Goal: Task Accomplishment & Management: Complete application form

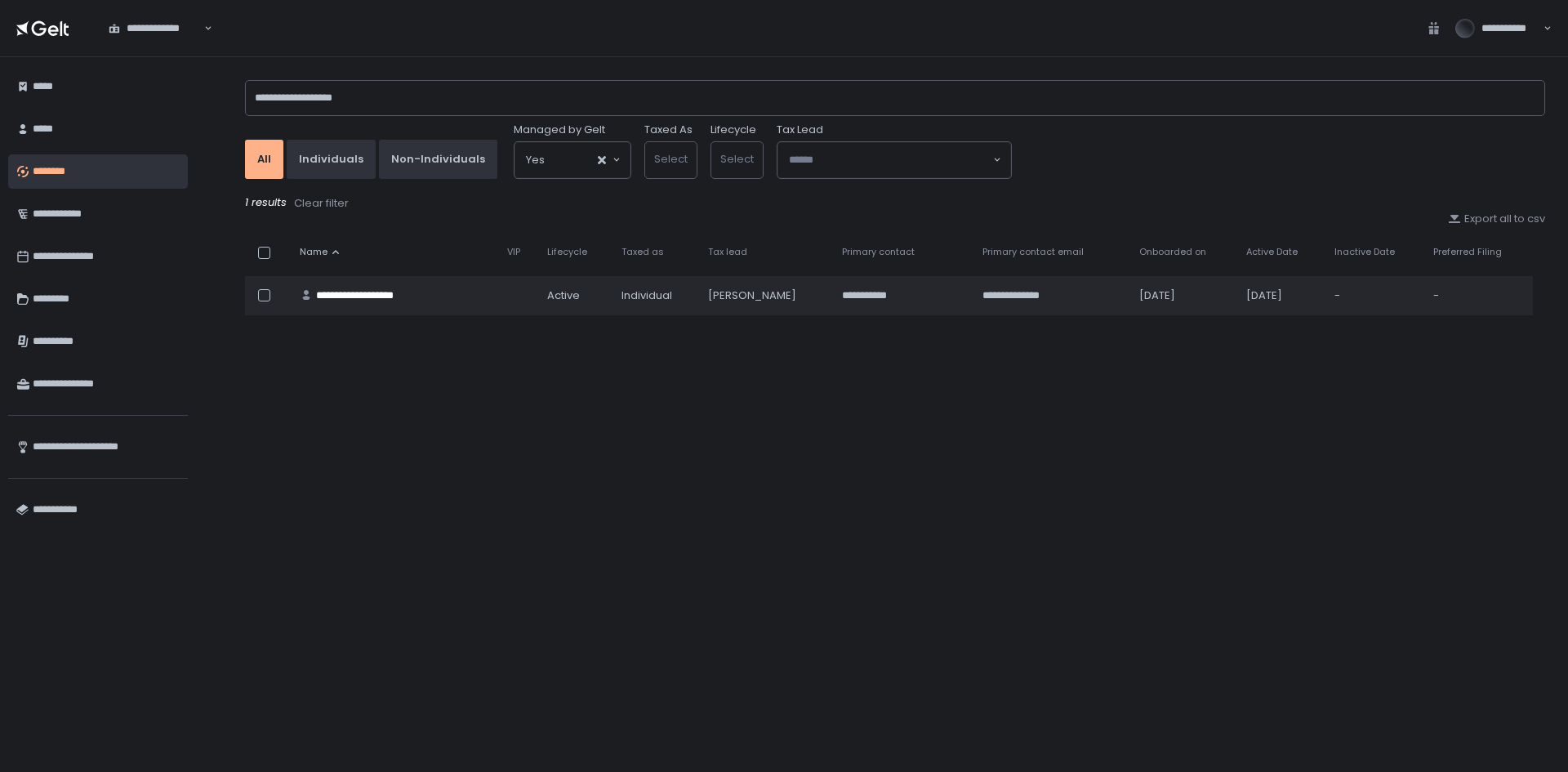
type input "**********"
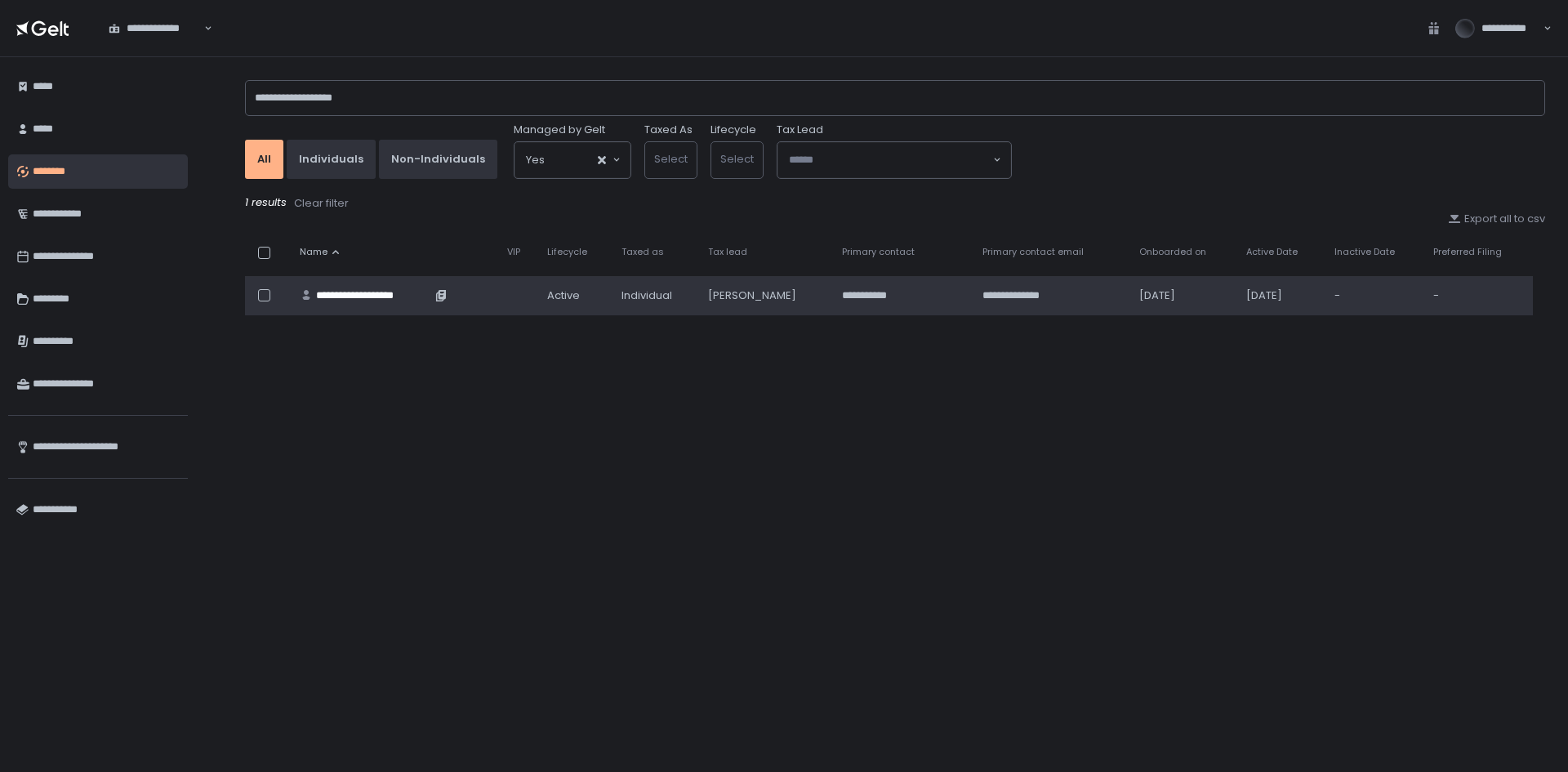
click at [378, 292] on div "**********" at bounding box center [373, 295] width 115 height 15
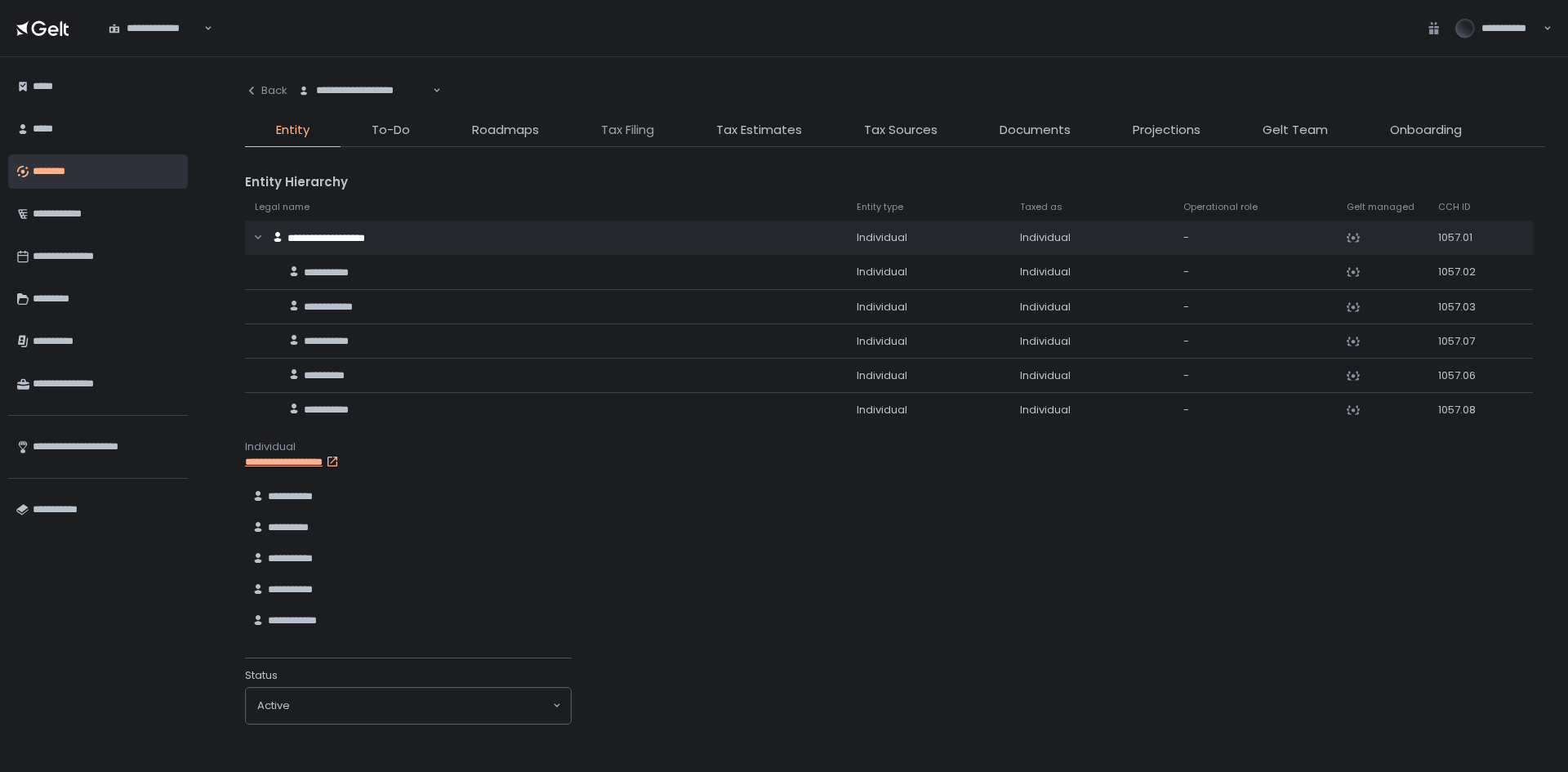
click at [611, 124] on span "Tax Filing" at bounding box center [627, 130] width 53 height 18
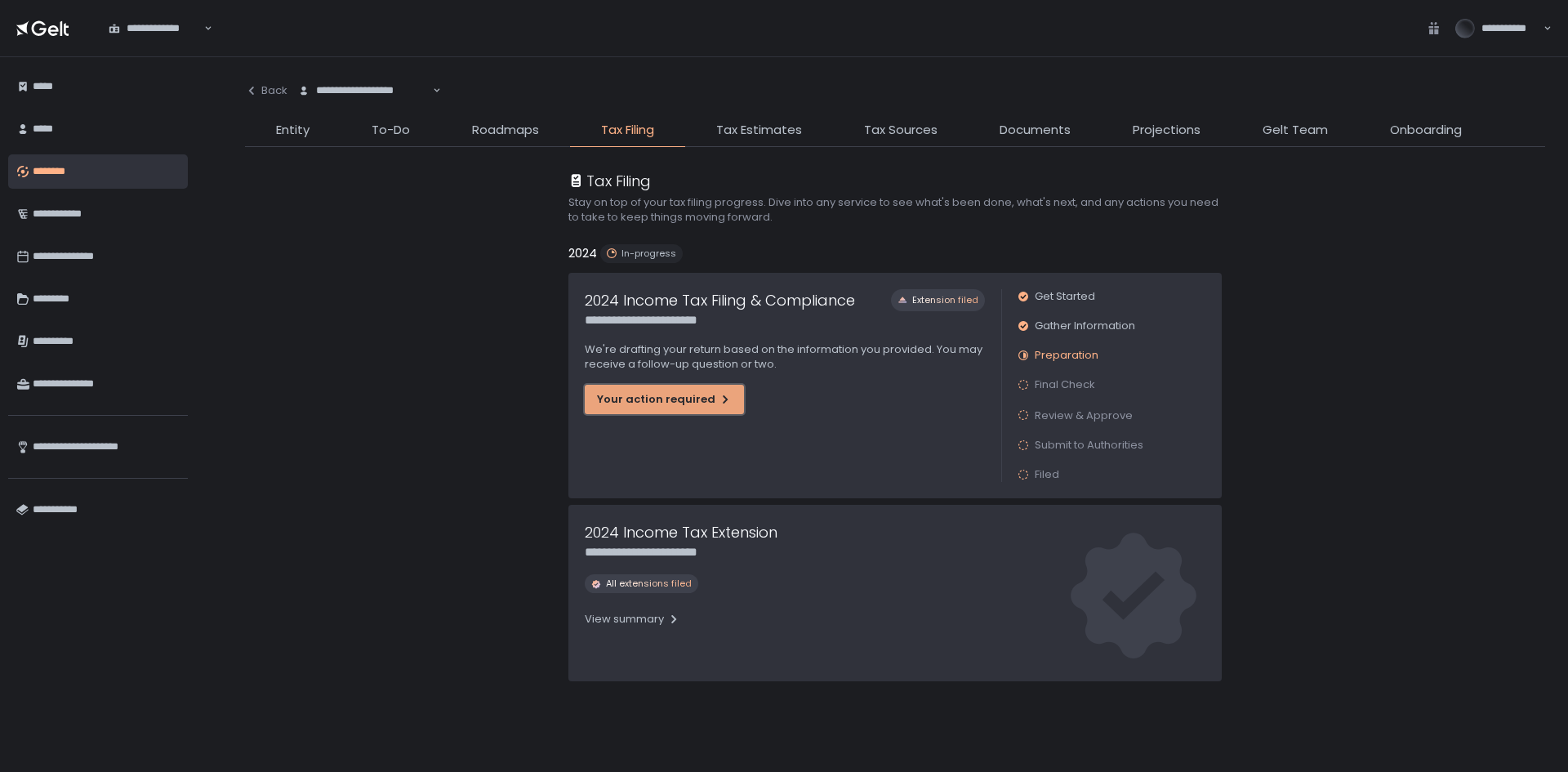
click at [640, 389] on button "Your action required" at bounding box center [665, 400] width 159 height 30
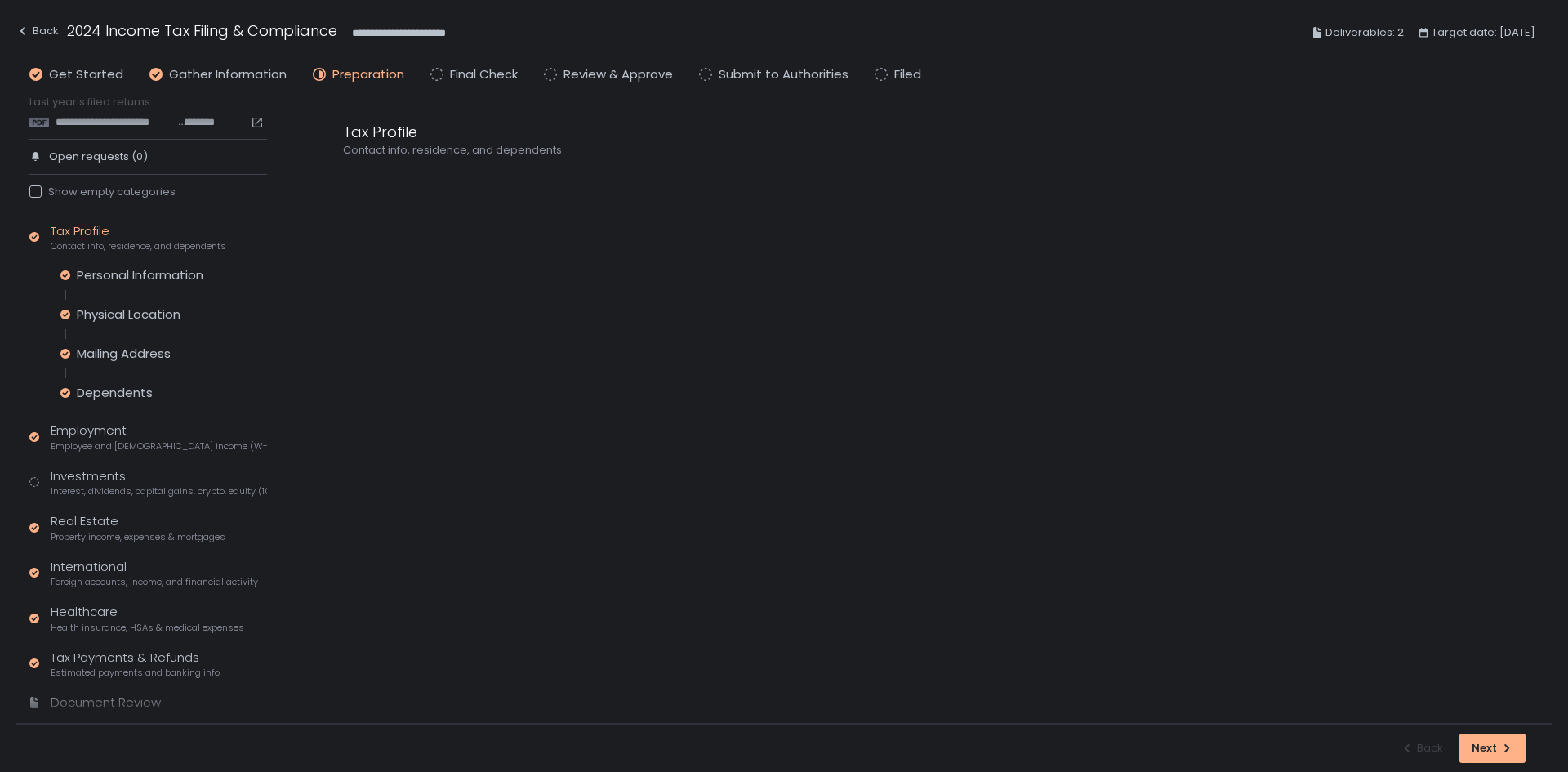
scroll to position [77, 0]
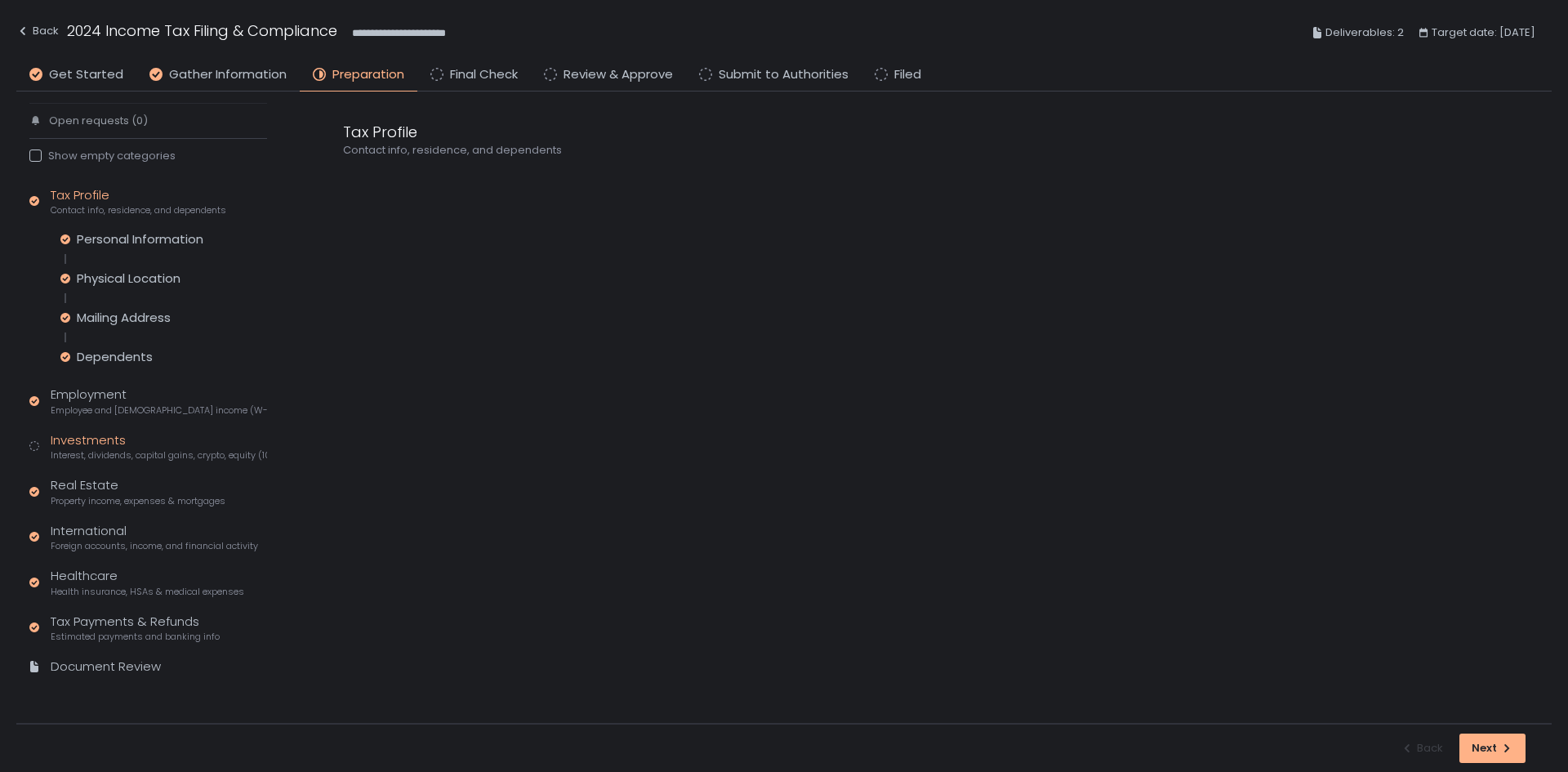
click at [100, 444] on div "Investments Interest, dividends, capital gains, crypto, equity (1099s, K-1s)" at bounding box center [159, 446] width 216 height 31
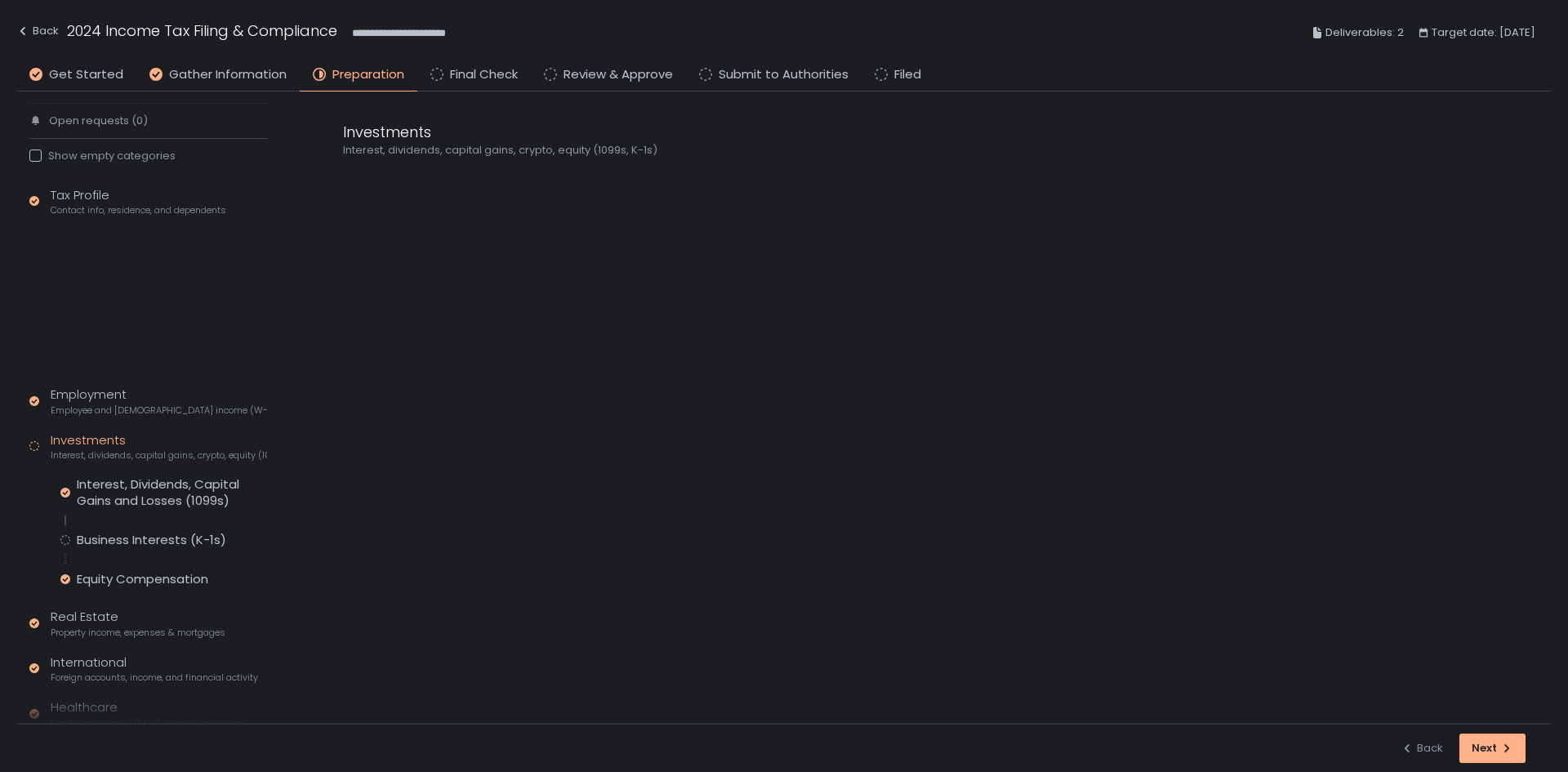
scroll to position [54, 0]
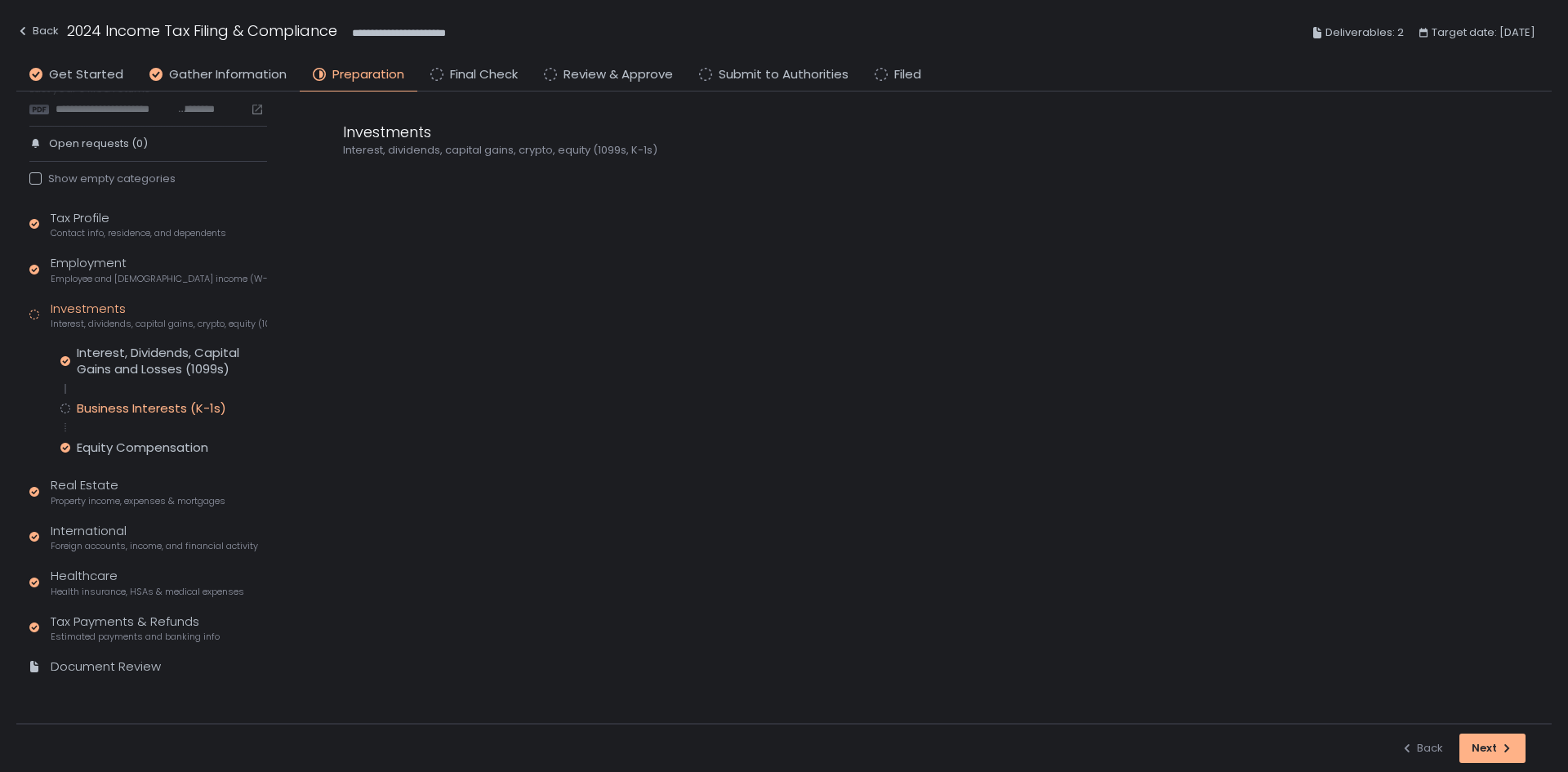
click at [132, 407] on div "Business Interests (K-1s)" at bounding box center [152, 408] width 150 height 17
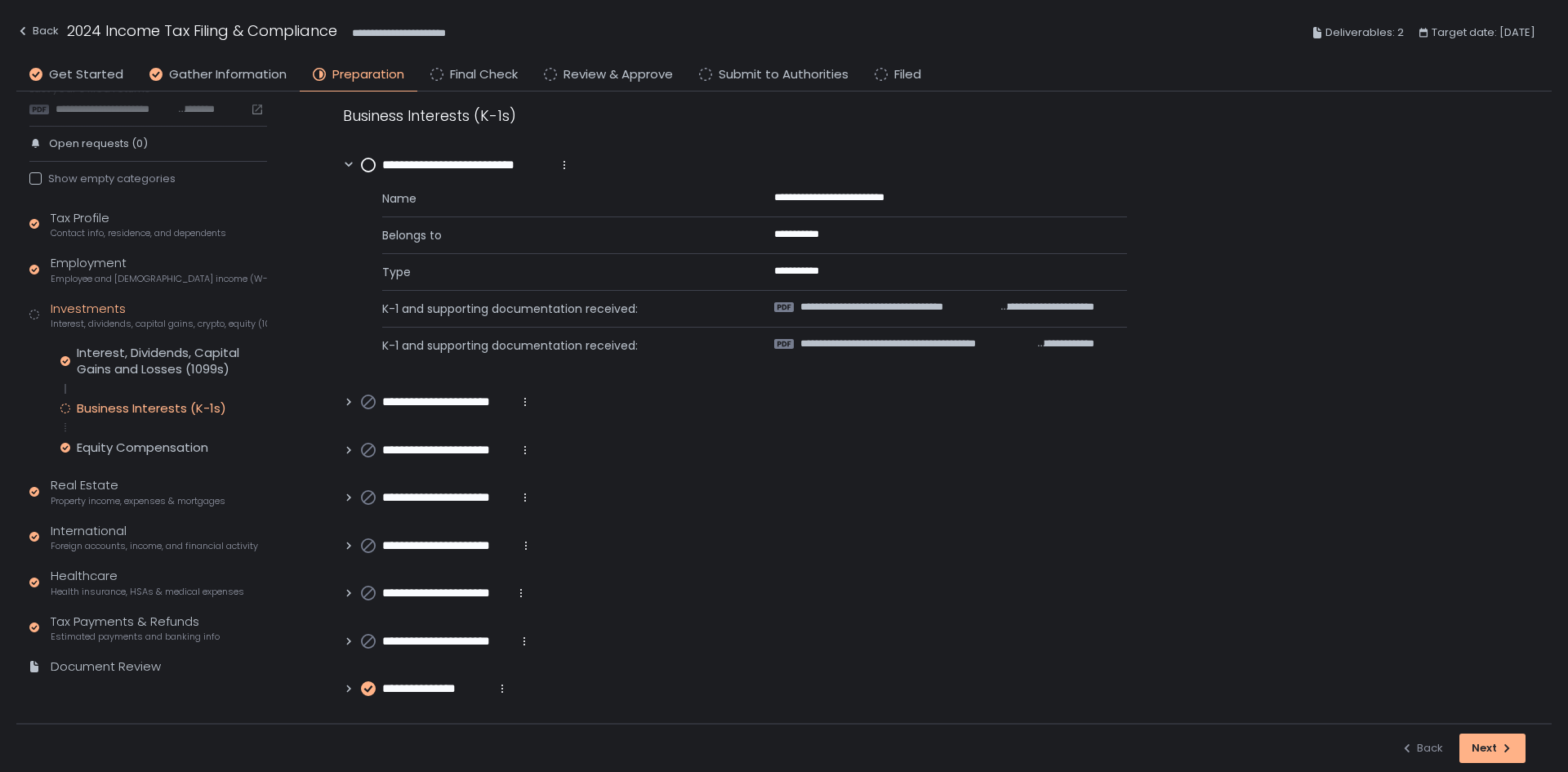
scroll to position [20, 0]
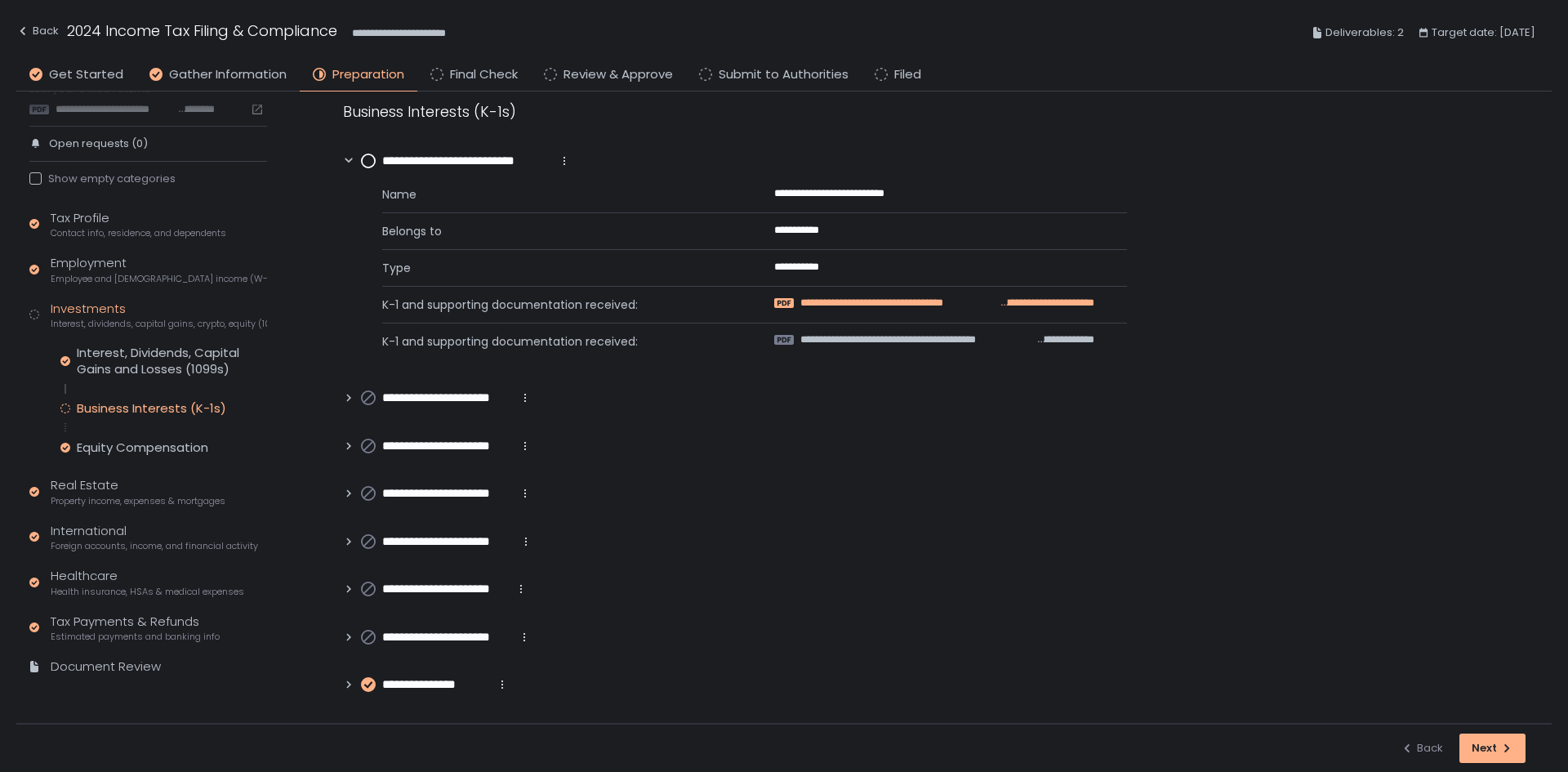
click at [824, 303] on span "**********" at bounding box center [899, 302] width 196 height 15
click at [848, 344] on span "**********" at bounding box center [917, 339] width 234 height 15
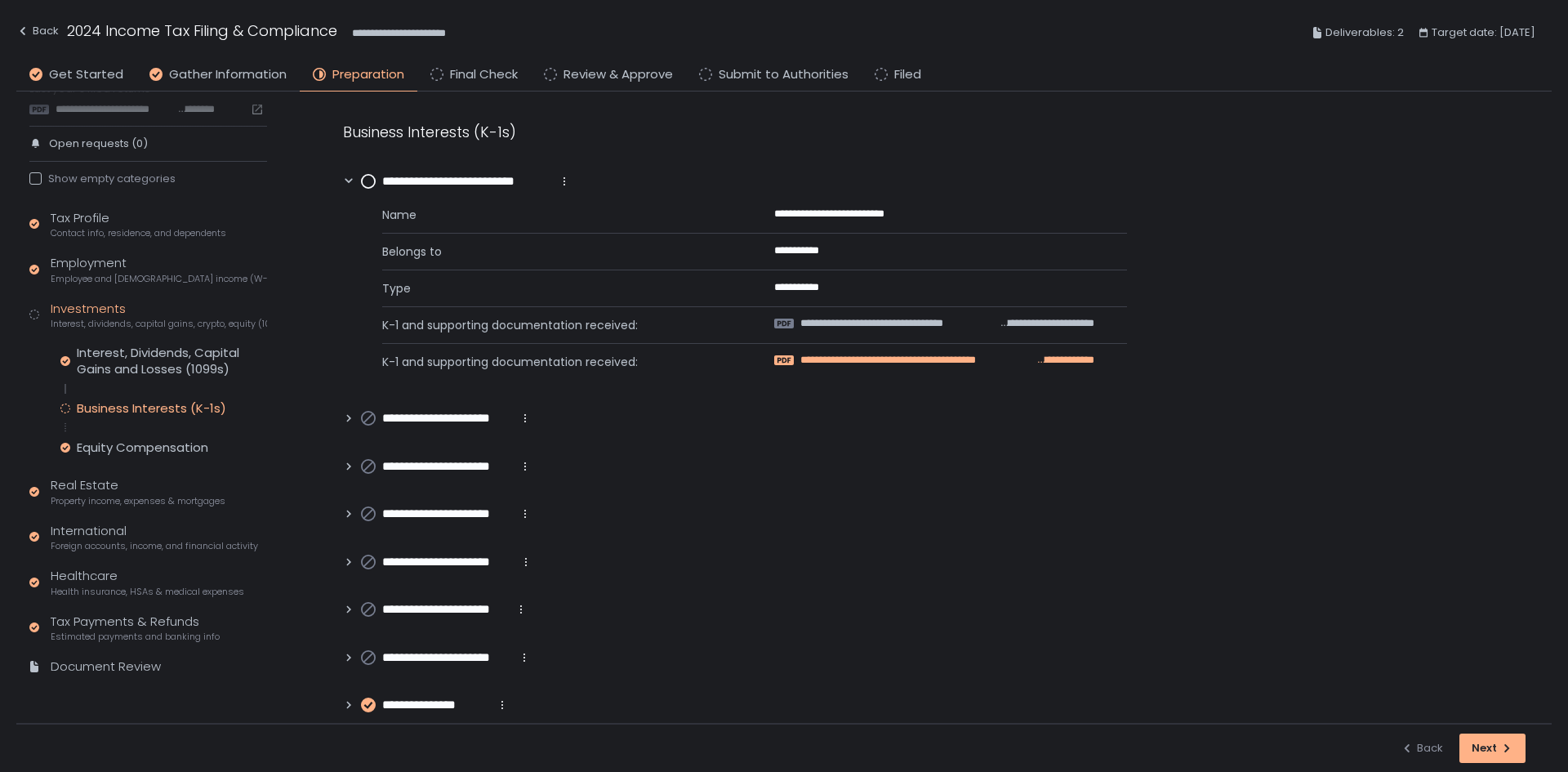
click at [827, 358] on span "**********" at bounding box center [917, 360] width 234 height 15
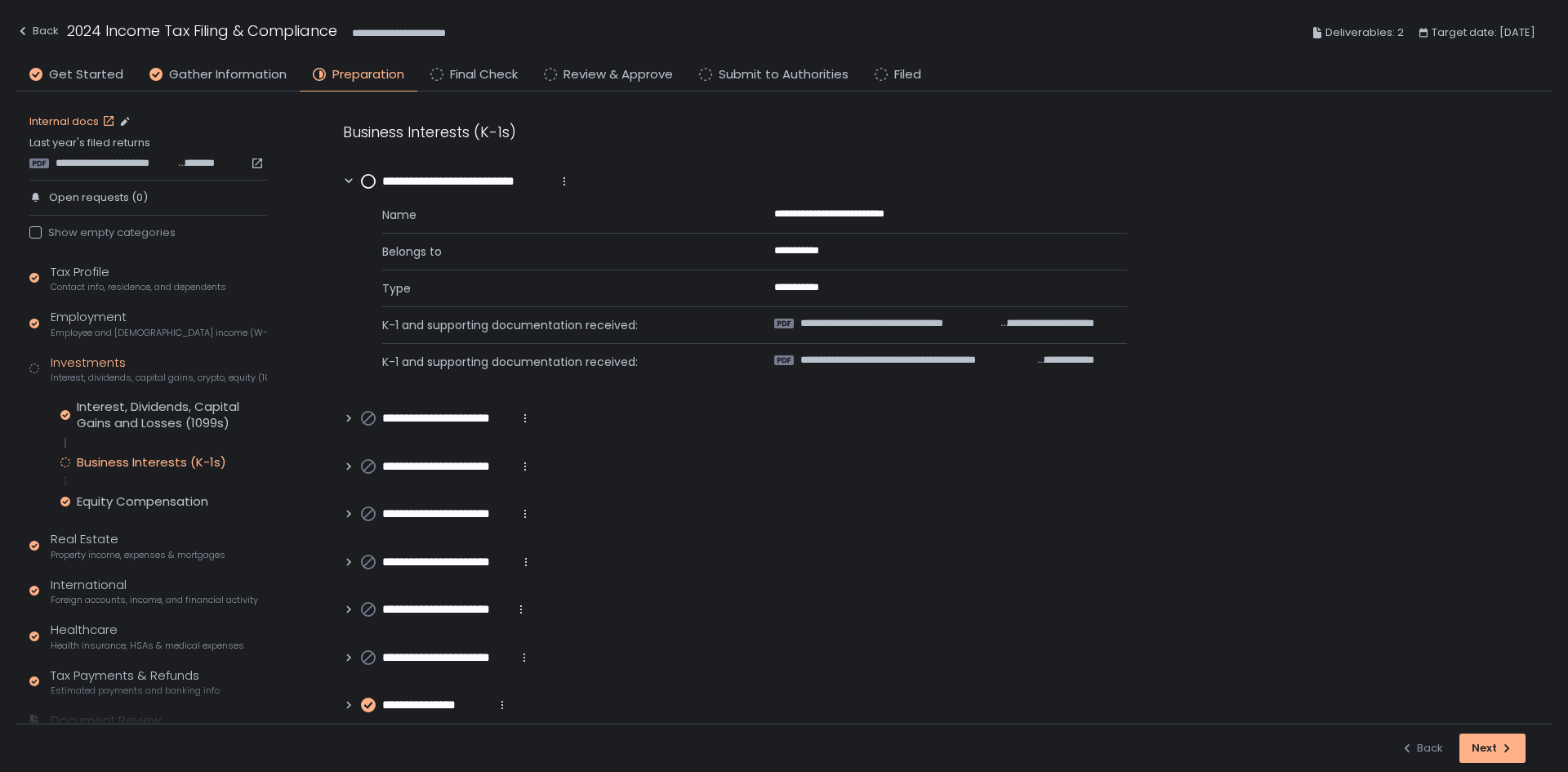
click at [90, 122] on link "Internal docs" at bounding box center [74, 122] width 89 height 15
click at [369, 185] on circle at bounding box center [368, 181] width 13 height 13
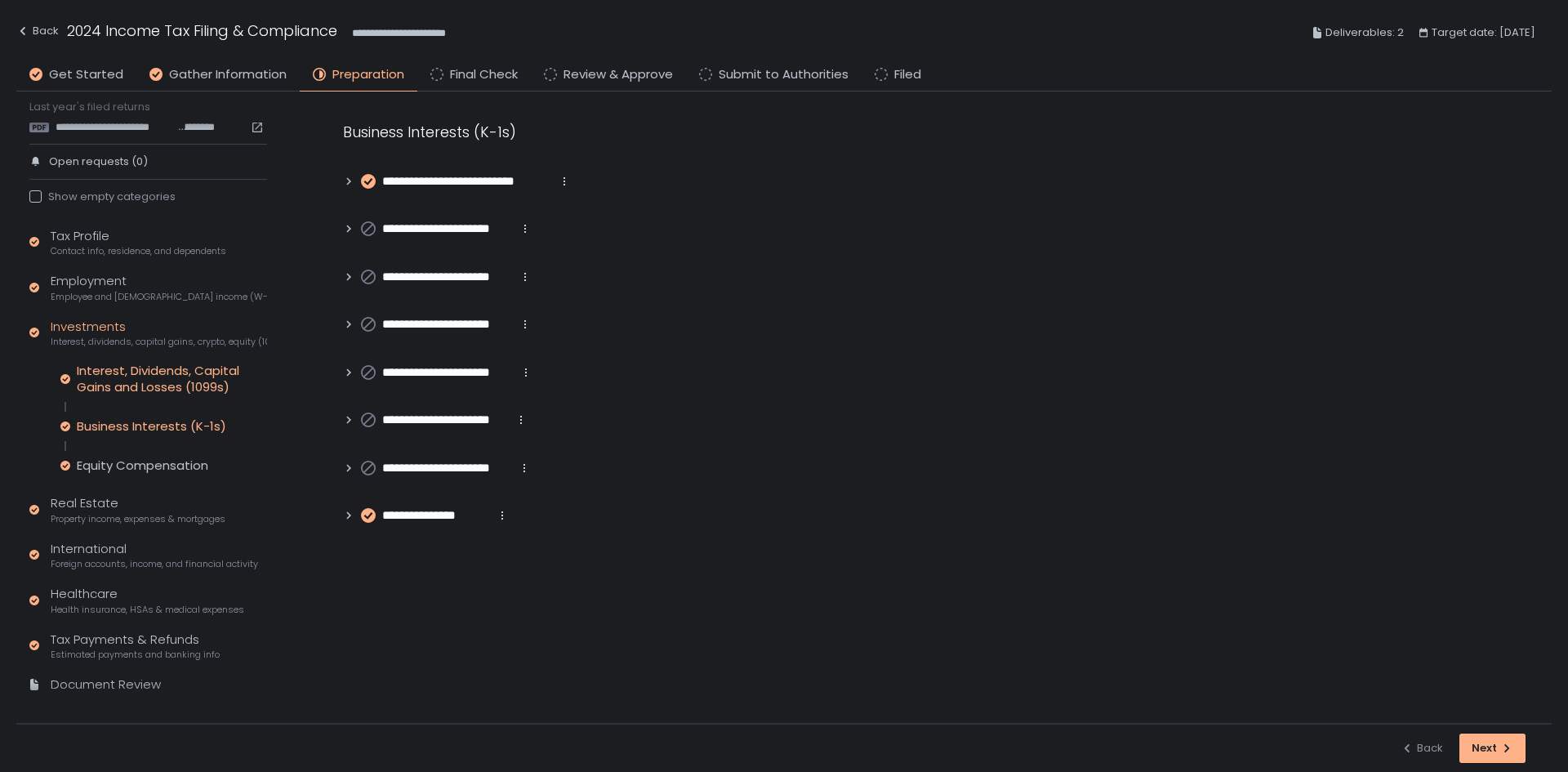
scroll to position [54, 0]
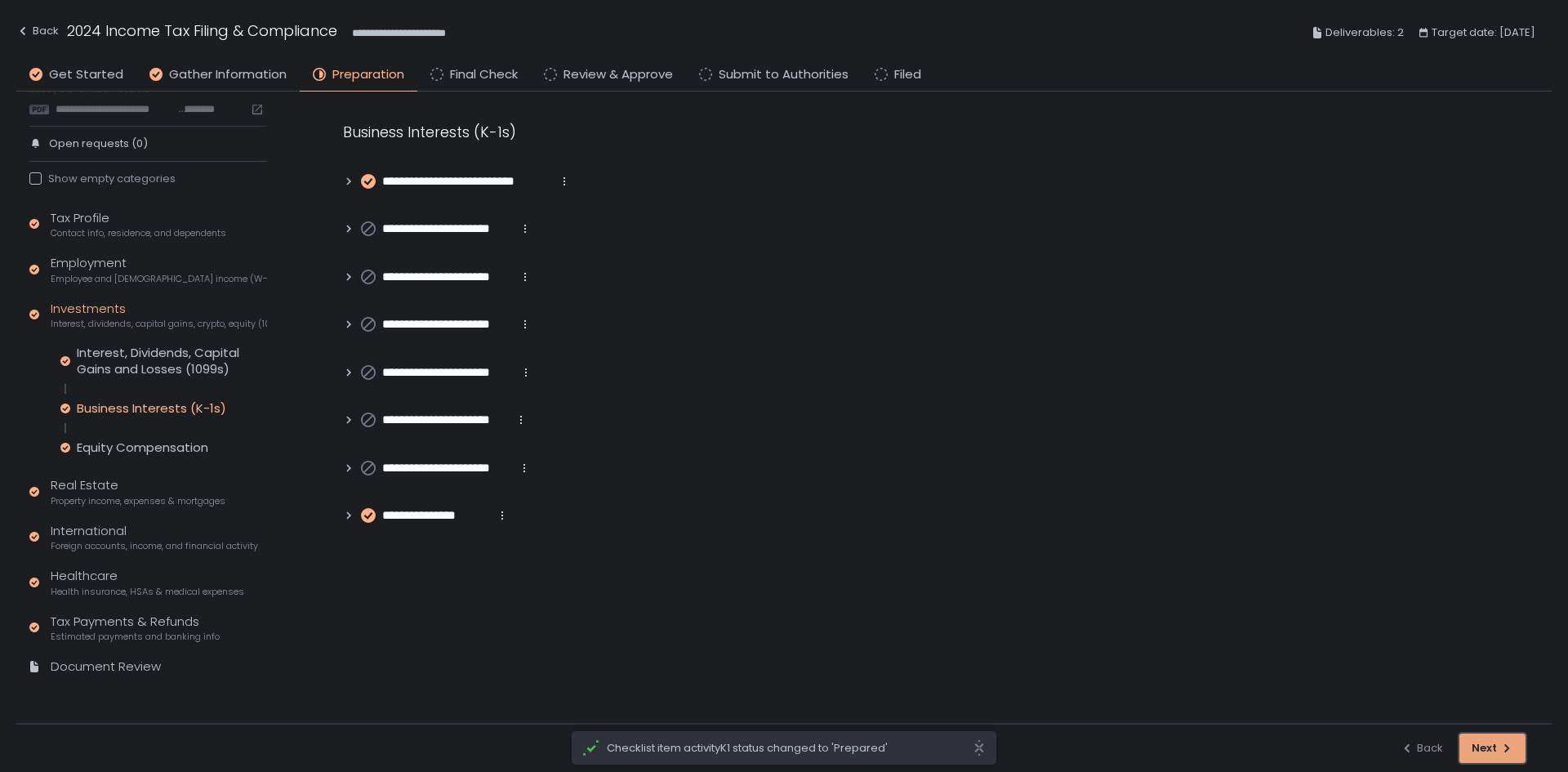
click at [1471, 742] on button "Next" at bounding box center [1493, 748] width 67 height 30
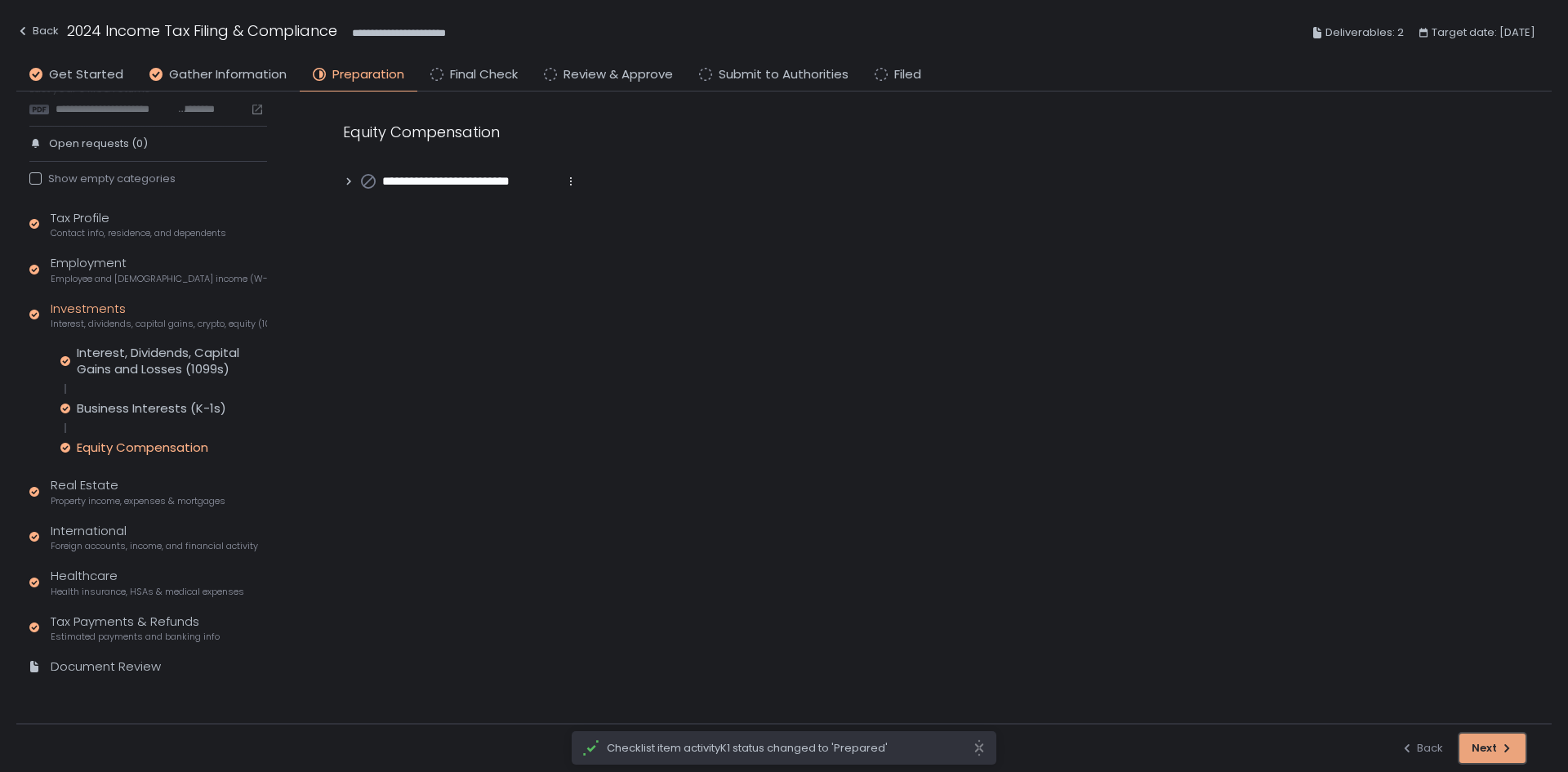
click at [1471, 742] on button "Next" at bounding box center [1493, 748] width 67 height 30
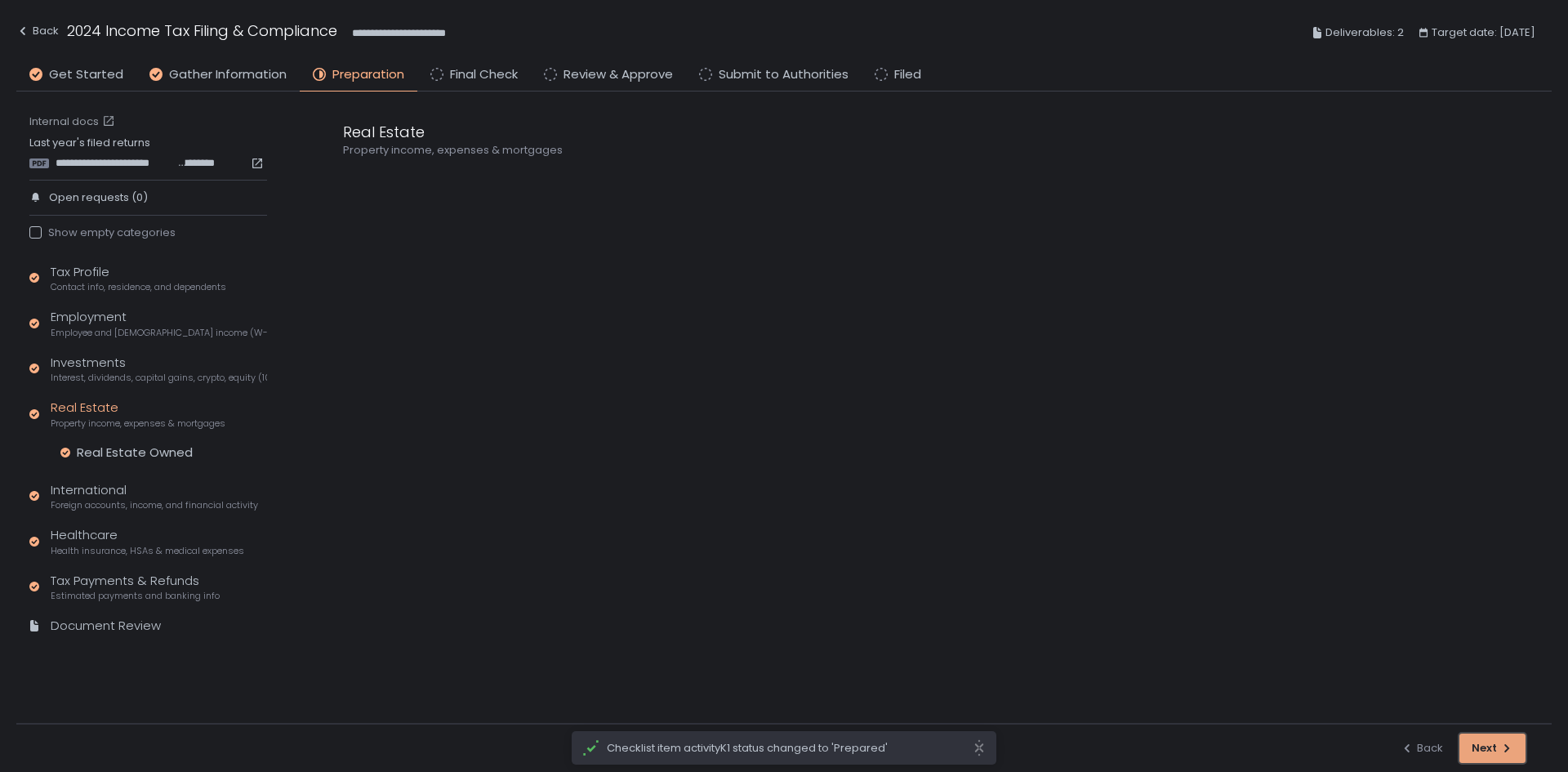
click at [1471, 742] on button "Next" at bounding box center [1493, 748] width 67 height 30
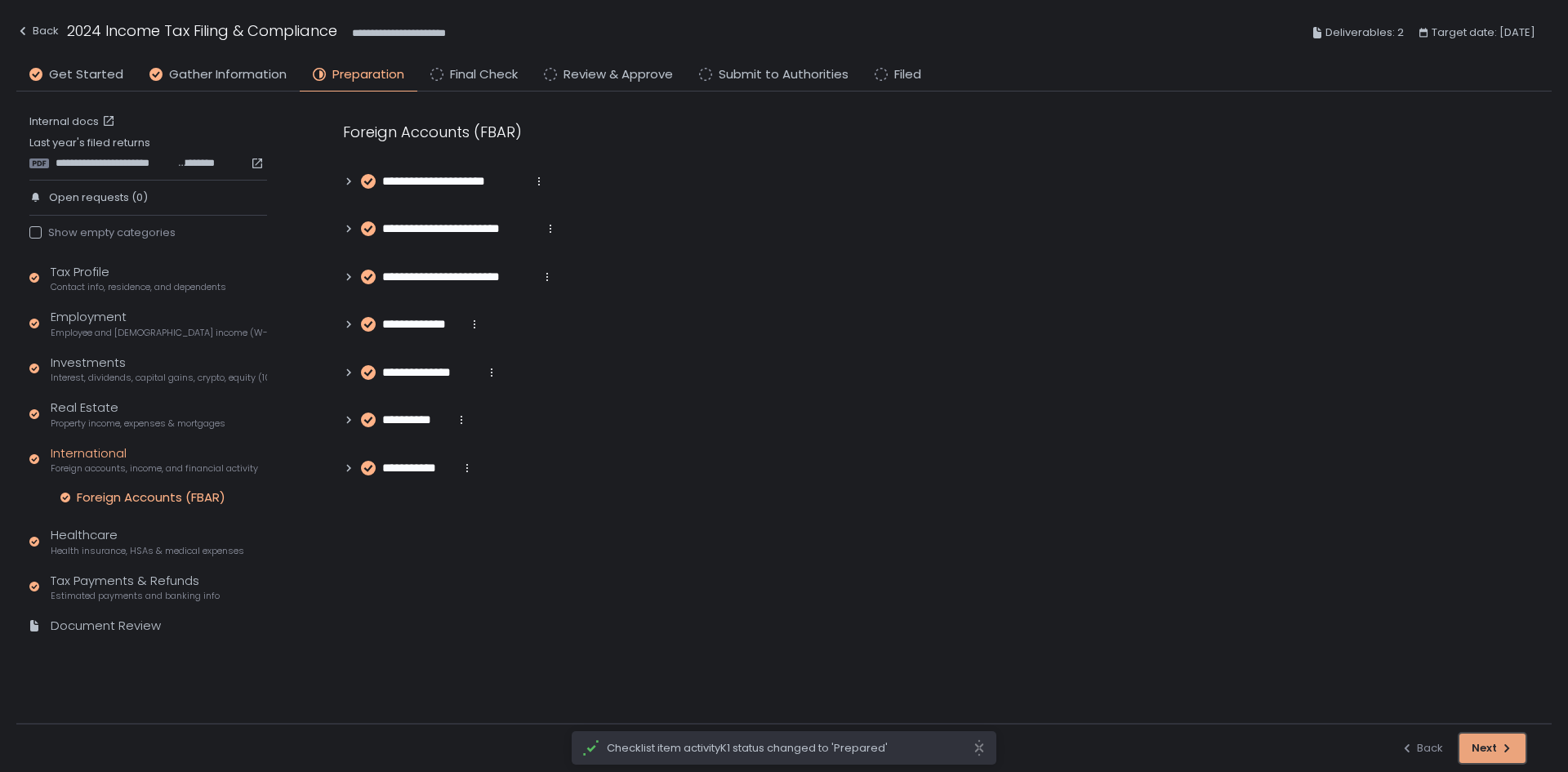
click at [1471, 742] on button "Next" at bounding box center [1493, 748] width 67 height 30
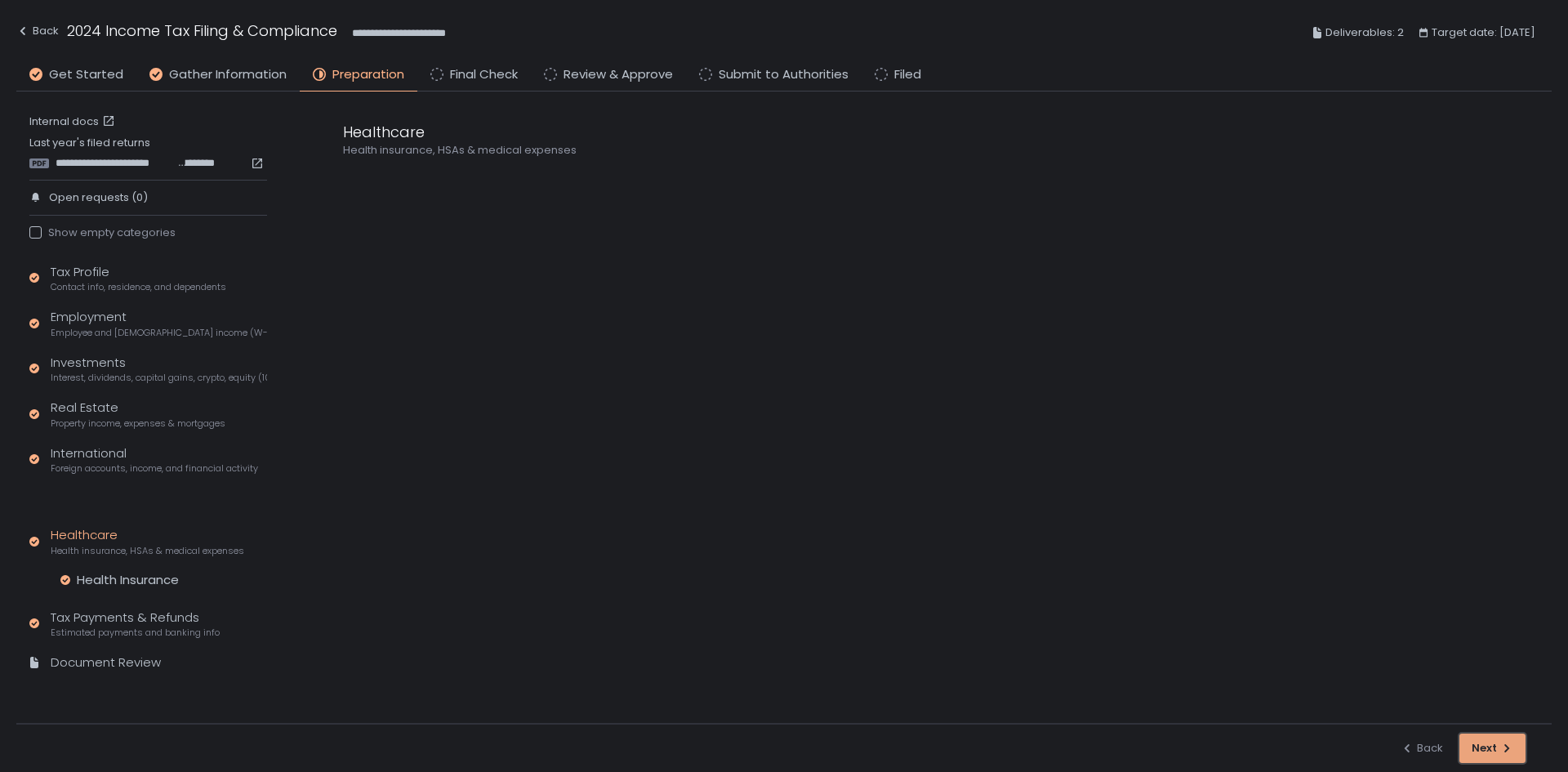
click at [1471, 742] on button "Next" at bounding box center [1493, 748] width 67 height 30
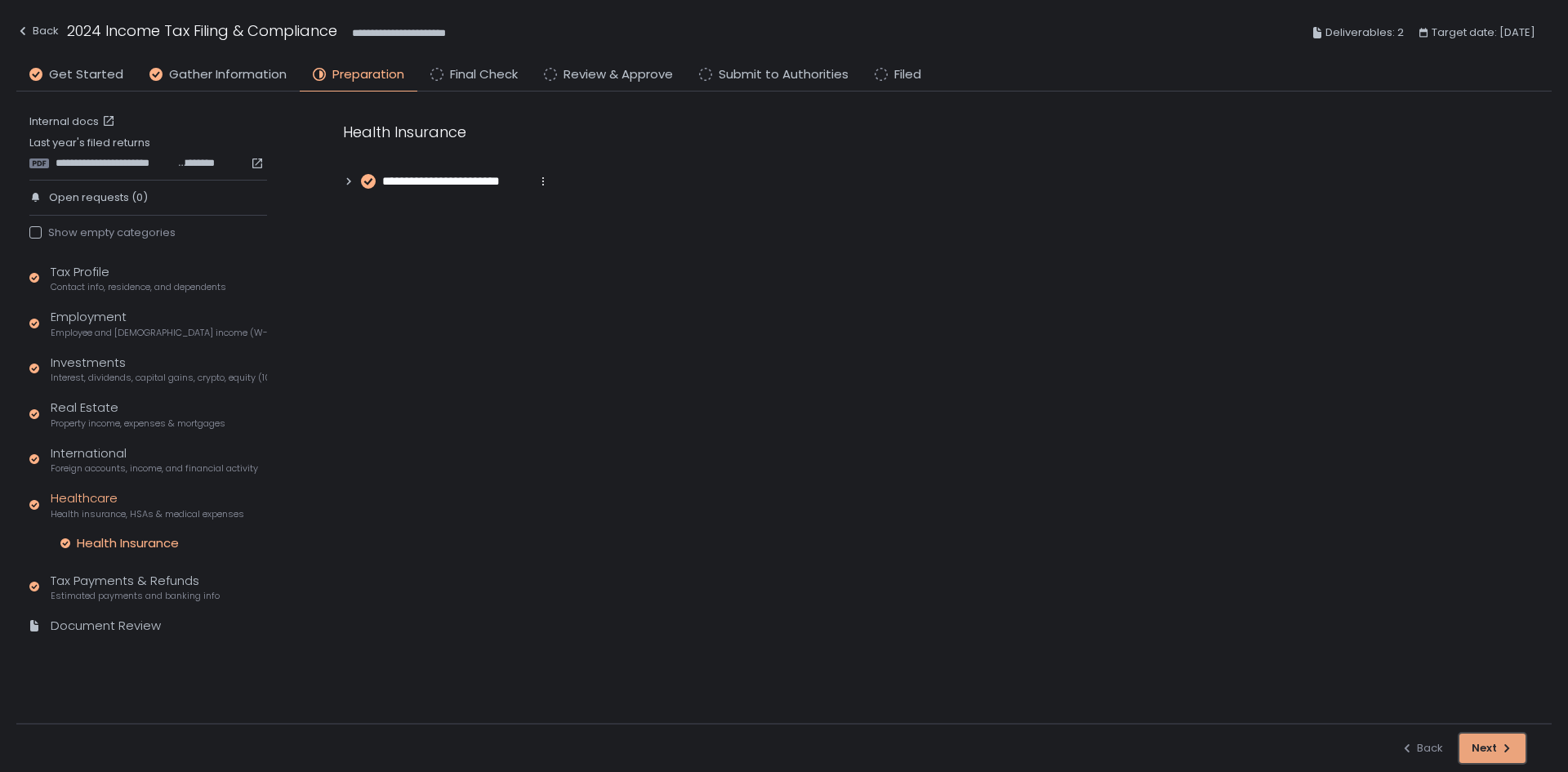
click at [1471, 742] on button "Next" at bounding box center [1493, 748] width 67 height 30
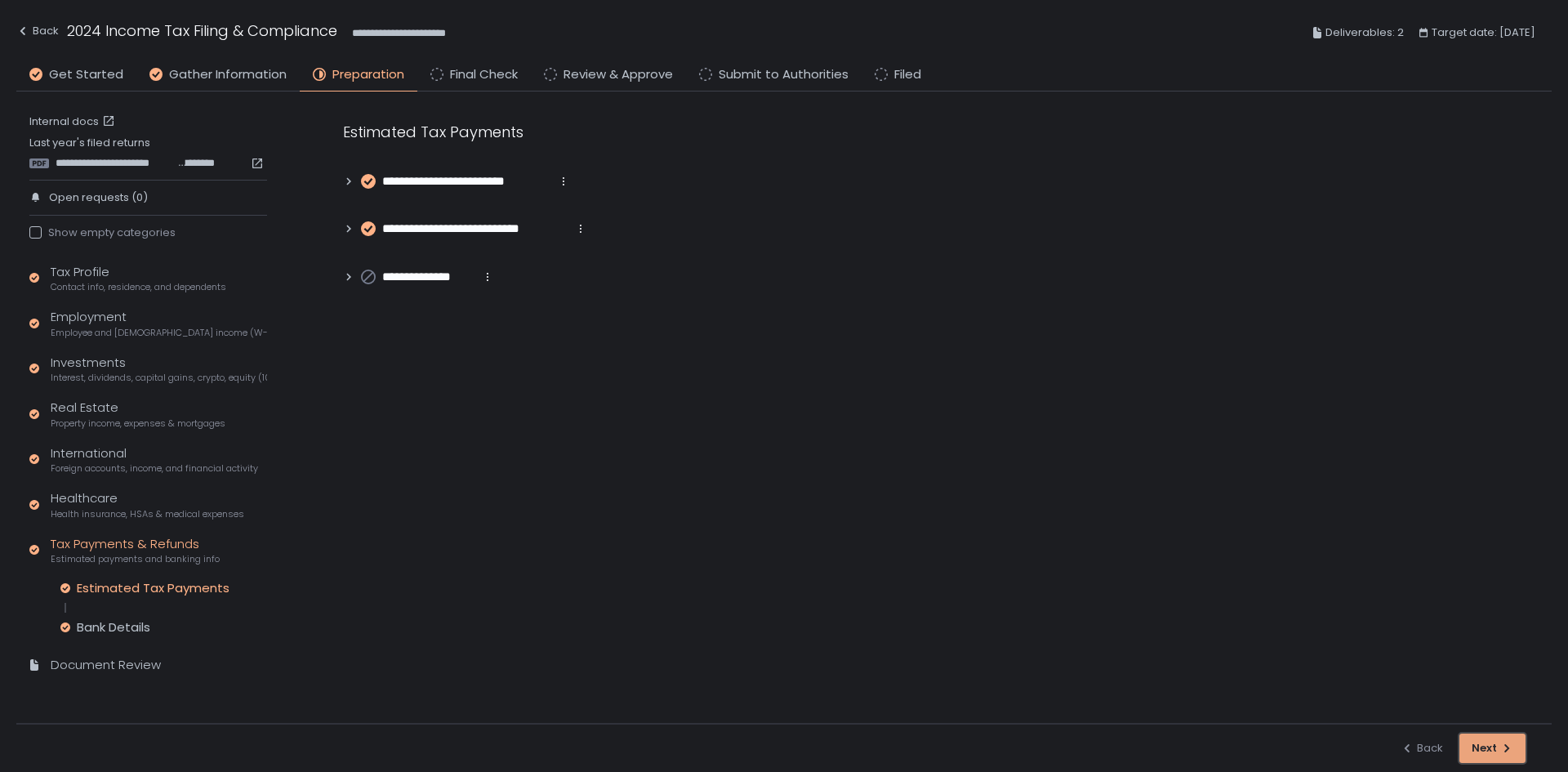
click at [1471, 742] on button "Next" at bounding box center [1493, 748] width 67 height 30
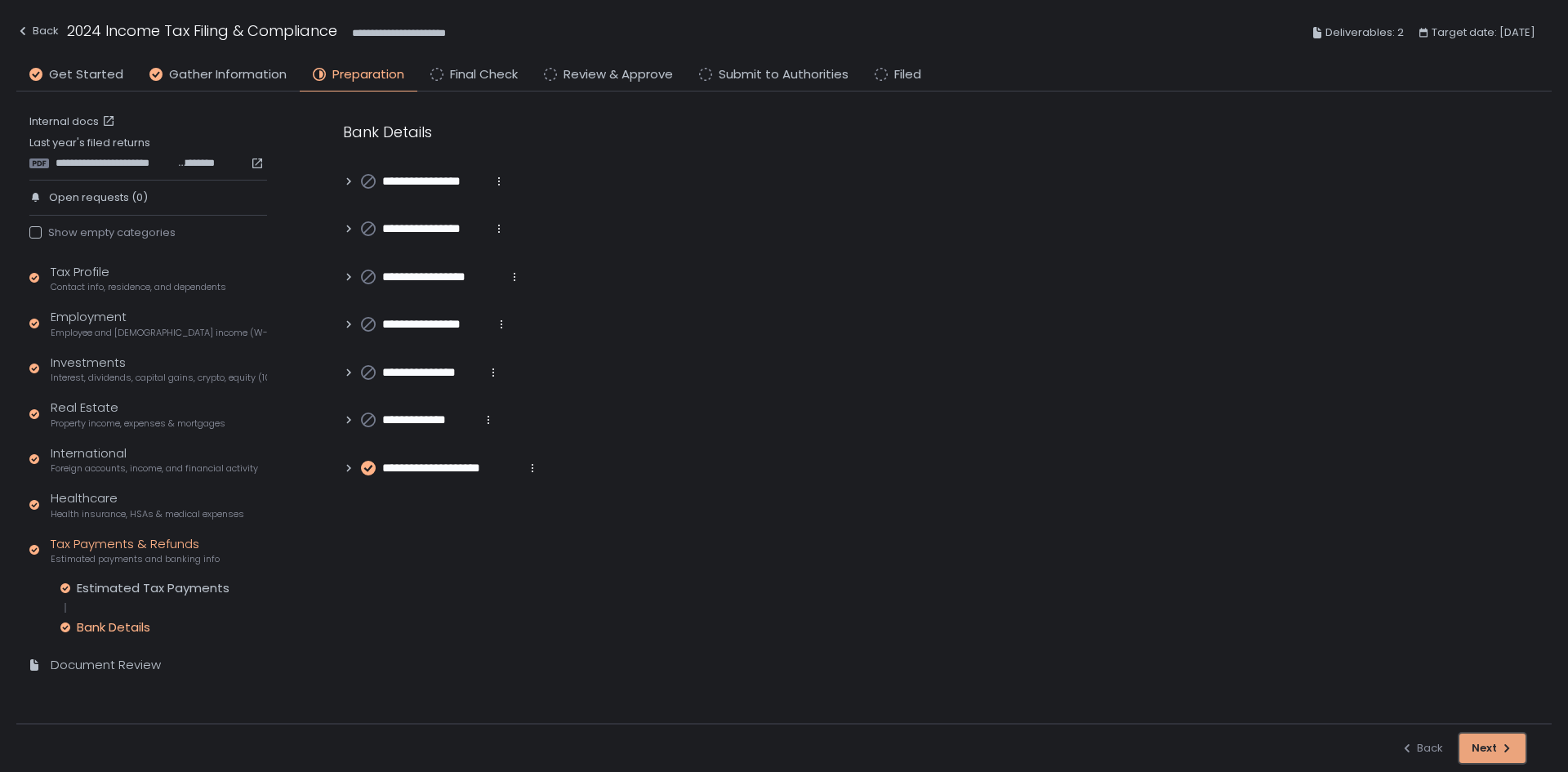
click at [1471, 742] on button "Next" at bounding box center [1493, 748] width 67 height 30
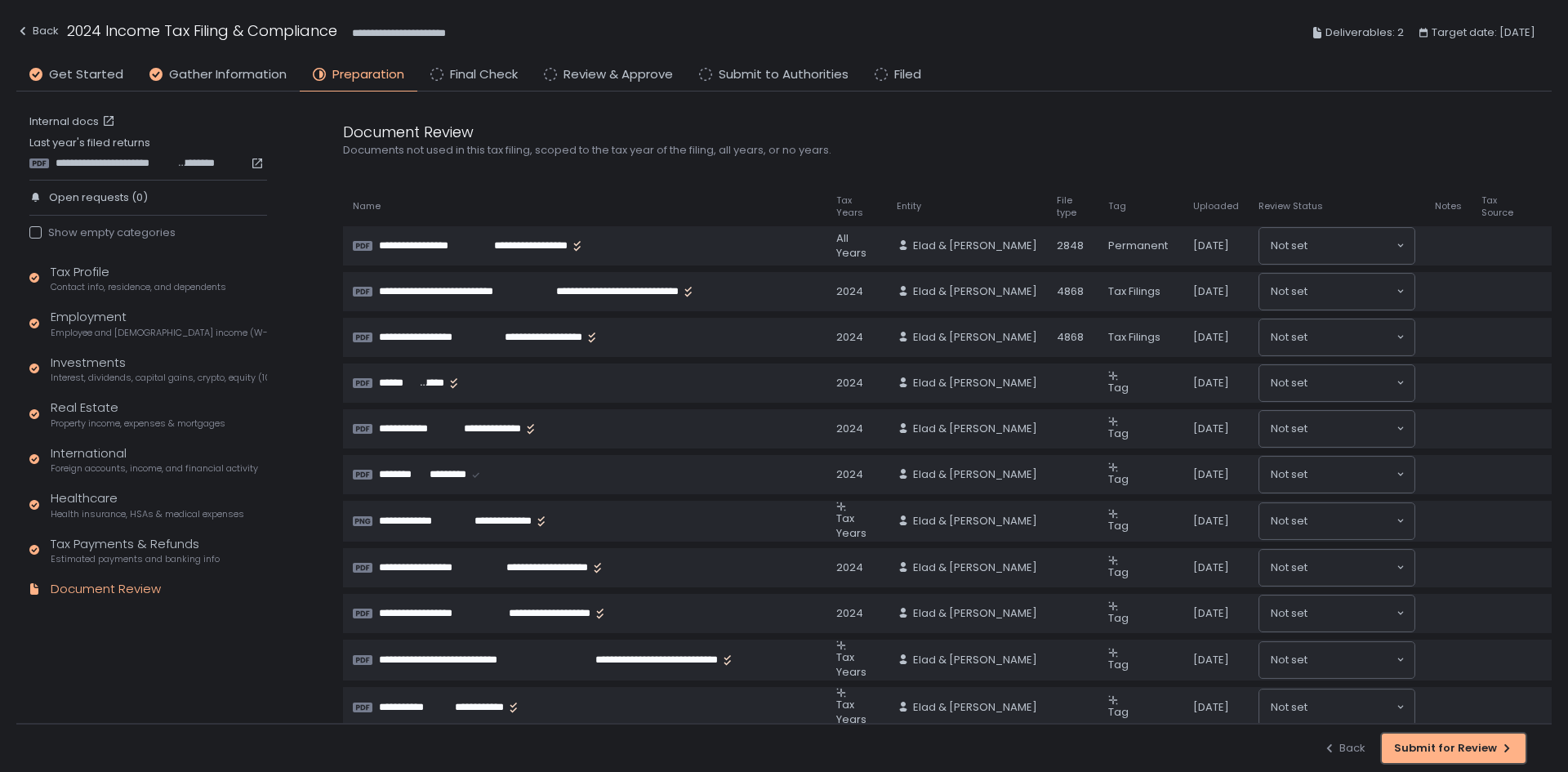
click at [1471, 742] on div "Submit for Review" at bounding box center [1453, 748] width 119 height 15
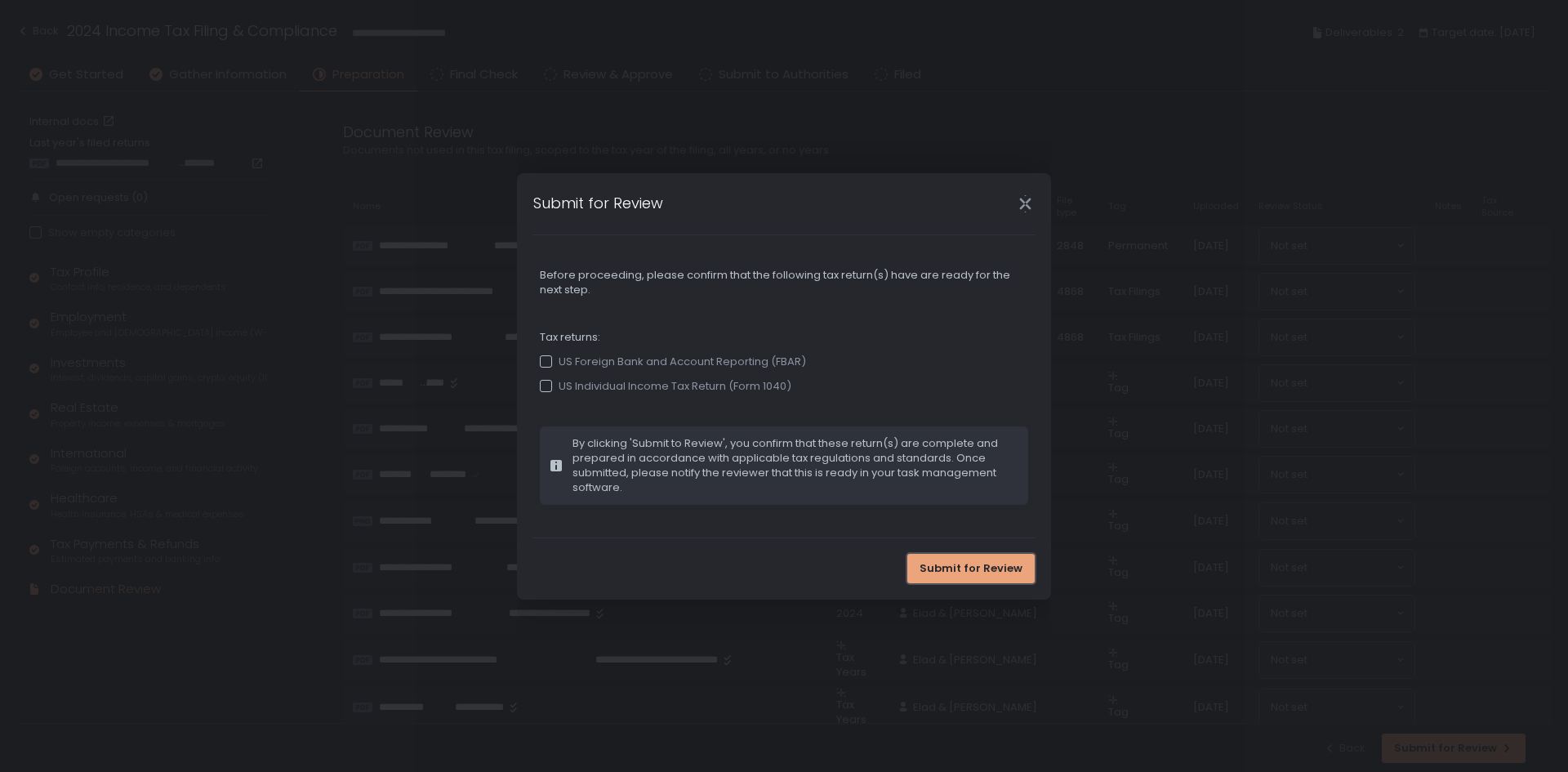
click at [984, 568] on span "Submit for Review" at bounding box center [971, 568] width 102 height 15
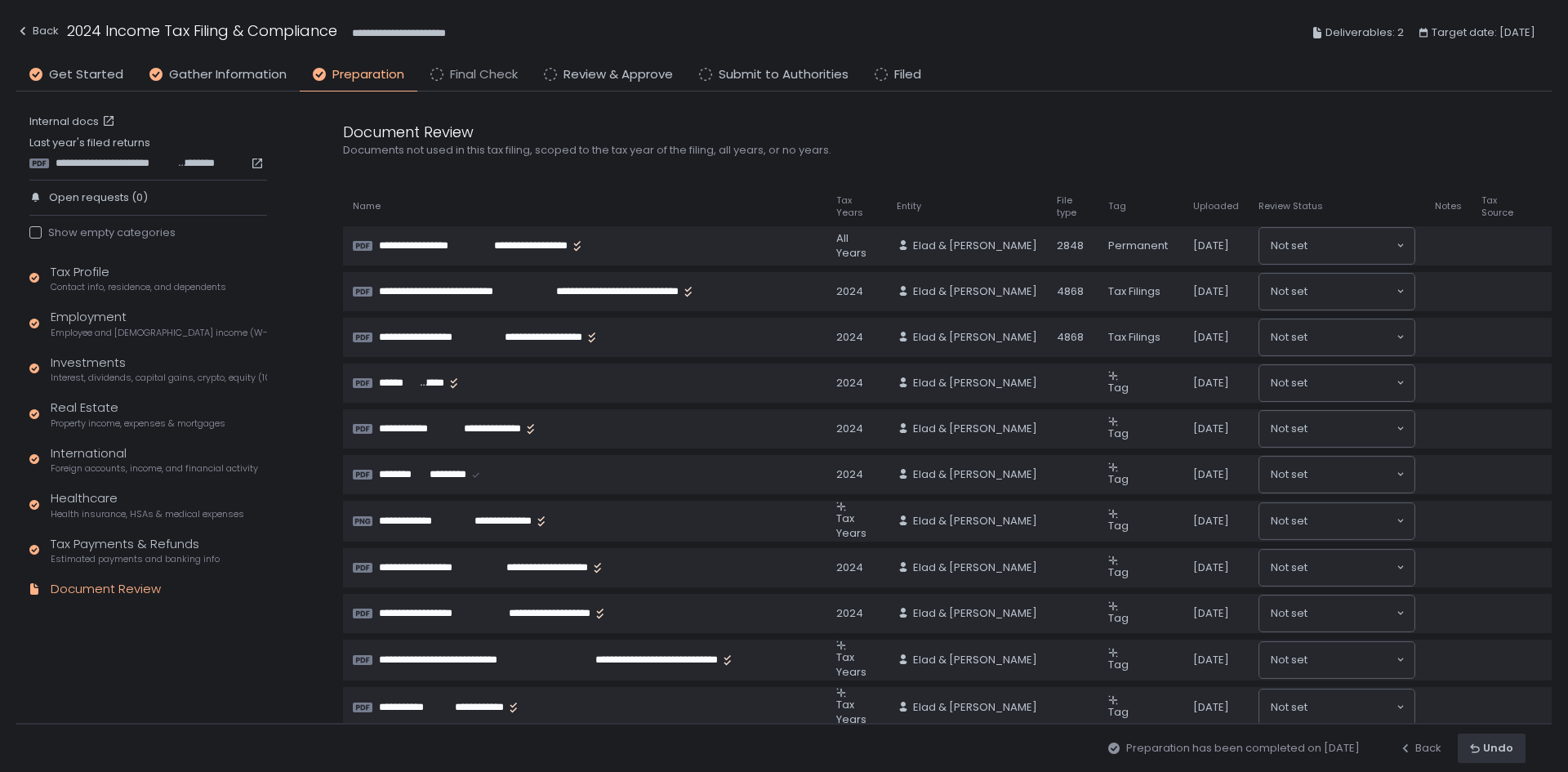
click at [496, 79] on span "Final Check" at bounding box center [484, 74] width 67 height 18
click at [51, 26] on div "Back" at bounding box center [38, 31] width 42 height 19
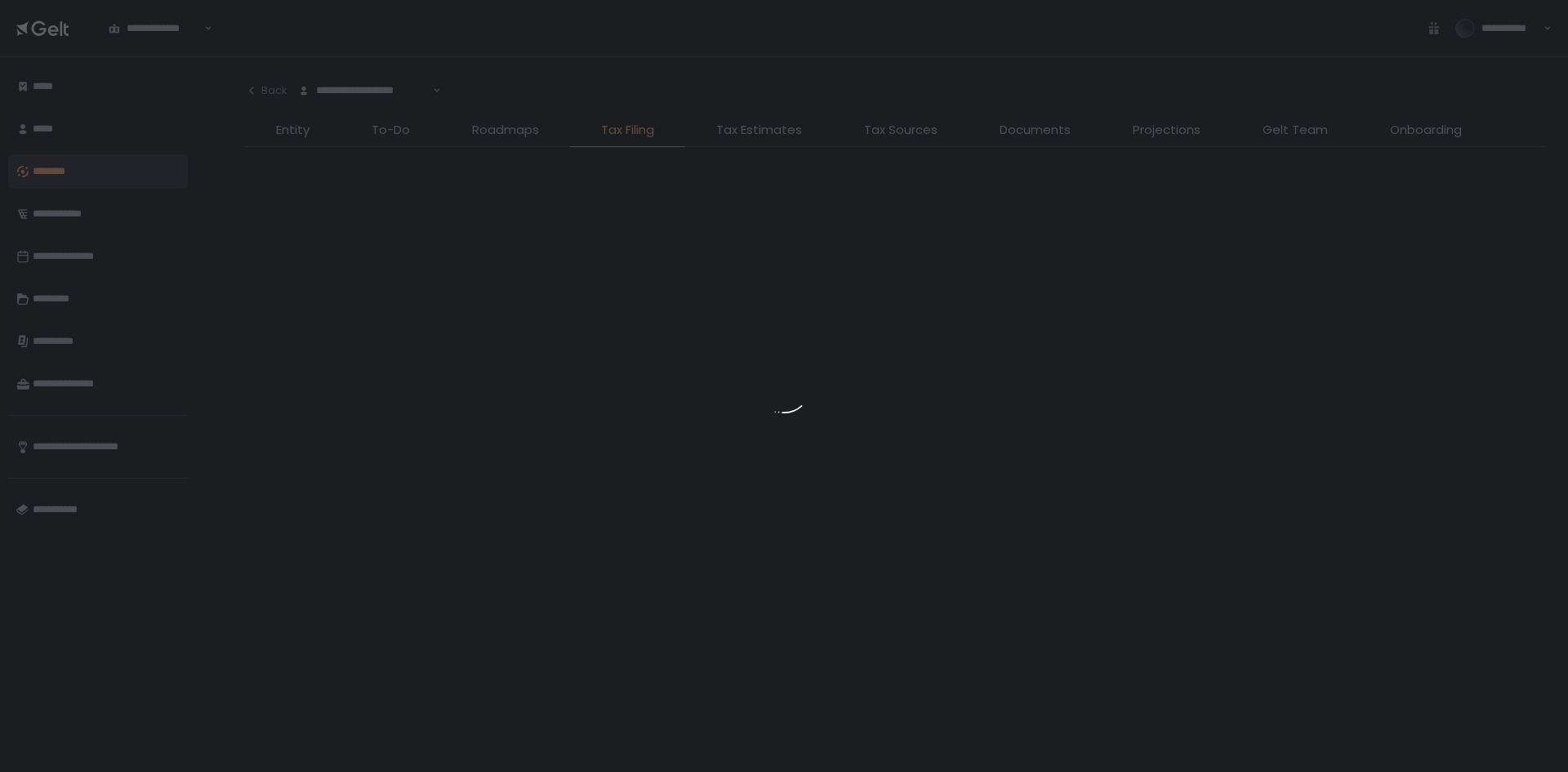
click at [270, 91] on div at bounding box center [784, 386] width 1568 height 772
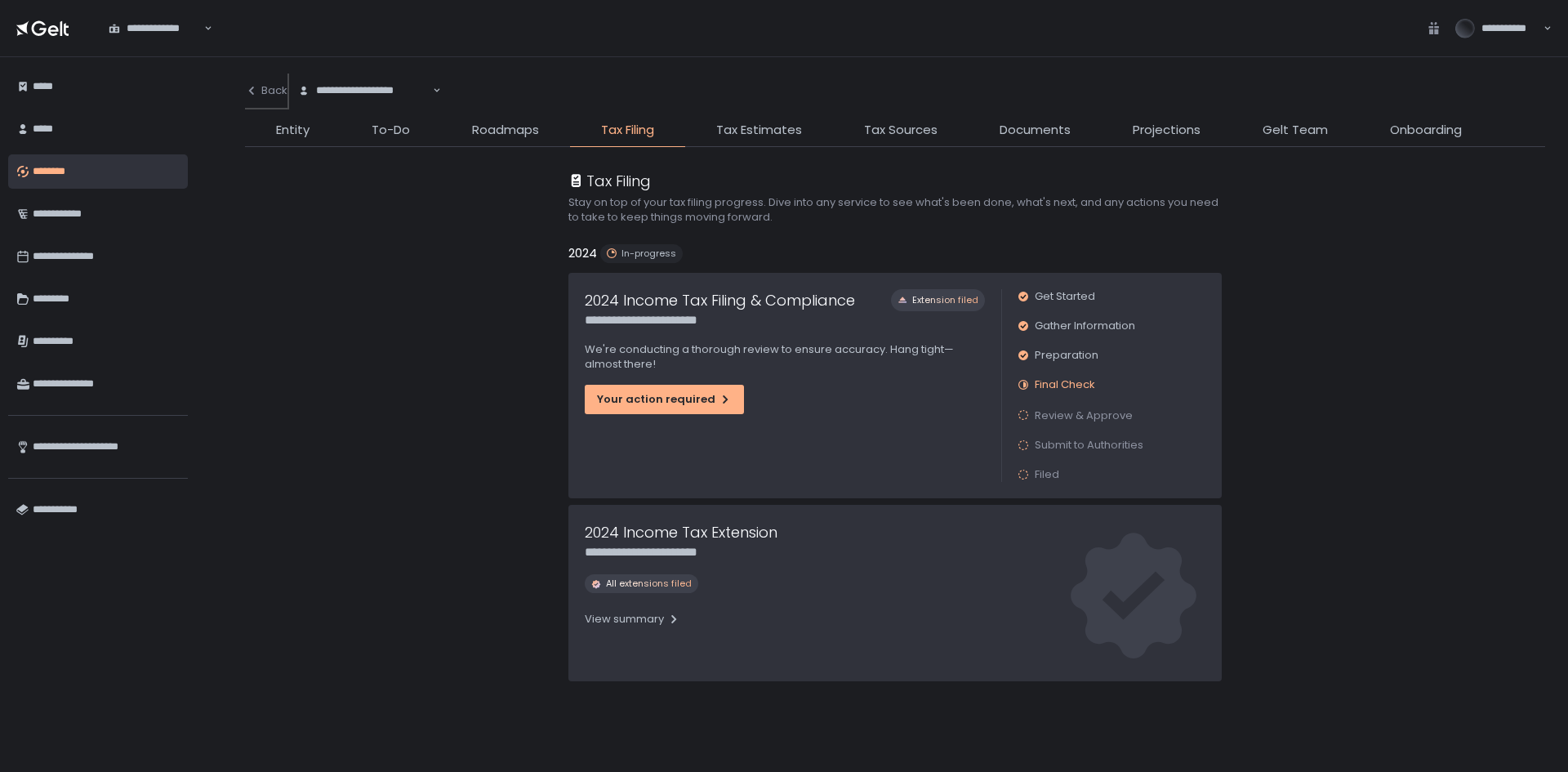
click at [270, 91] on div "Back" at bounding box center [266, 90] width 42 height 15
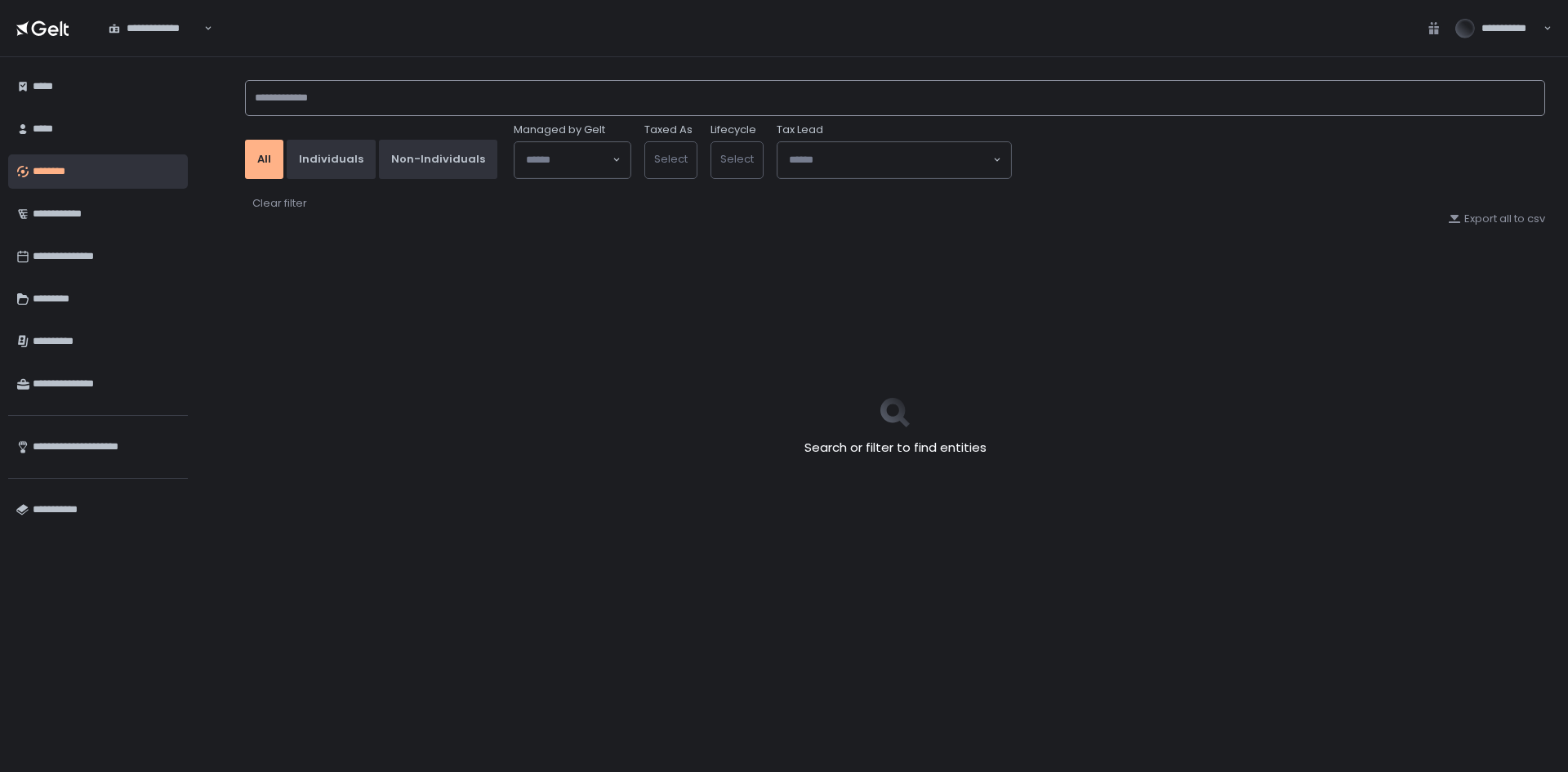
click at [347, 107] on input at bounding box center [895, 97] width 1300 height 36
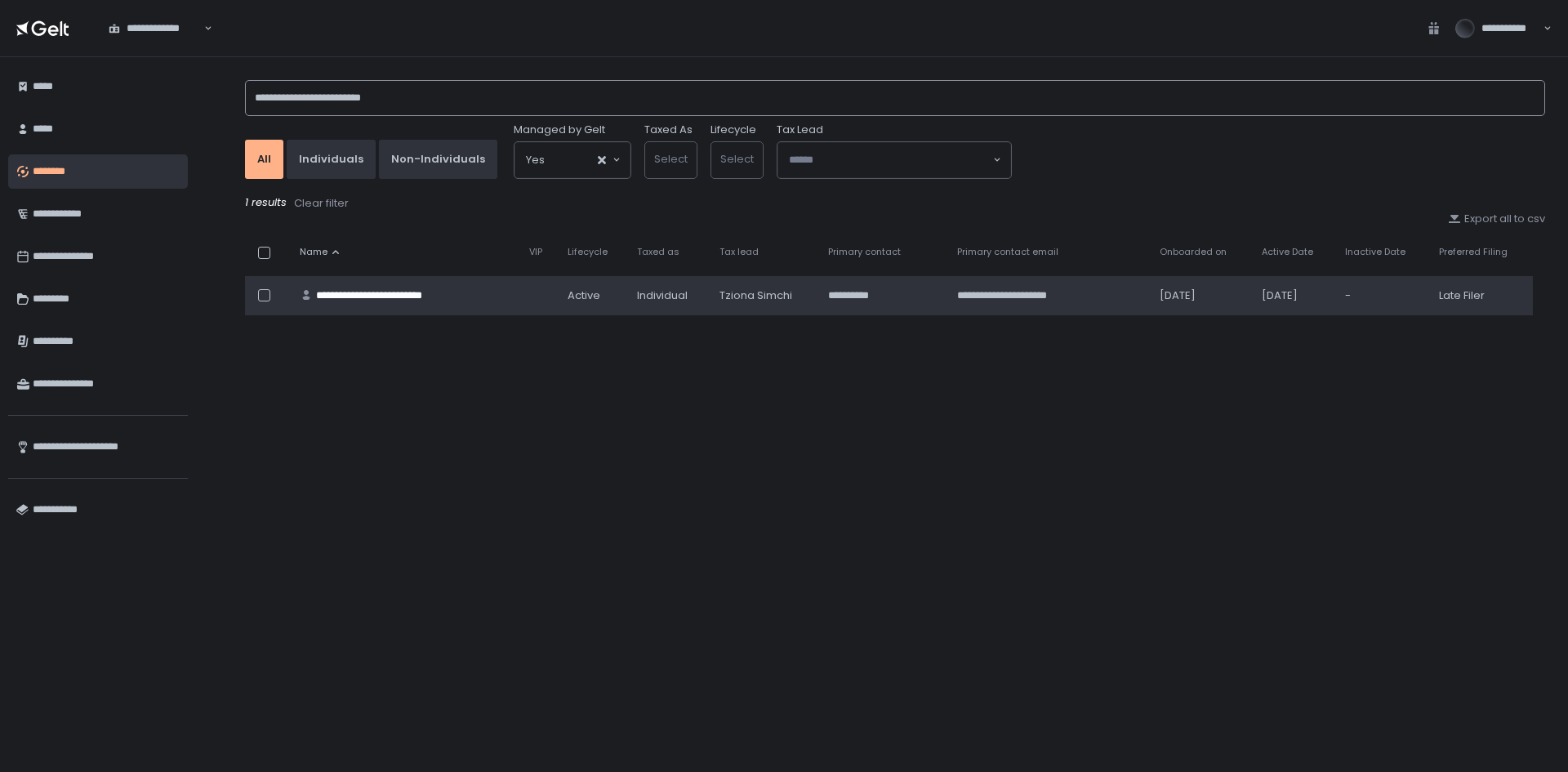
type input "**********"
click at [373, 294] on div "**********" at bounding box center [387, 295] width 143 height 15
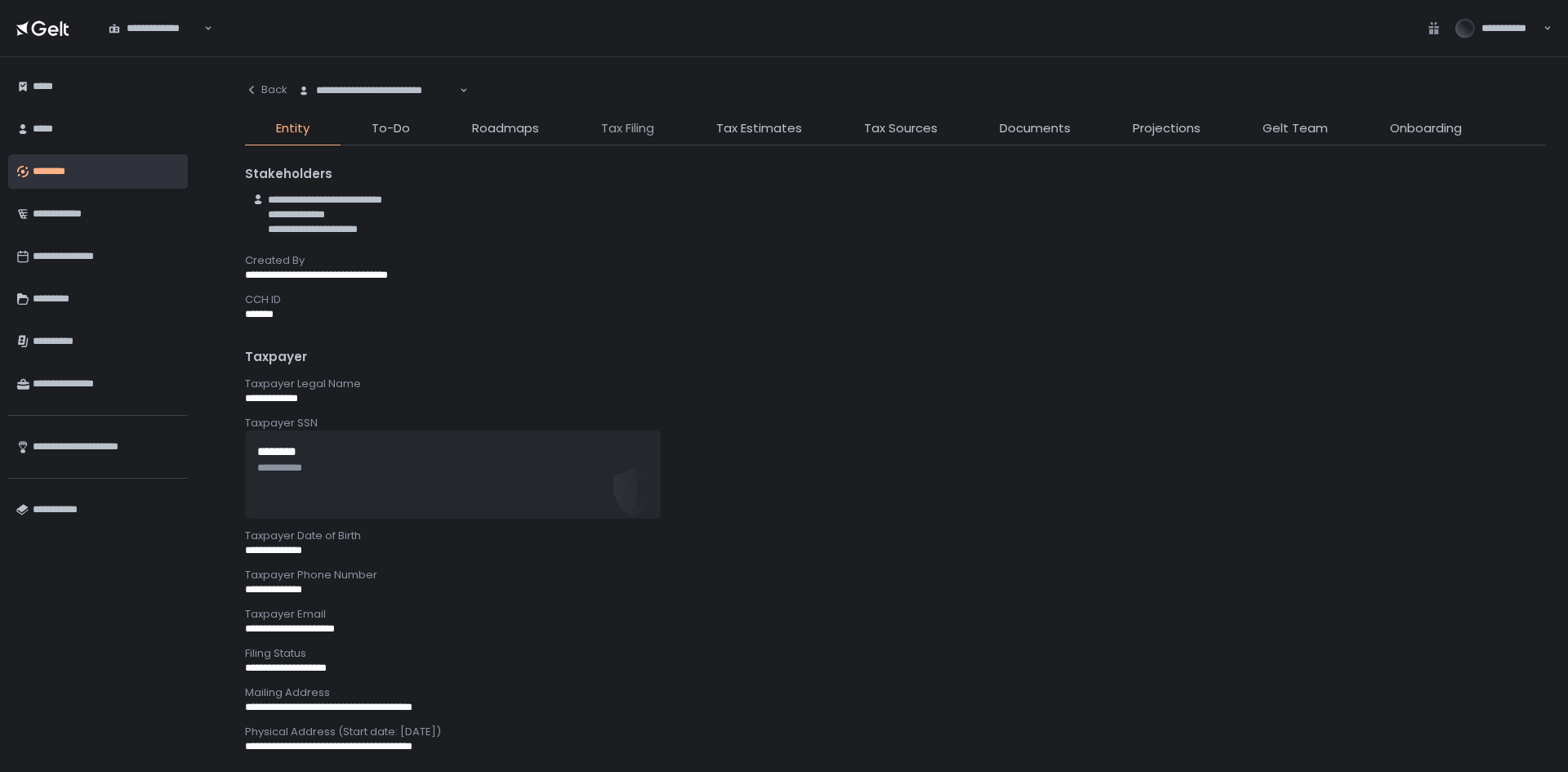
click at [607, 131] on span "Tax Filing" at bounding box center [627, 128] width 53 height 18
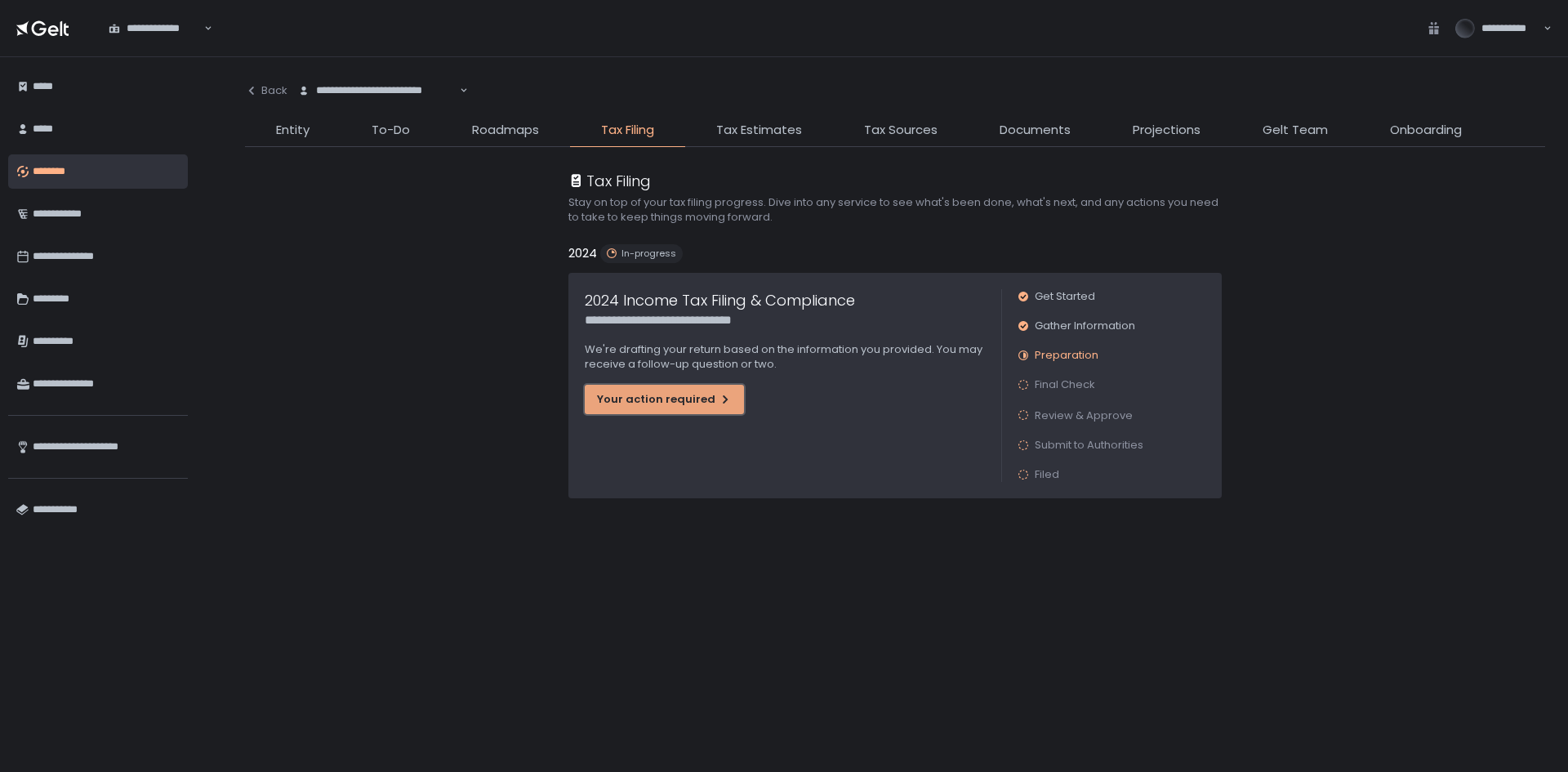
click at [646, 397] on div "Your action required" at bounding box center [664, 399] width 135 height 15
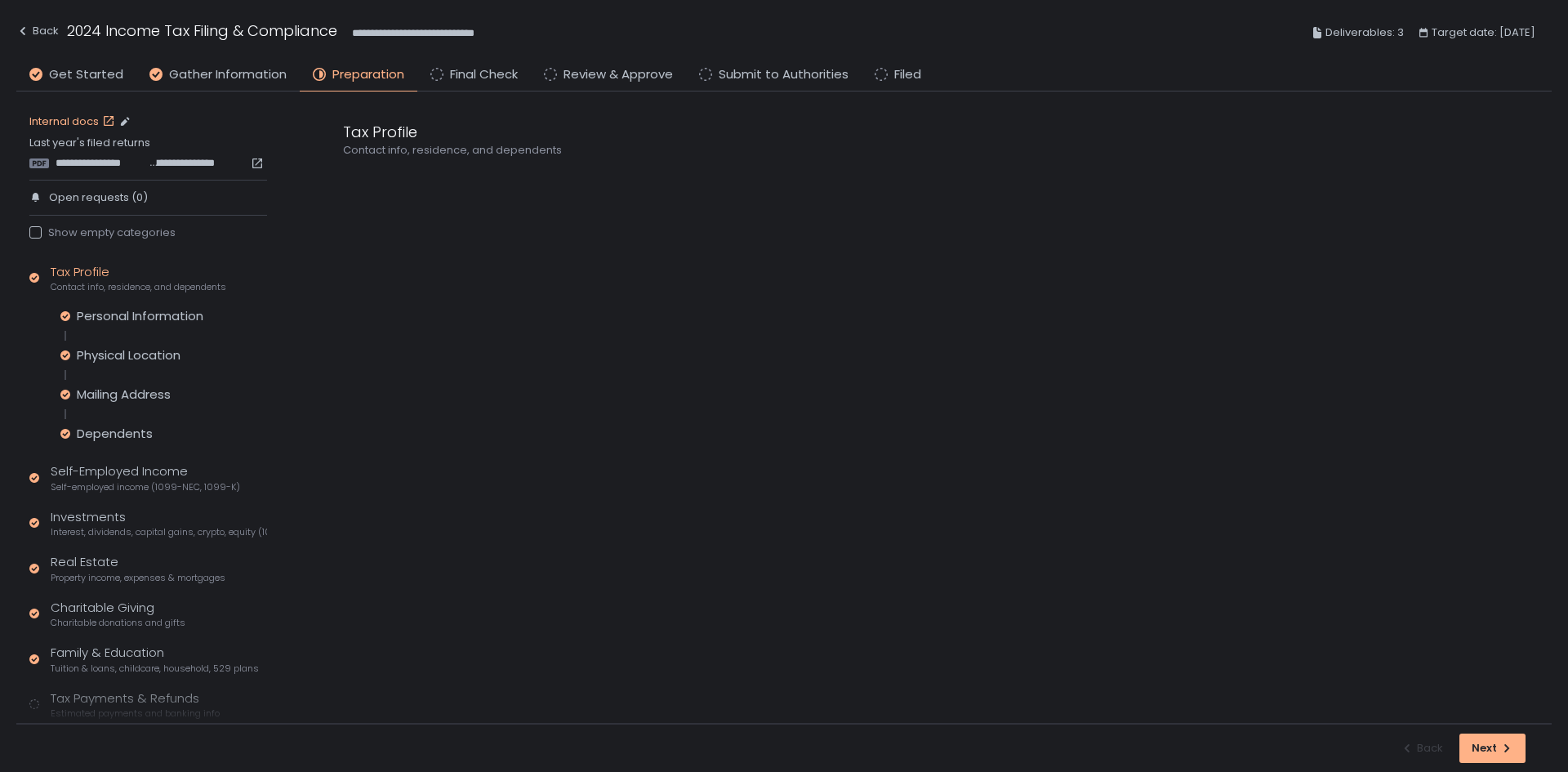
click at [91, 122] on link "Internal docs" at bounding box center [74, 122] width 89 height 15
click at [133, 160] on span "**********" at bounding box center [102, 163] width 93 height 15
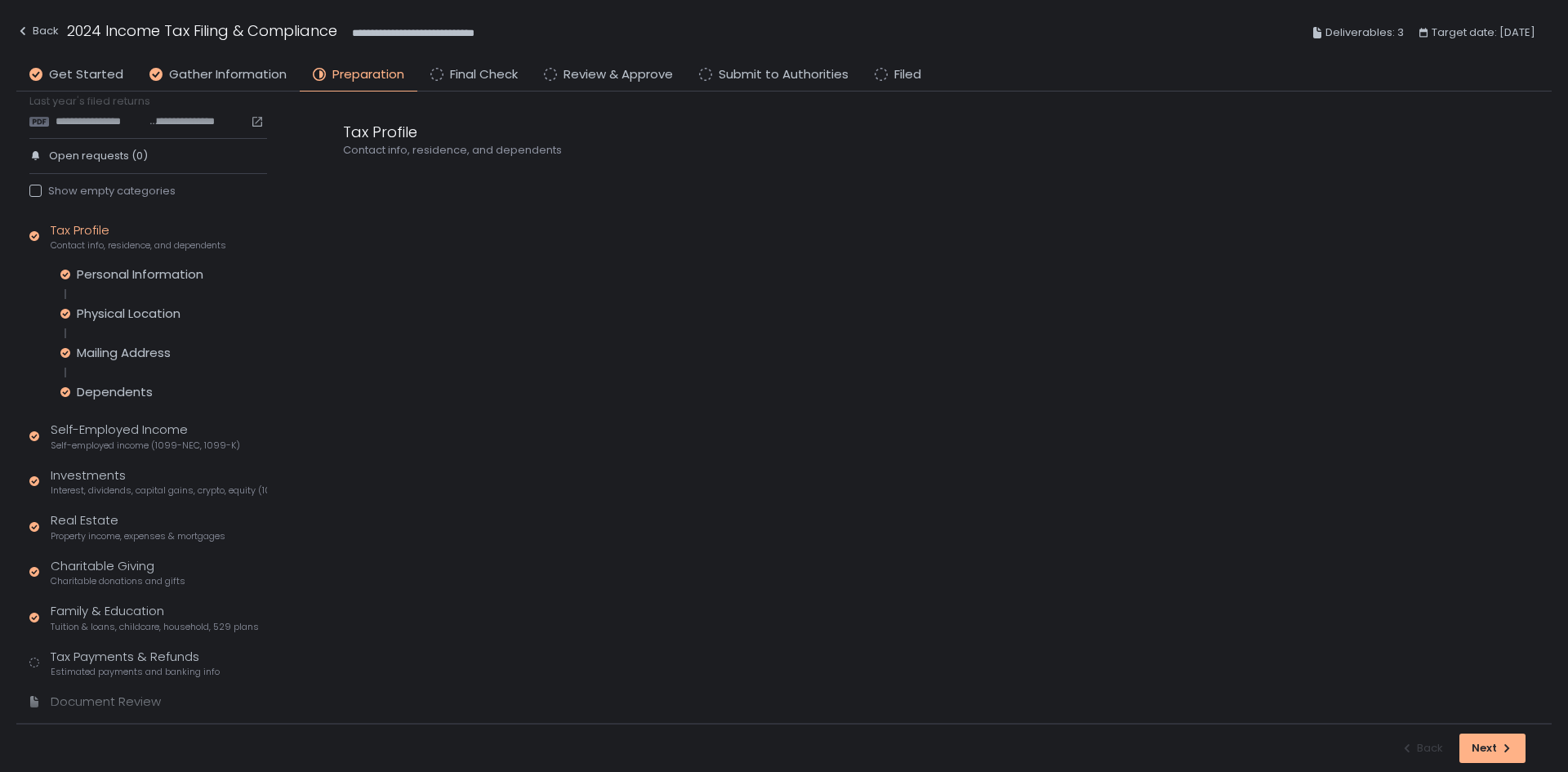
scroll to position [77, 0]
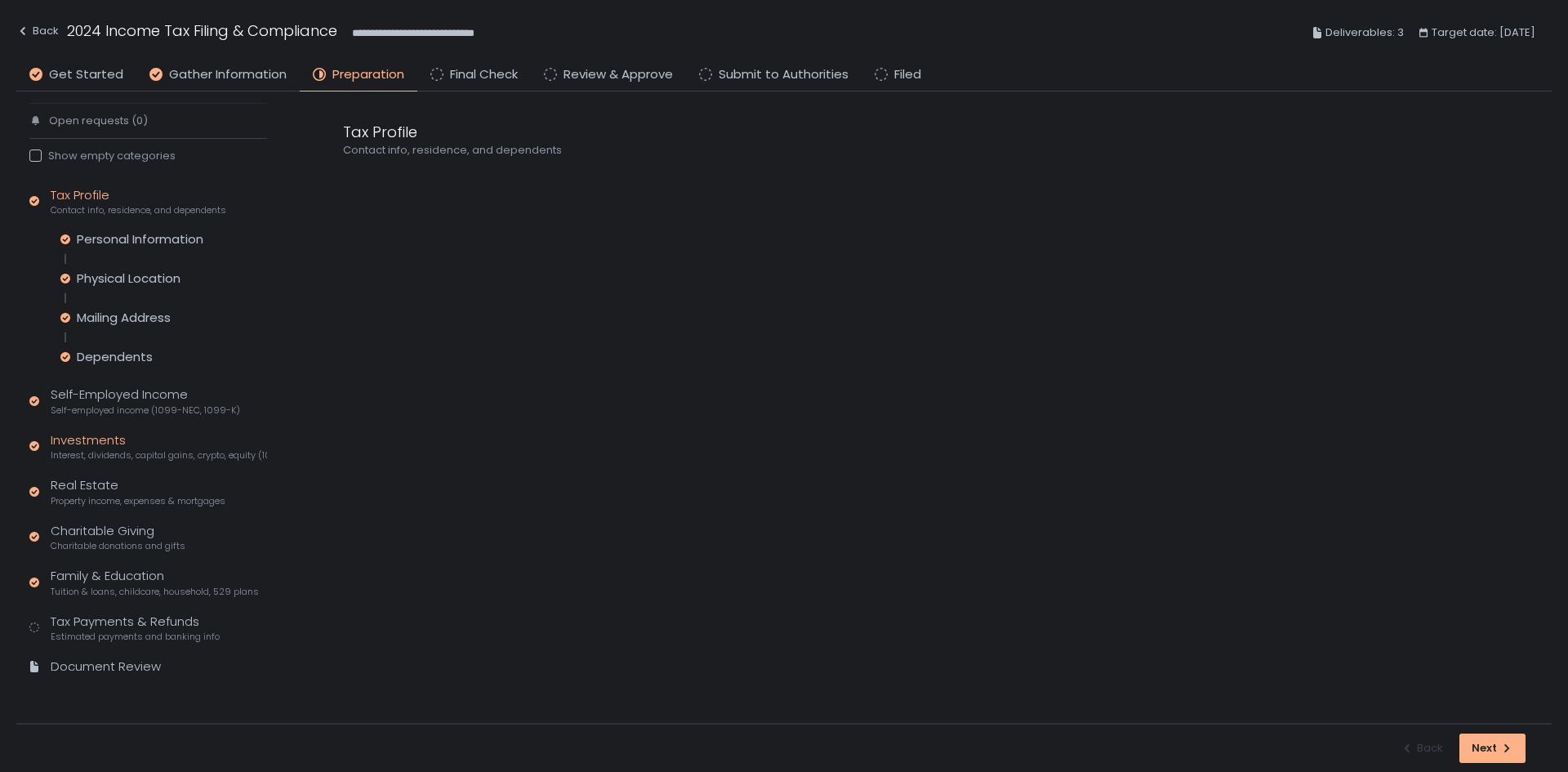
click at [102, 435] on div "Investments Interest, dividends, capital gains, crypto, equity (1099s, K-1s)" at bounding box center [159, 446] width 216 height 31
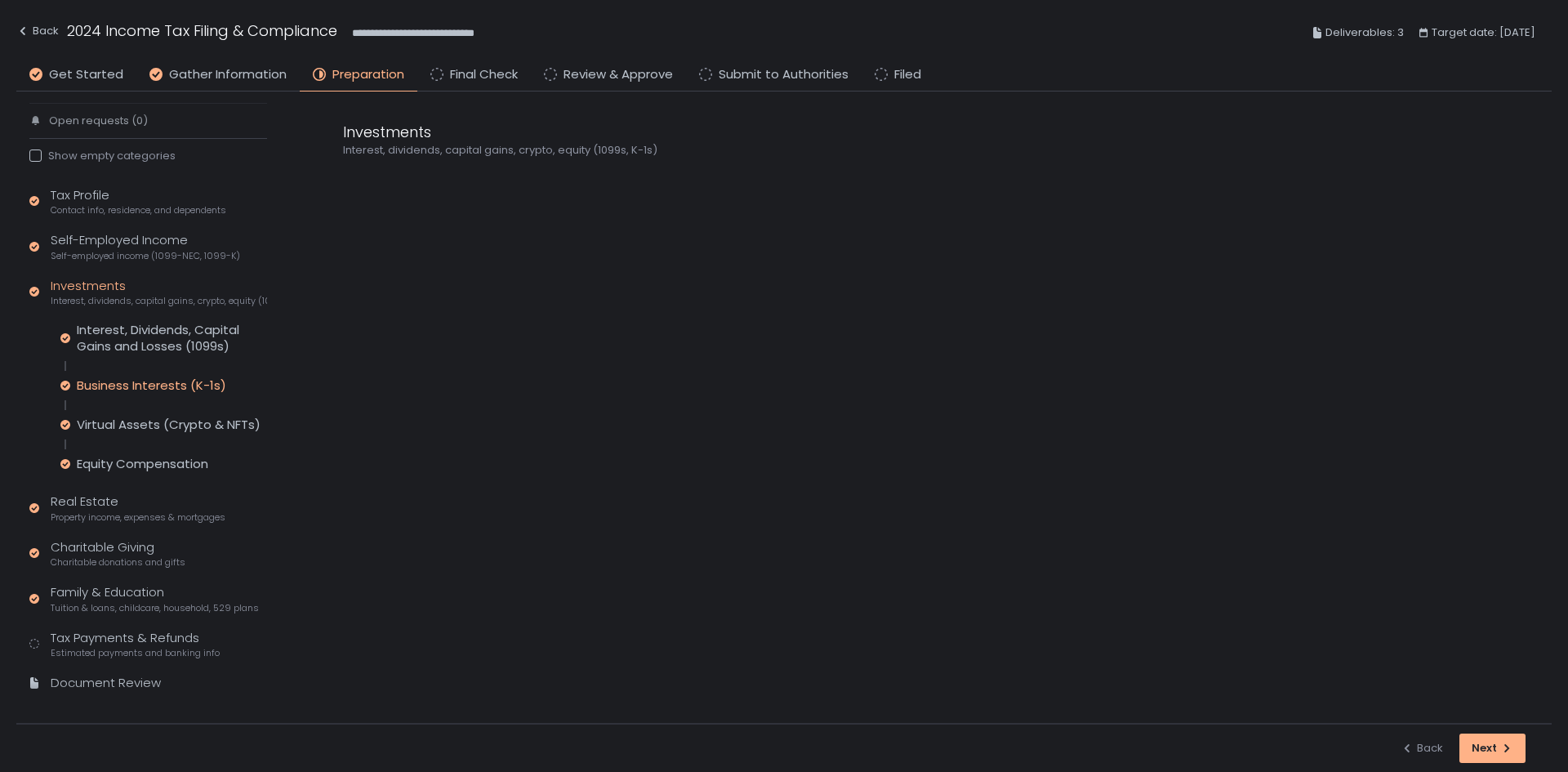
click at [138, 380] on div "Business Interests (K-1s)" at bounding box center [152, 386] width 150 height 17
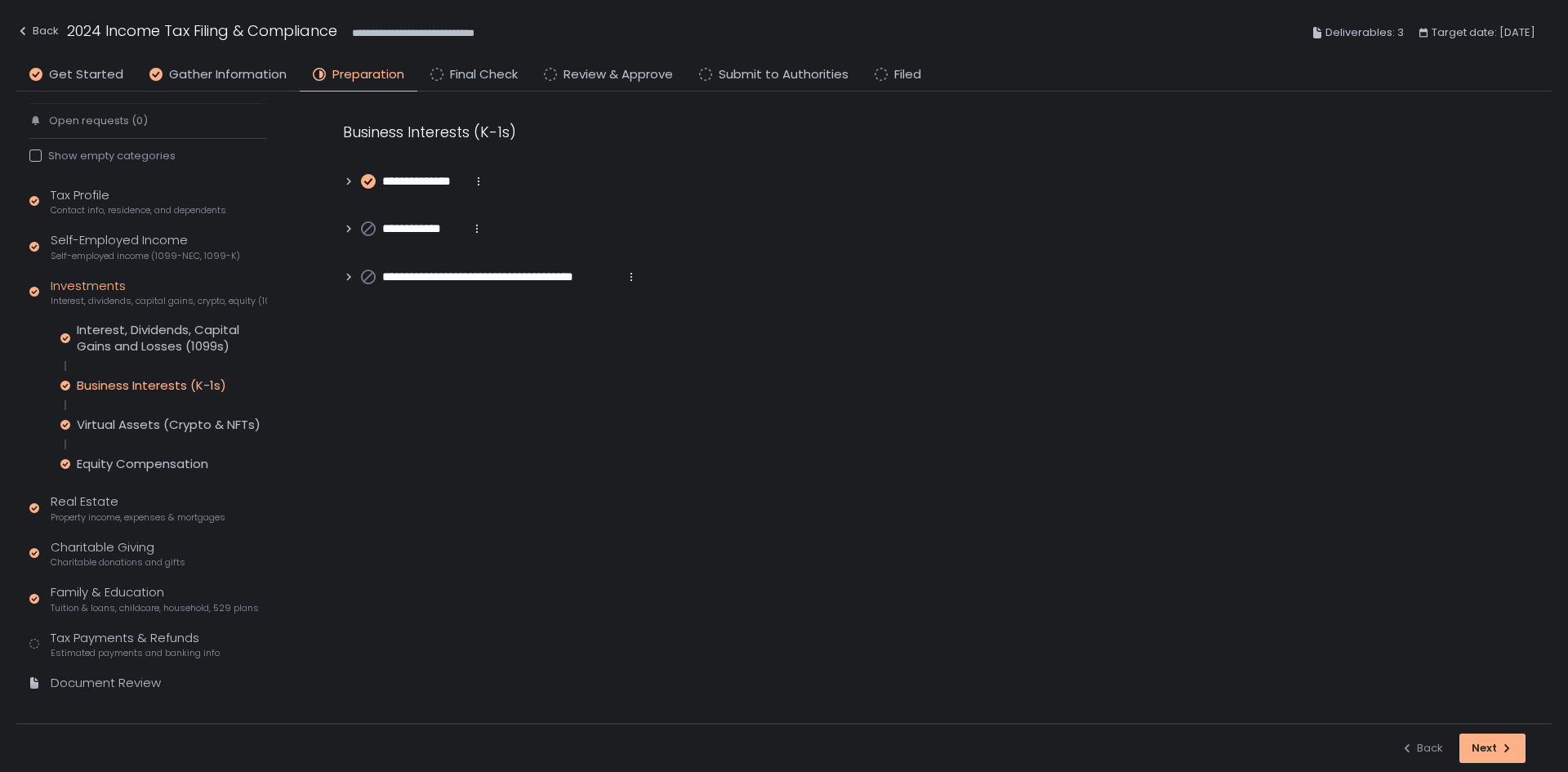
click at [348, 180] on icon at bounding box center [349, 181] width 4 height 7
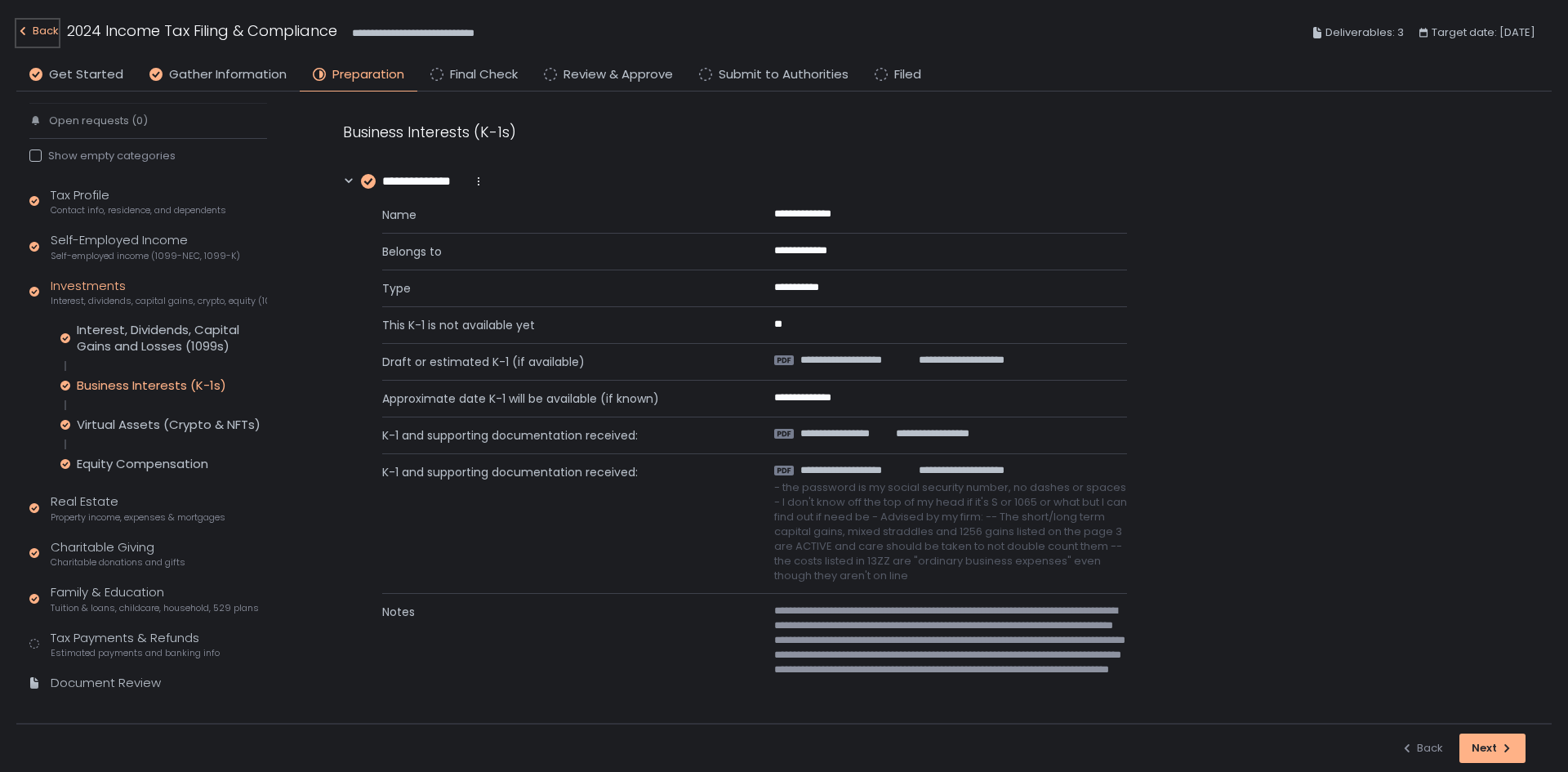
click at [54, 28] on div "Back" at bounding box center [38, 31] width 42 height 19
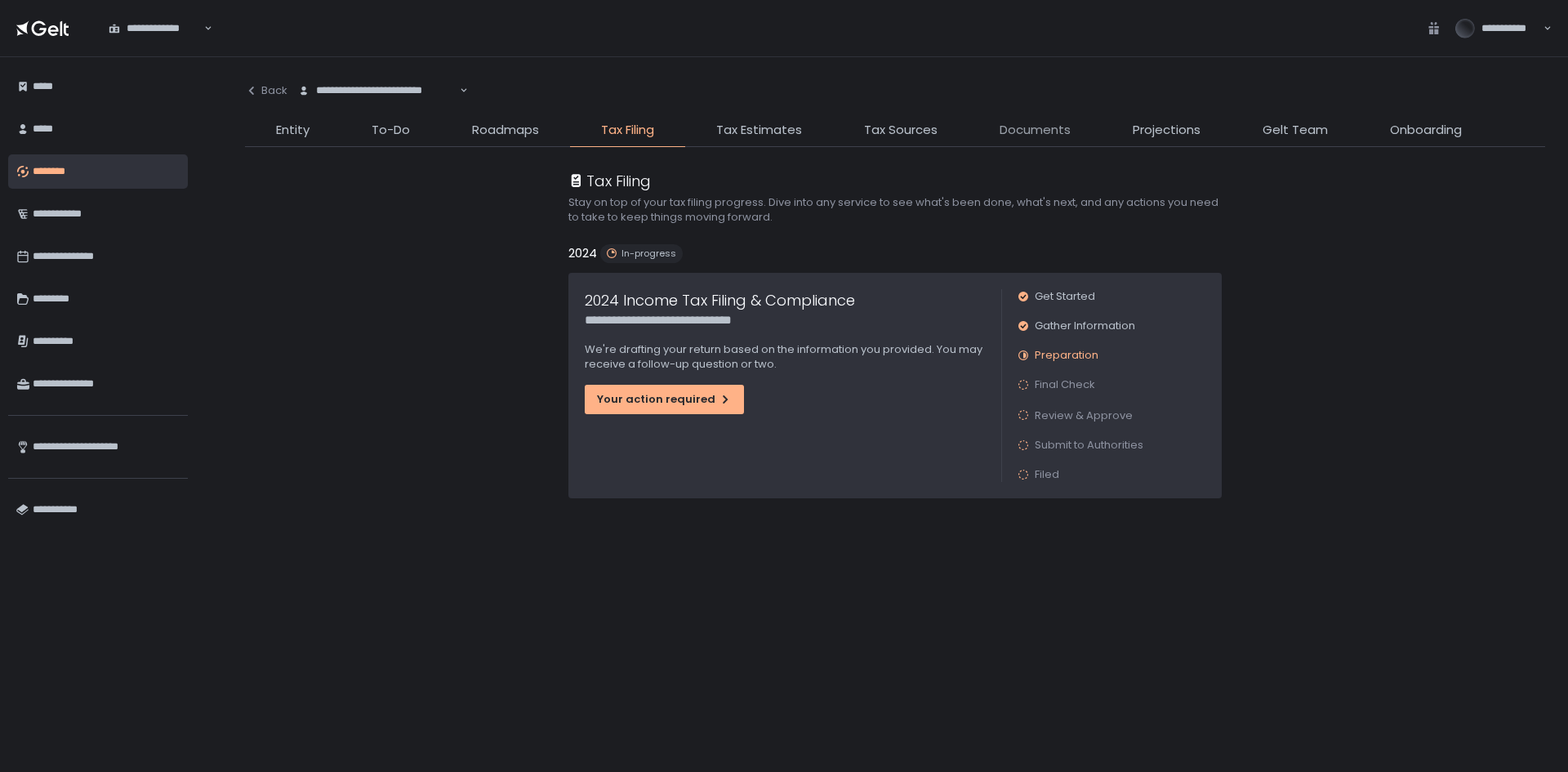
click at [1042, 126] on span "Documents" at bounding box center [1035, 130] width 71 height 18
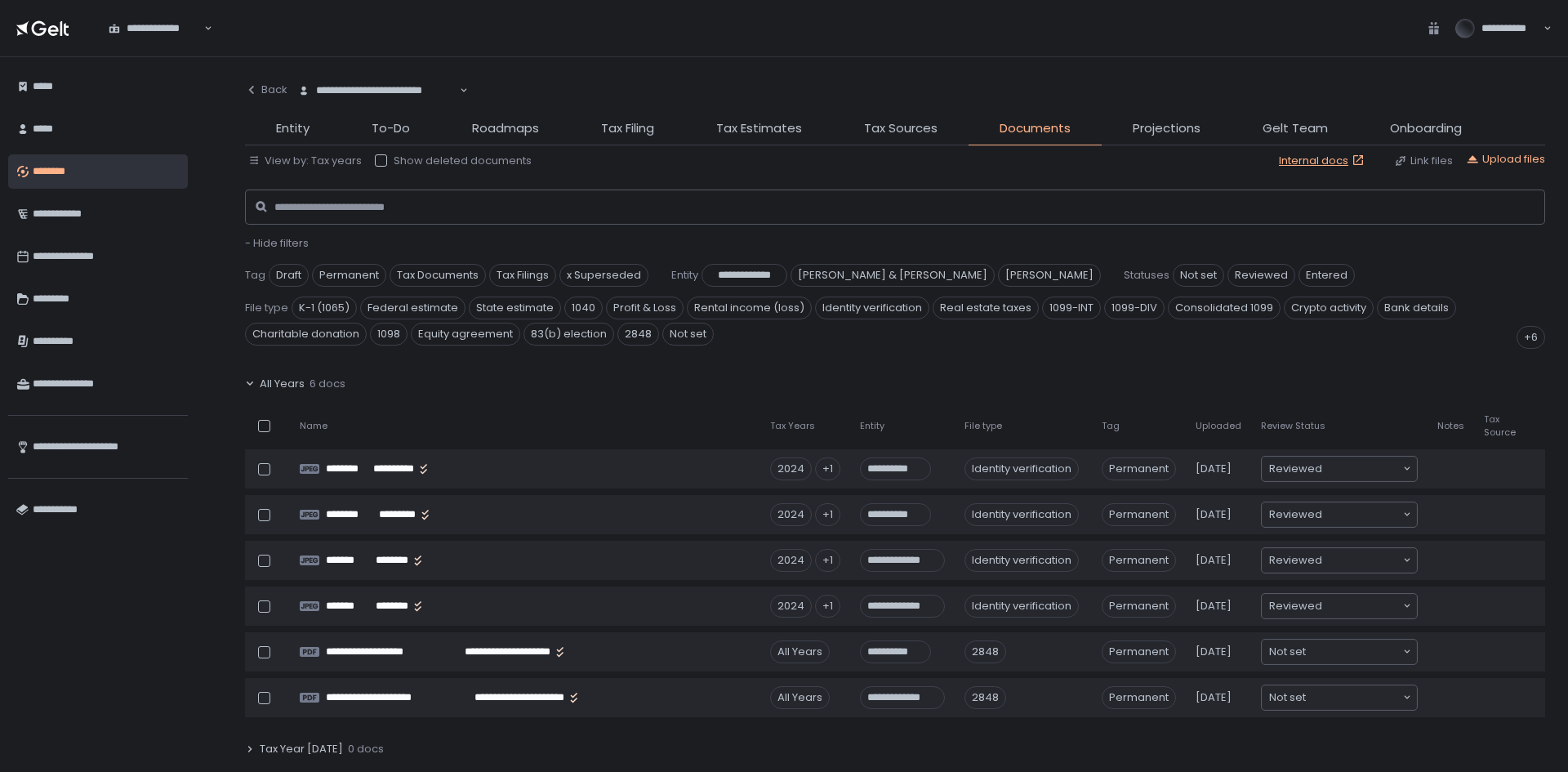
click at [290, 380] on span "All Years" at bounding box center [281, 384] width 45 height 15
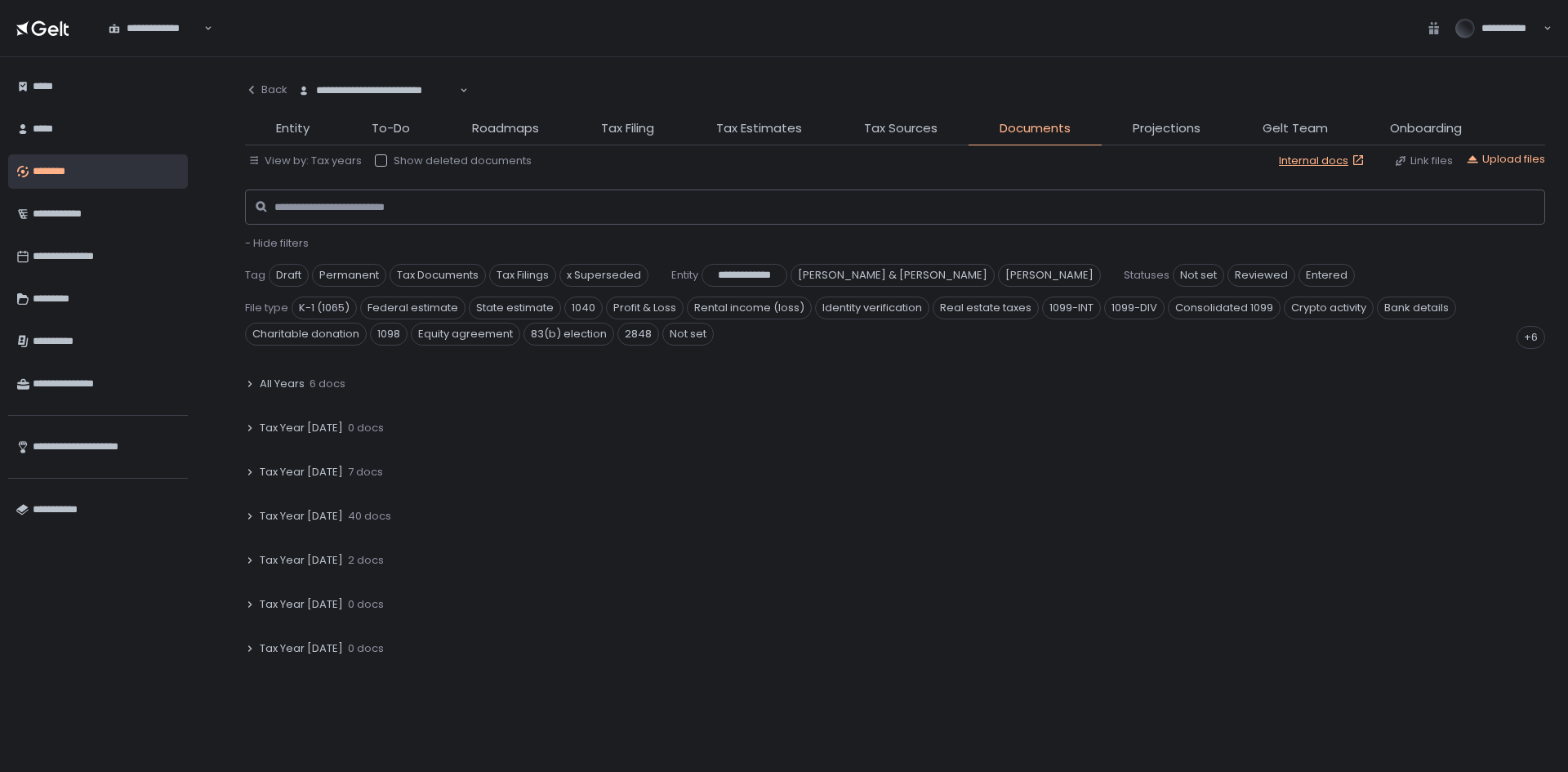
click at [282, 244] on span "- Hide filters" at bounding box center [277, 243] width 64 height 16
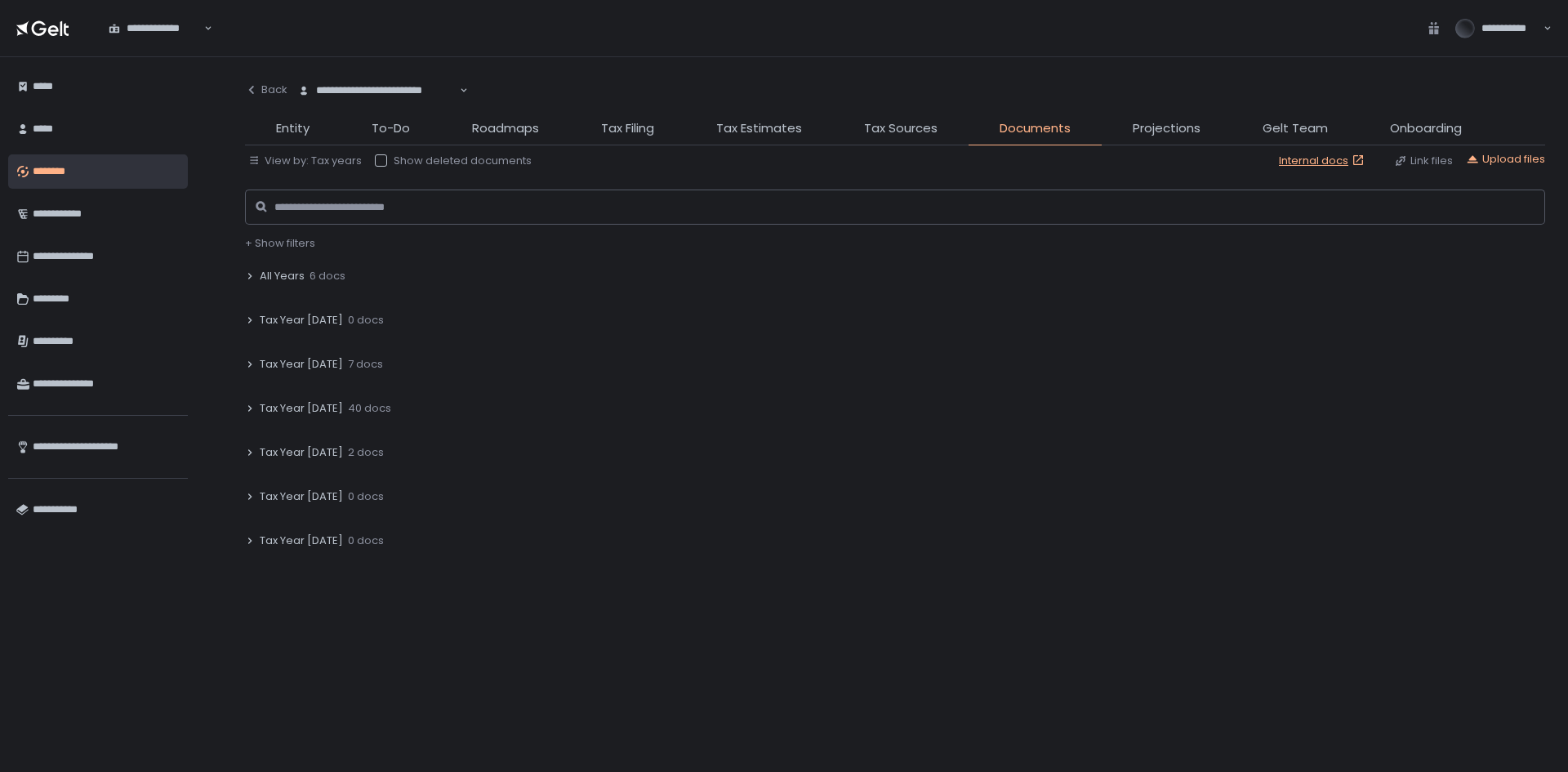
click at [310, 405] on span "Tax Year [DATE]" at bounding box center [300, 408] width 83 height 15
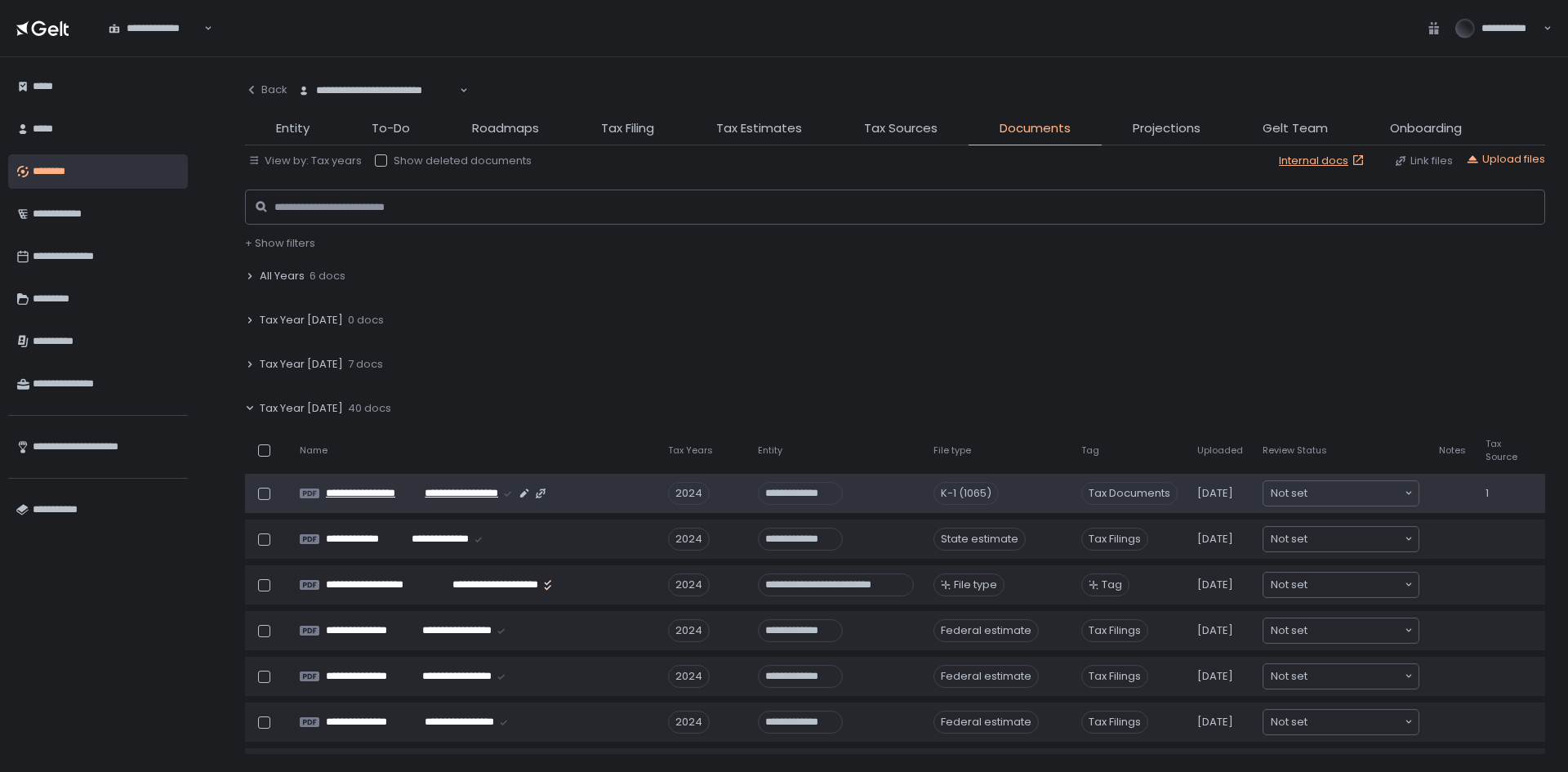
click at [420, 493] on span "**********" at bounding box center [456, 493] width 83 height 15
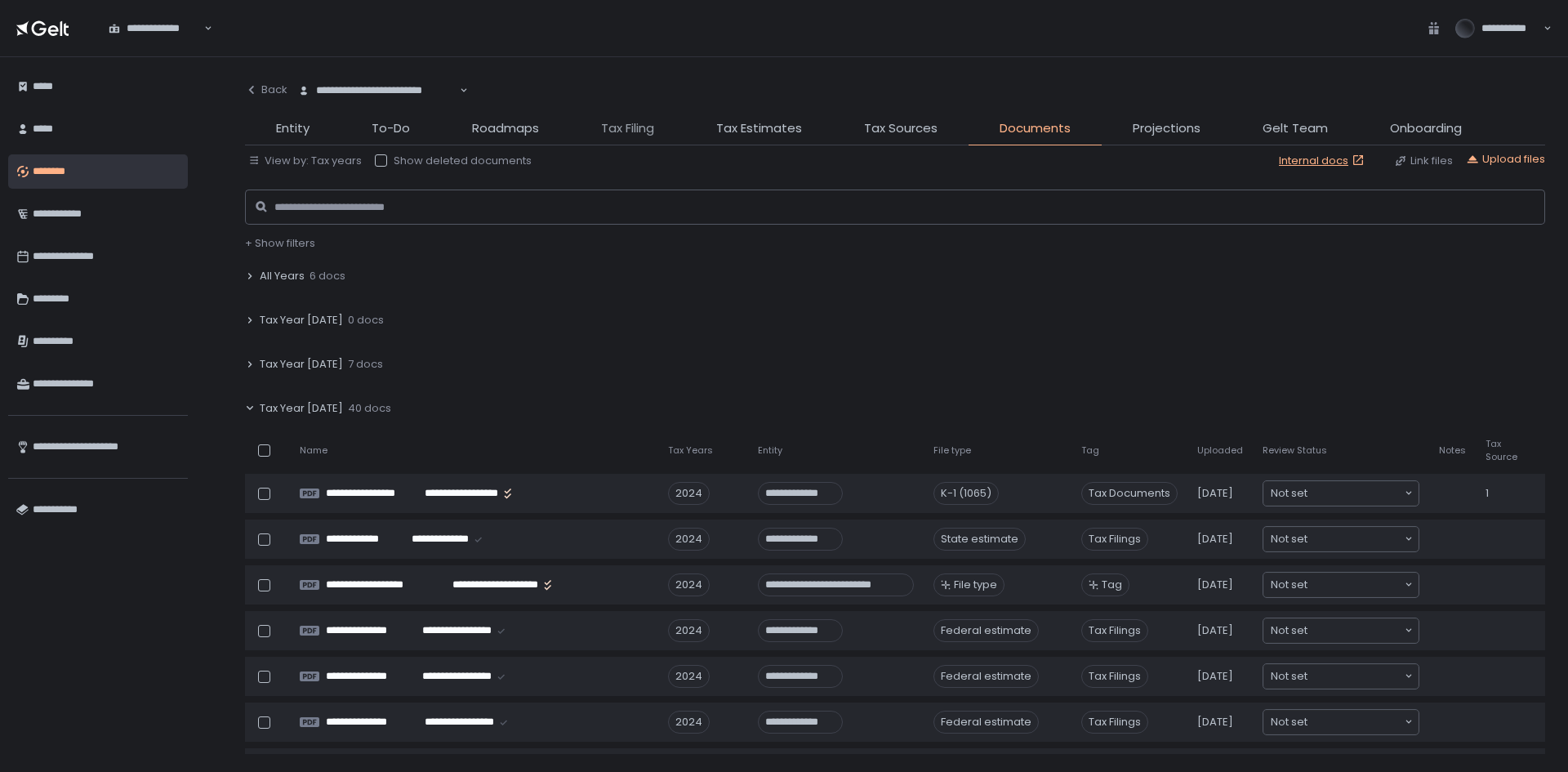
click at [639, 128] on span "Tax Filing" at bounding box center [627, 128] width 53 height 18
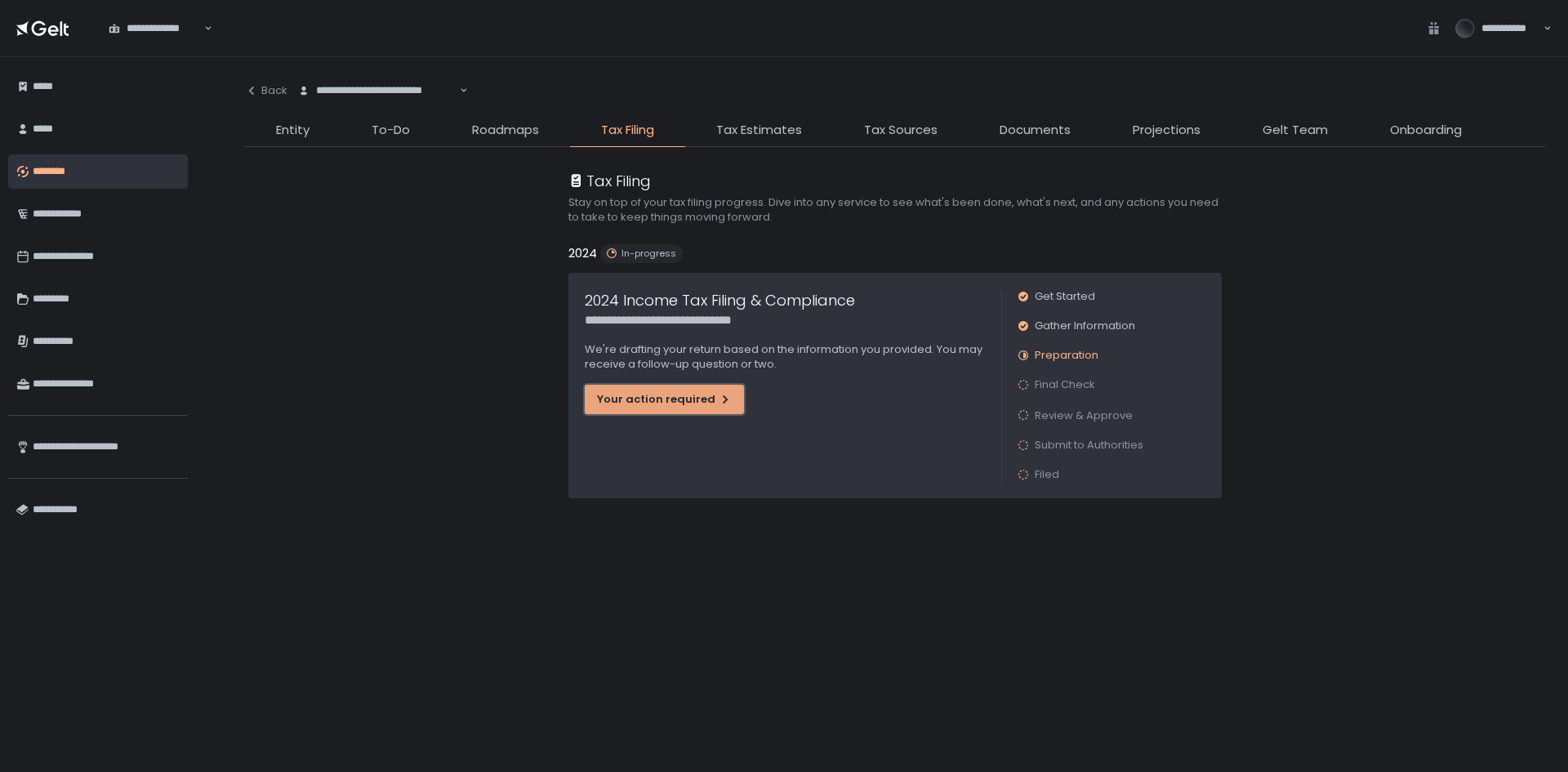
click at [670, 402] on div "Your action required" at bounding box center [664, 399] width 135 height 15
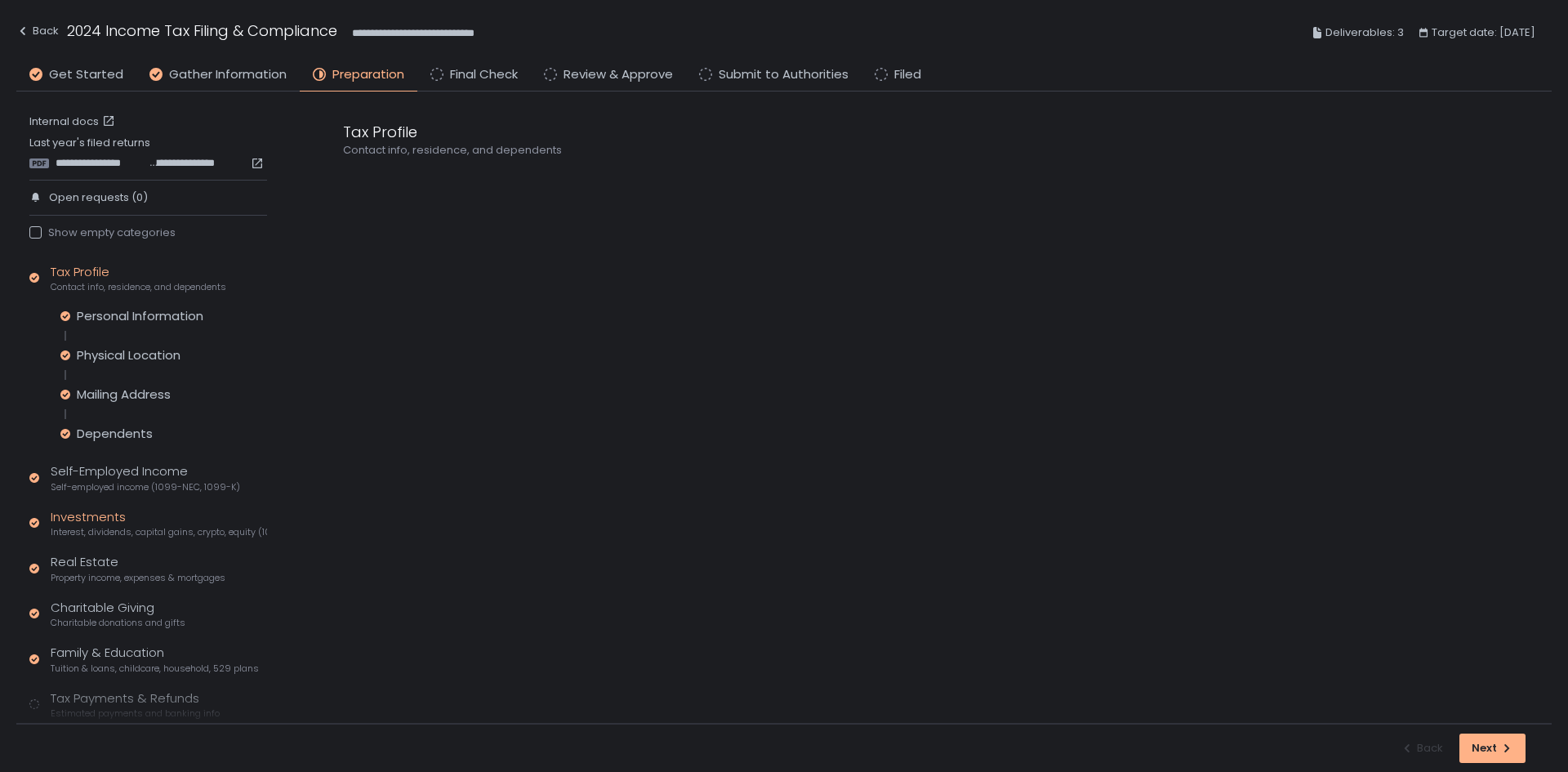
click at [116, 521] on div "Investments Interest, dividends, capital gains, crypto, equity (1099s, K-1s)" at bounding box center [159, 523] width 216 height 31
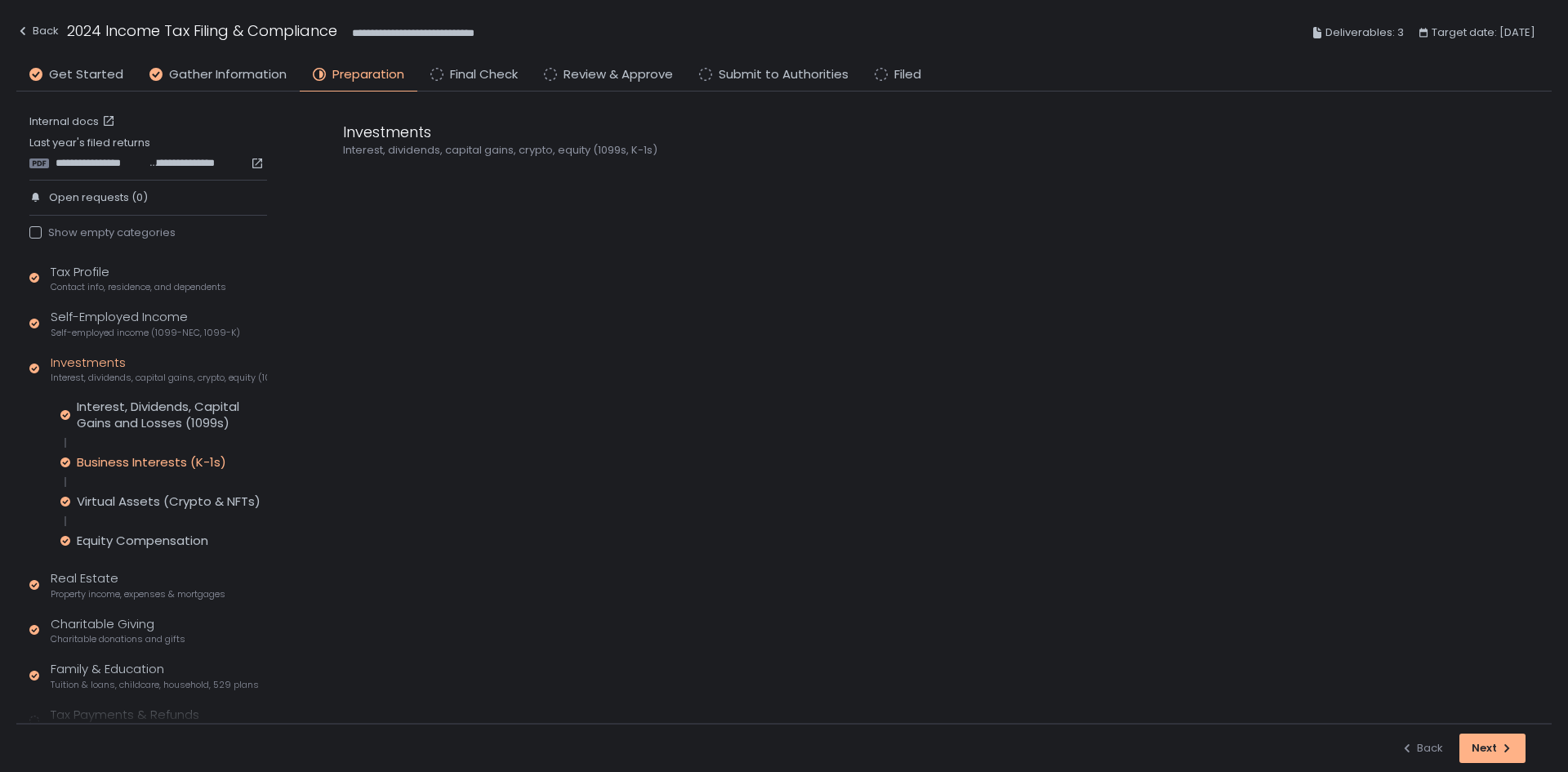
click at [145, 457] on div "Business Interests (K-1s)" at bounding box center [152, 462] width 150 height 17
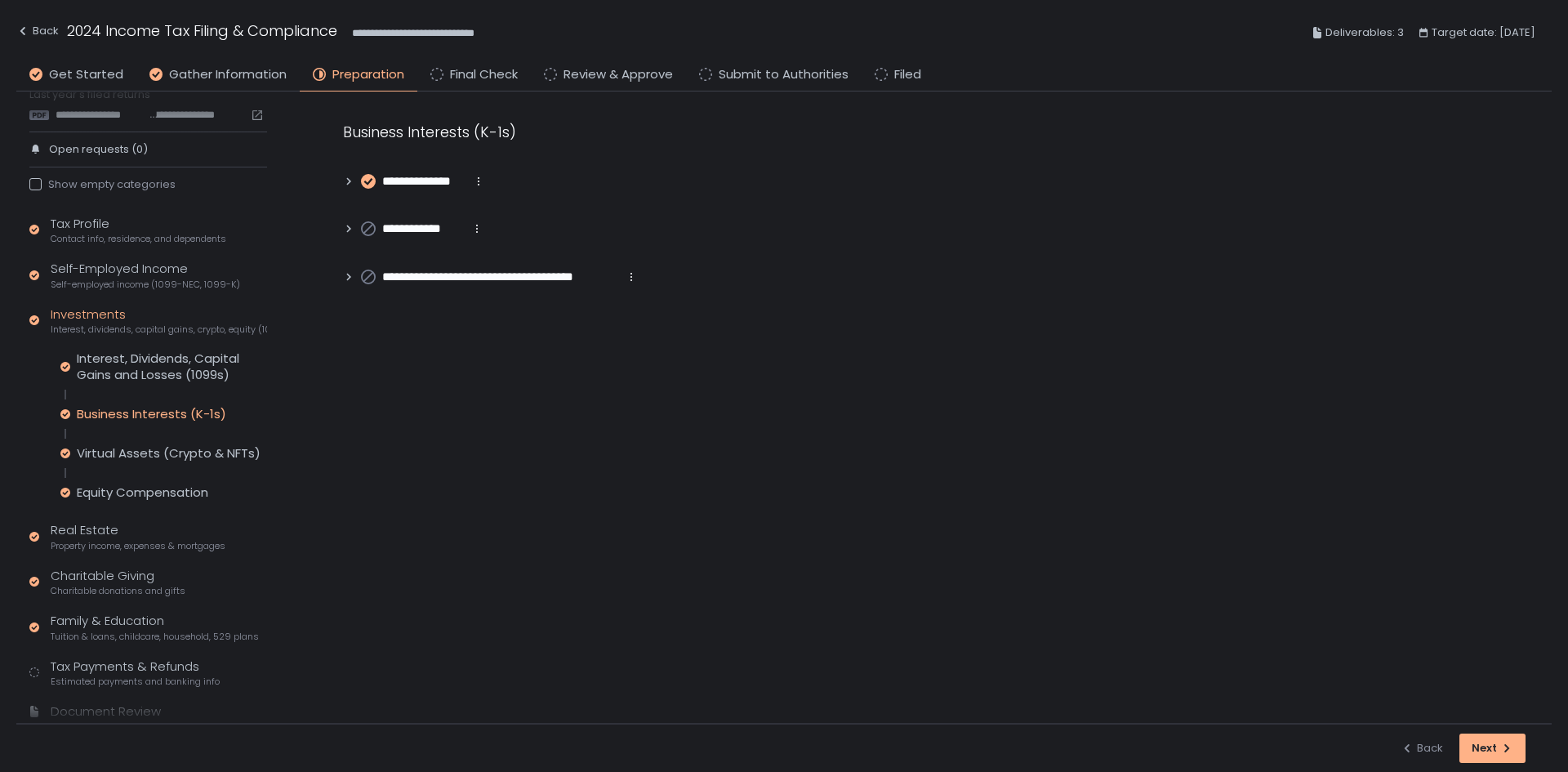
scroll to position [93, 0]
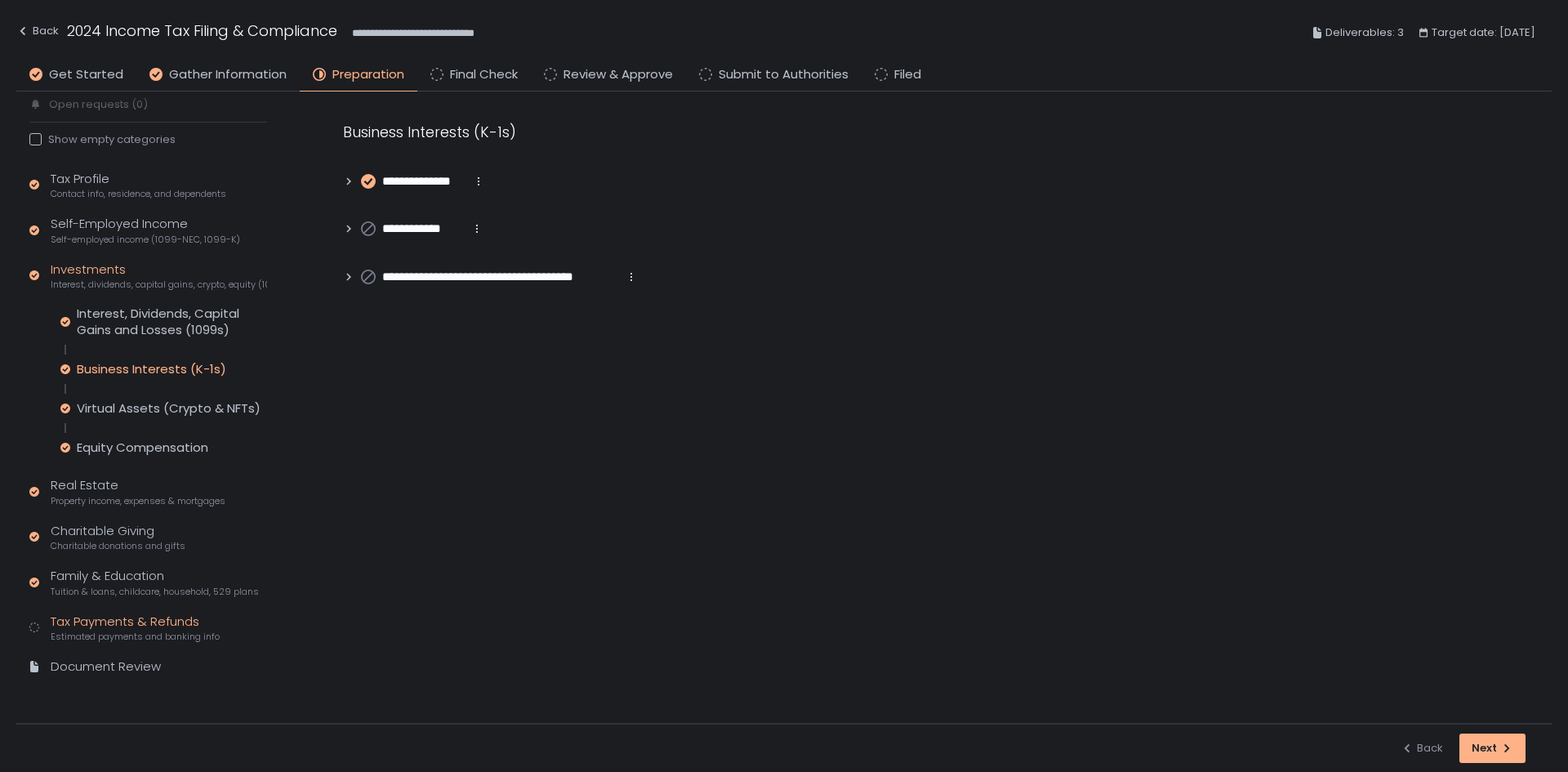
click at [138, 626] on div "Tax Payments & Refunds Estimated payments and banking info" at bounding box center [135, 627] width 169 height 31
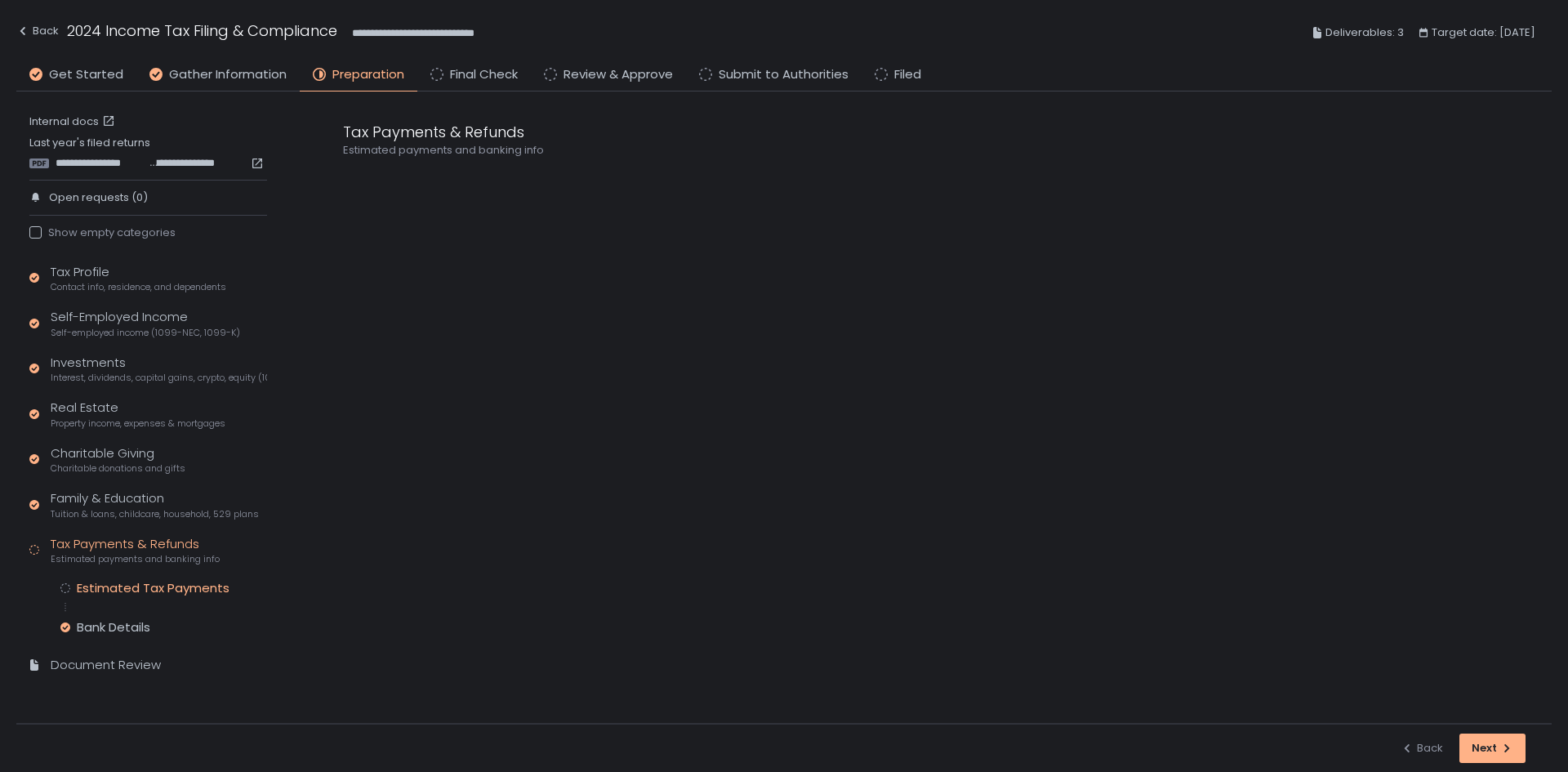
click at [131, 592] on div "Estimated Tax Payments" at bounding box center [153, 588] width 152 height 17
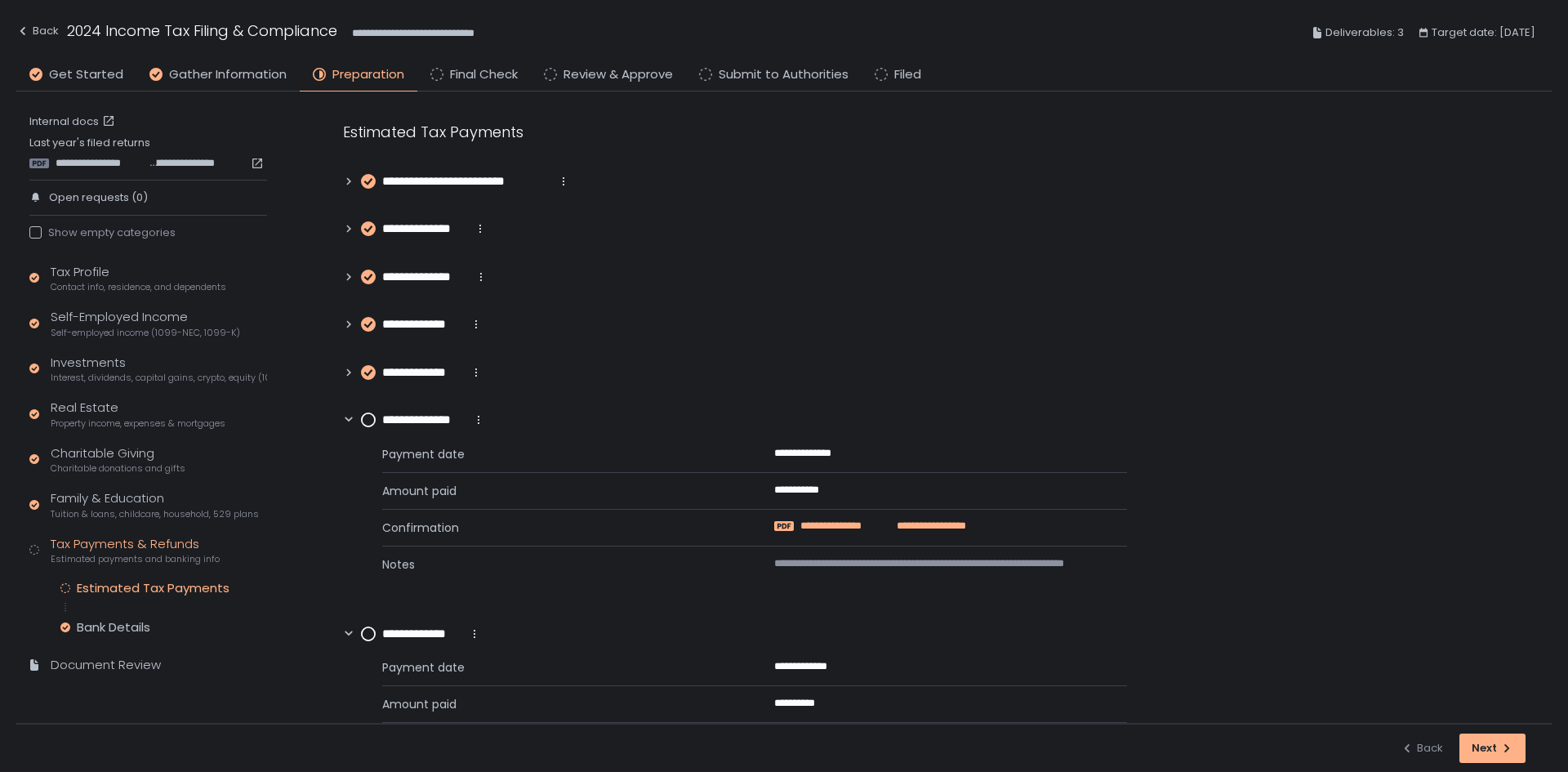
click at [832, 528] on span "**********" at bounding box center [841, 526] width 81 height 15
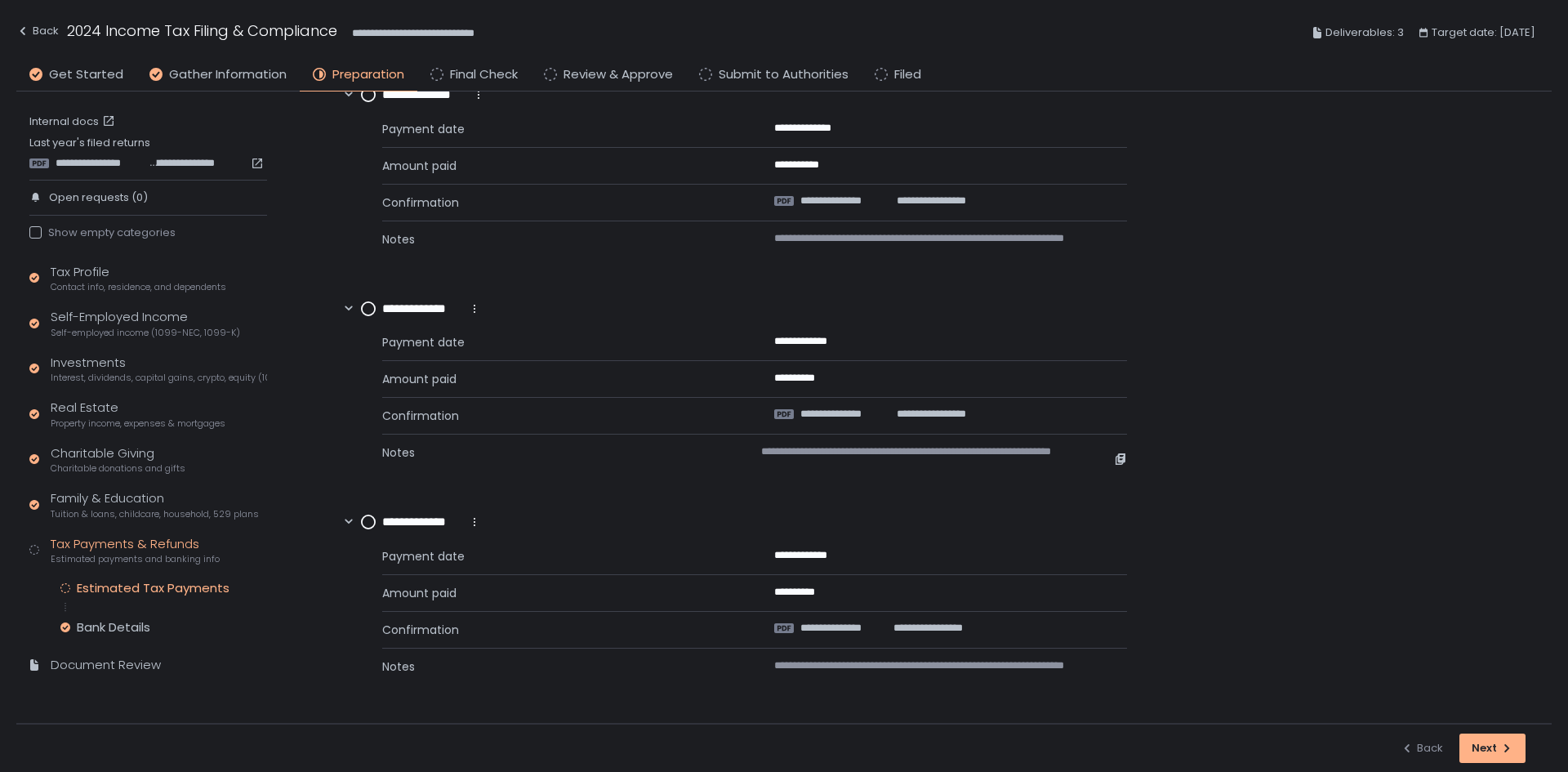
scroll to position [327, 0]
click at [886, 413] on span "**********" at bounding box center [923, 412] width 85 height 15
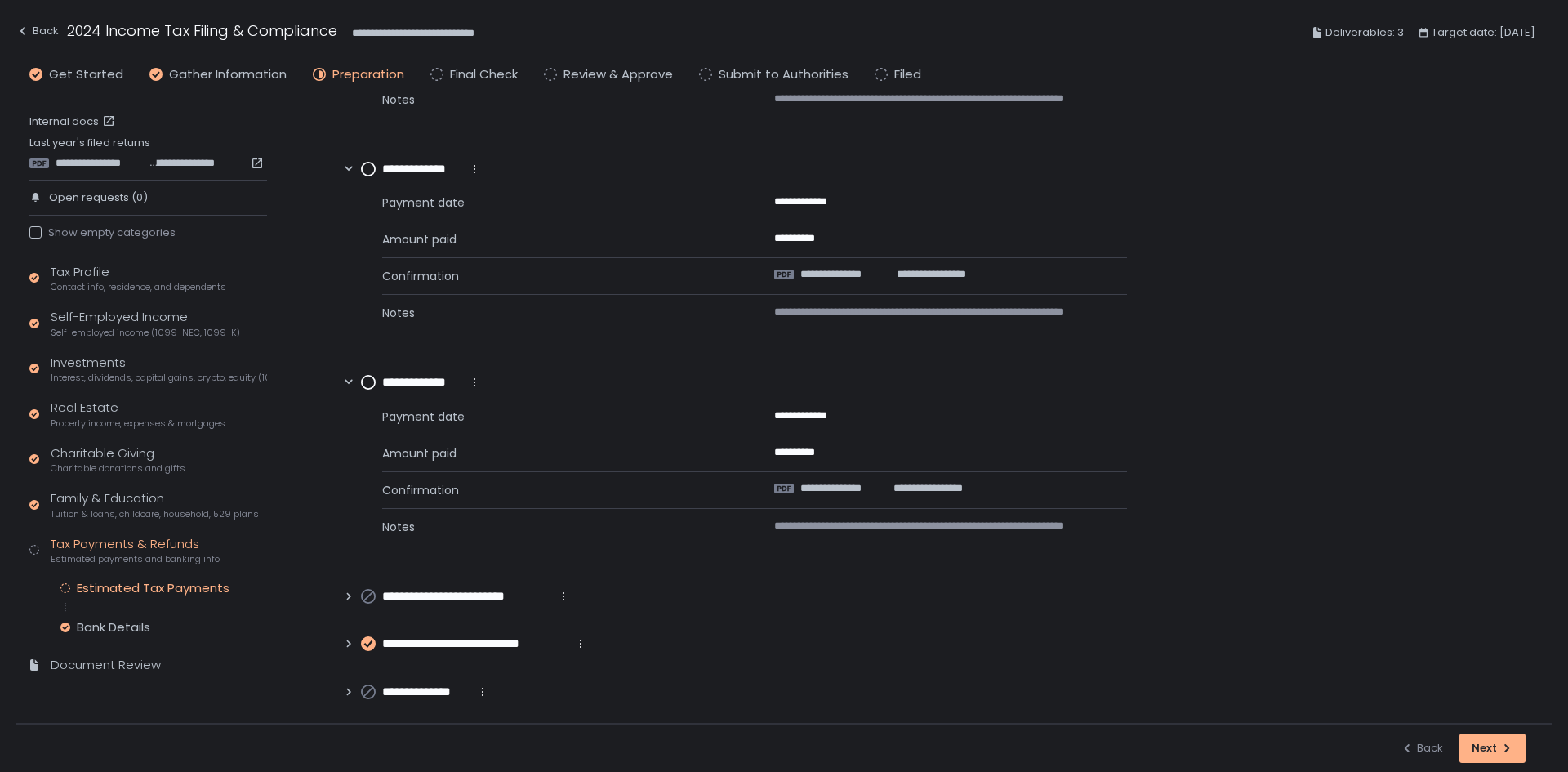
scroll to position [490, 0]
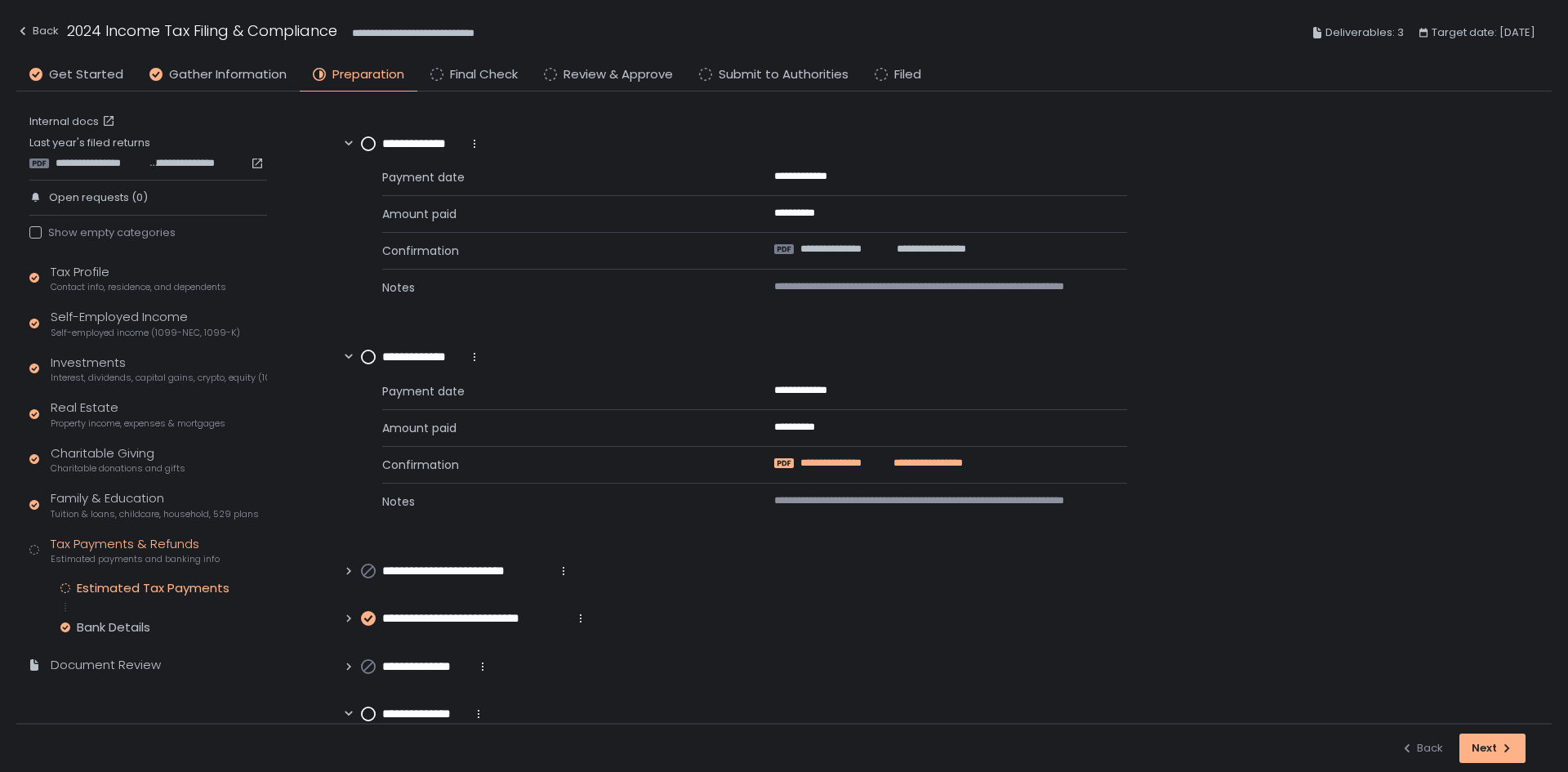
click at [872, 459] on span "**********" at bounding box center [841, 463] width 81 height 15
click at [363, 138] on icon at bounding box center [368, 144] width 15 height 15
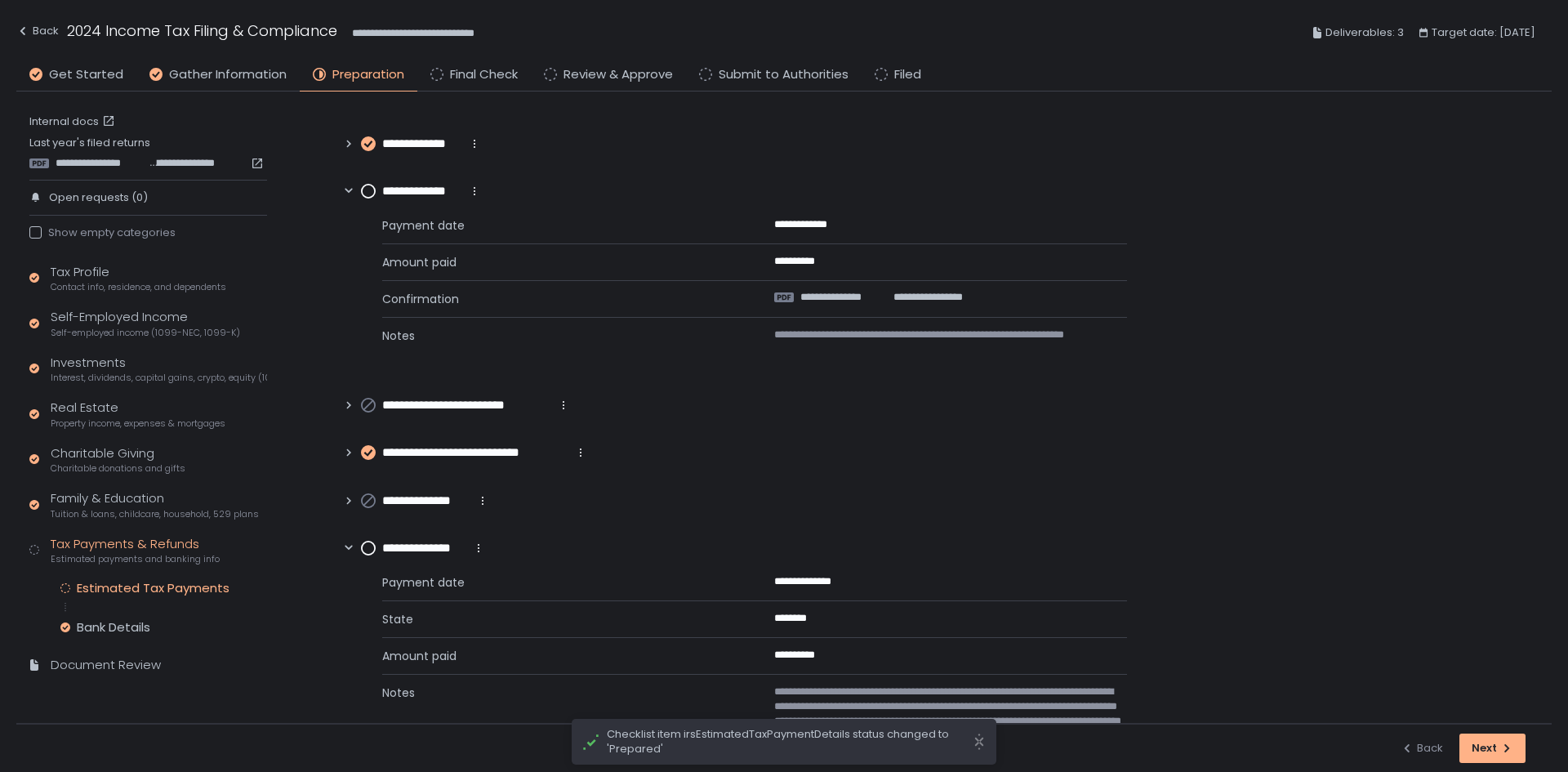
click at [364, 189] on circle at bounding box center [368, 191] width 13 height 13
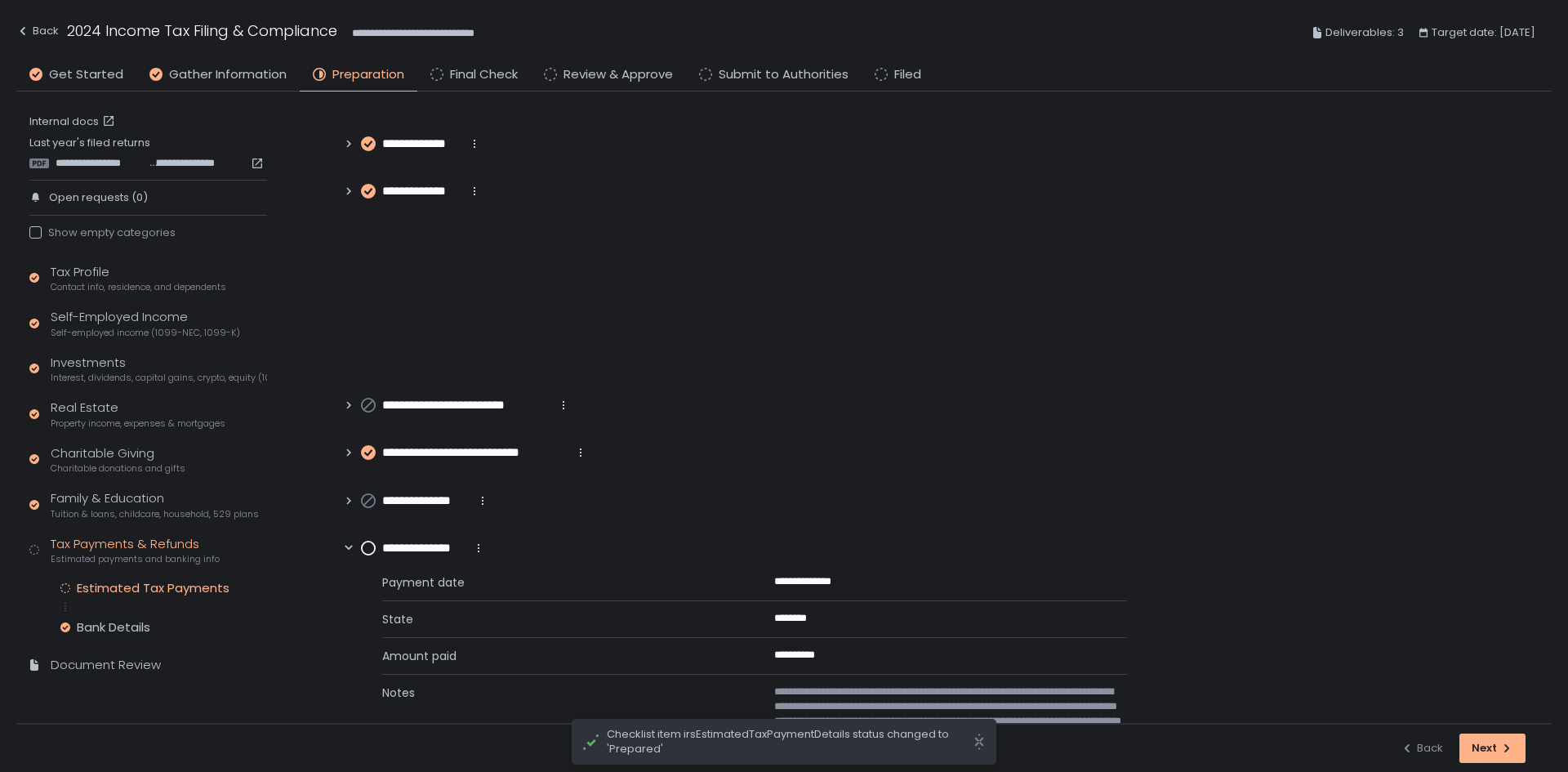
scroll to position [398, 0]
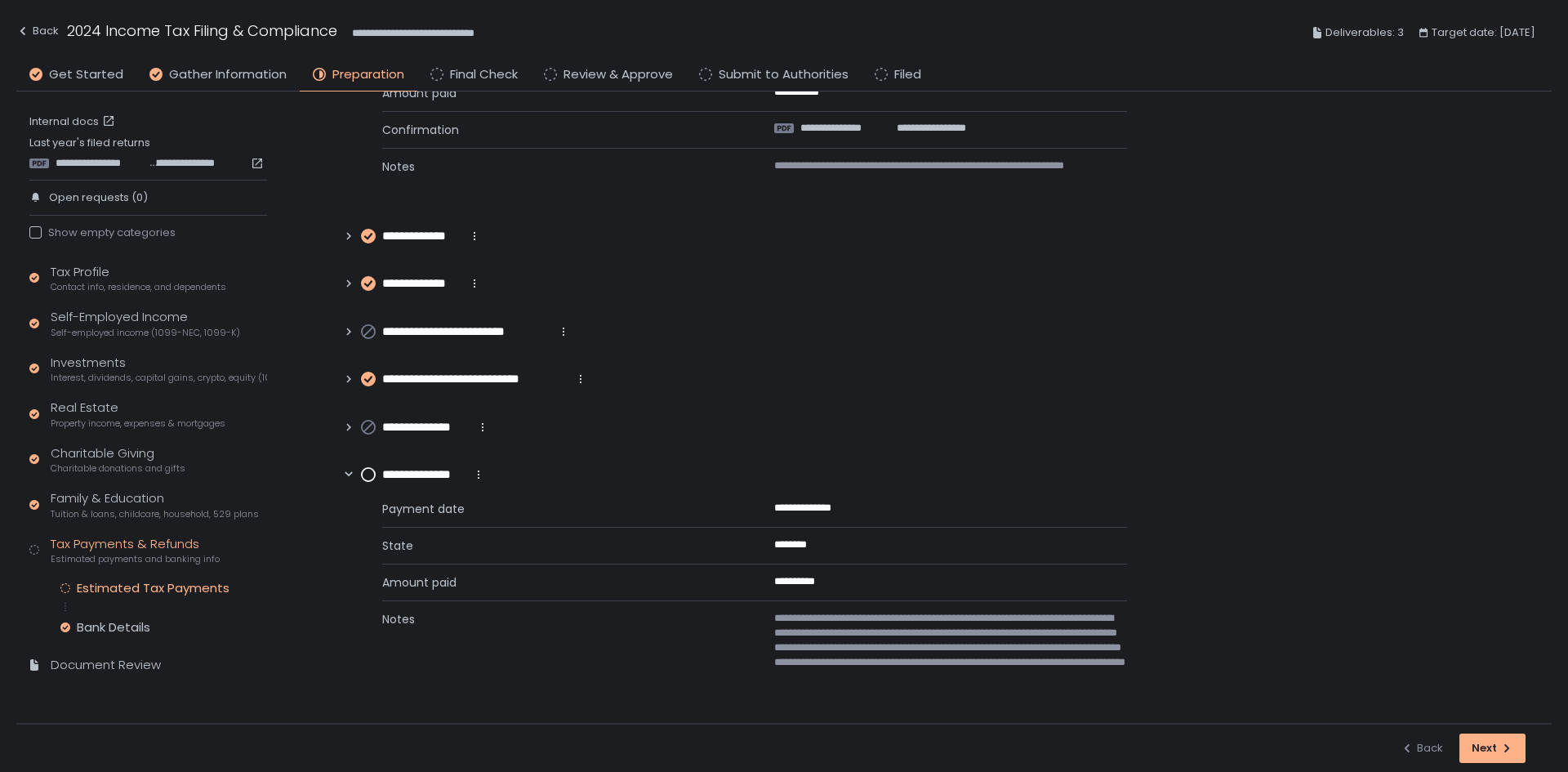
click at [364, 469] on circle at bounding box center [368, 474] width 13 height 13
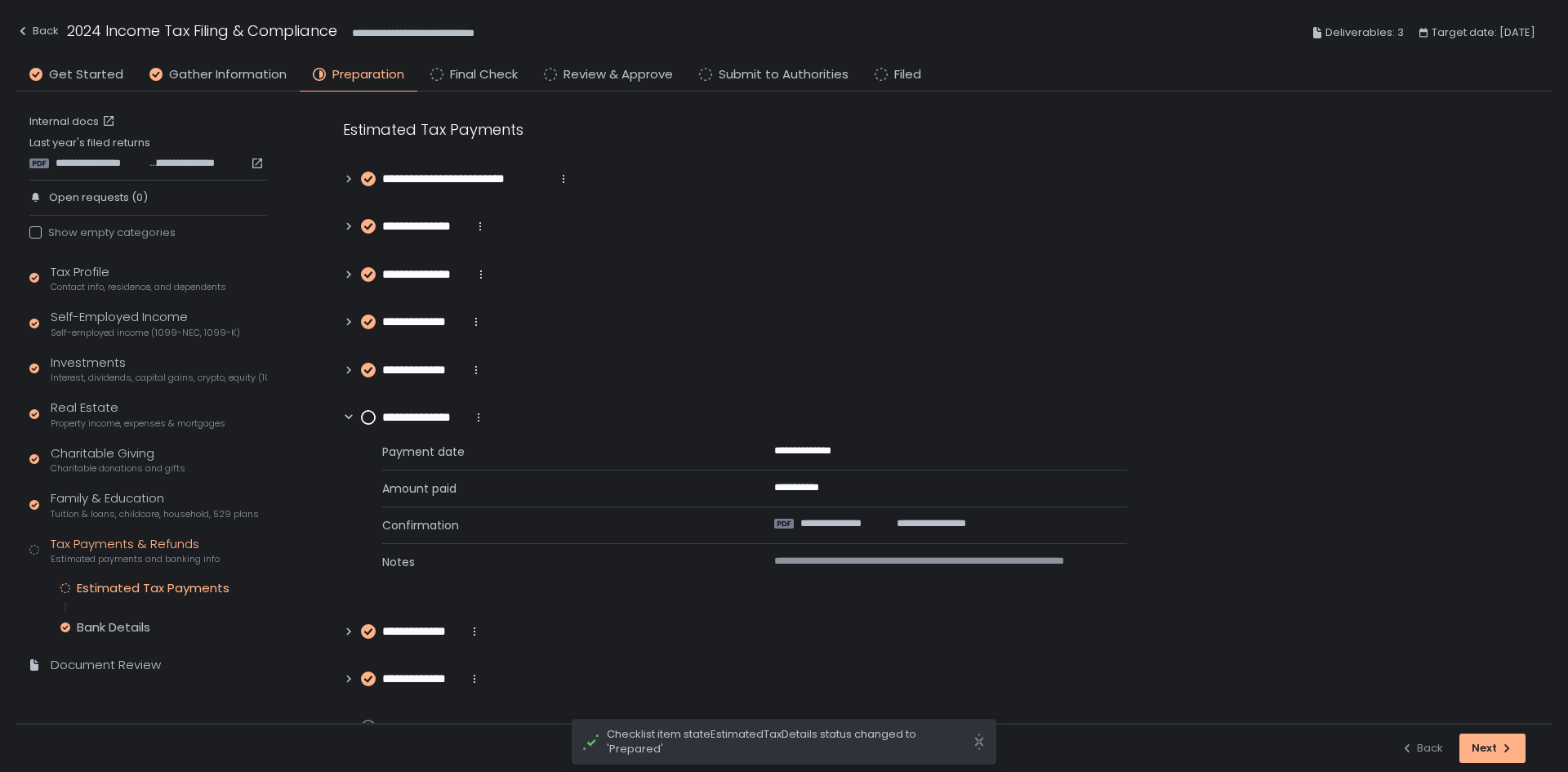
scroll to position [0, 0]
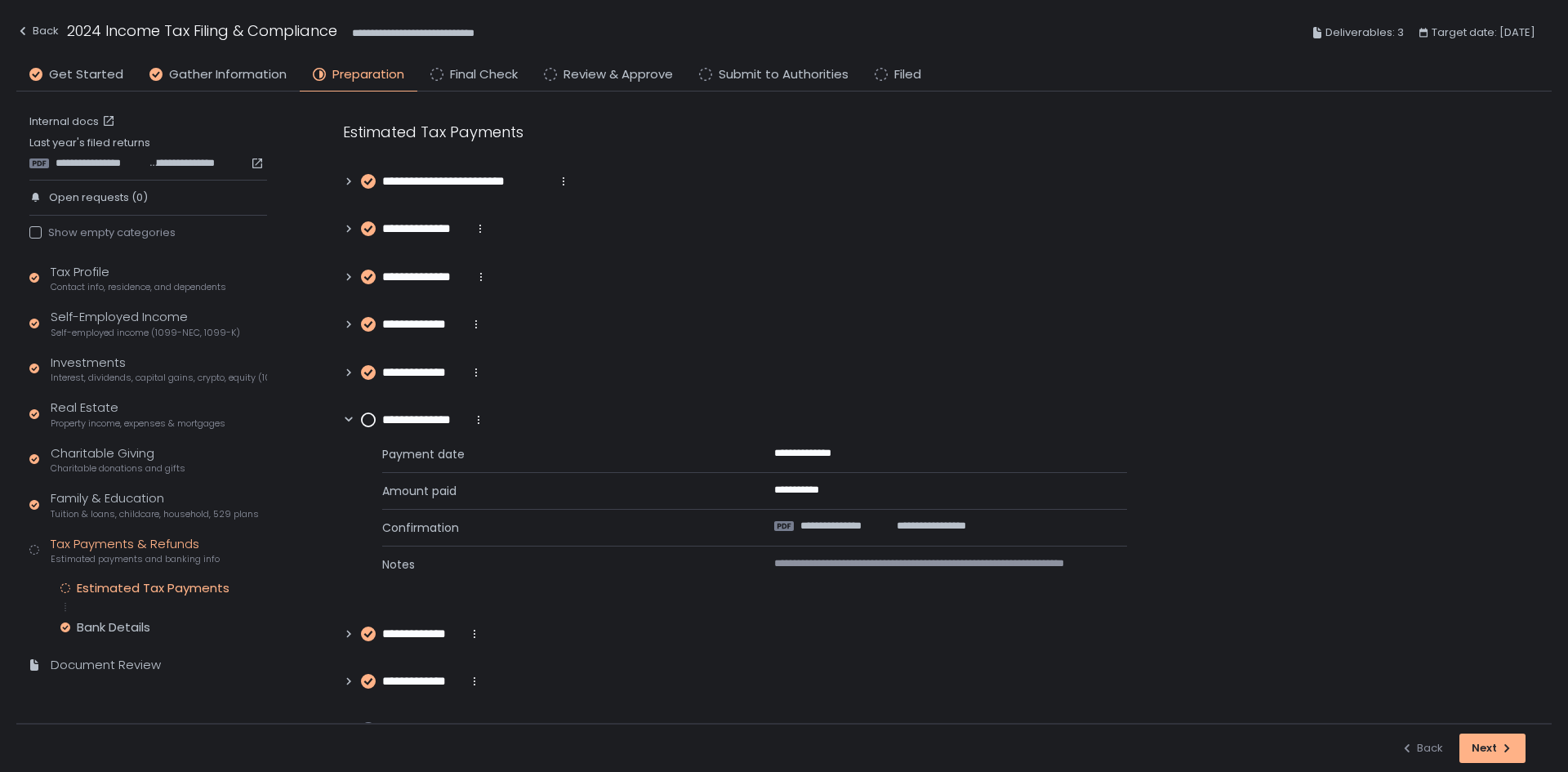
click at [368, 416] on circle at bounding box center [368, 420] width 13 height 13
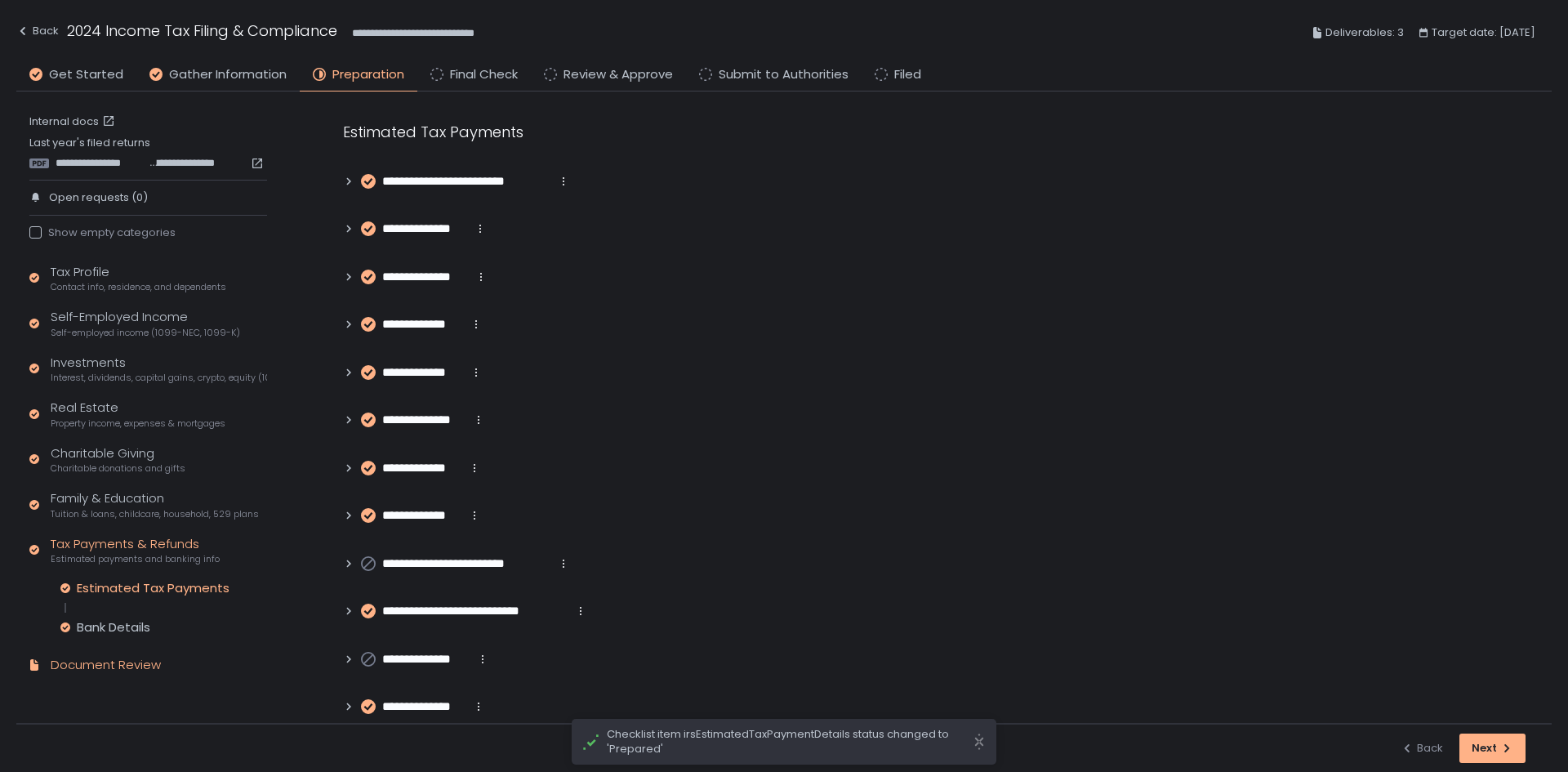
click at [127, 669] on div "Document Review" at bounding box center [106, 665] width 110 height 18
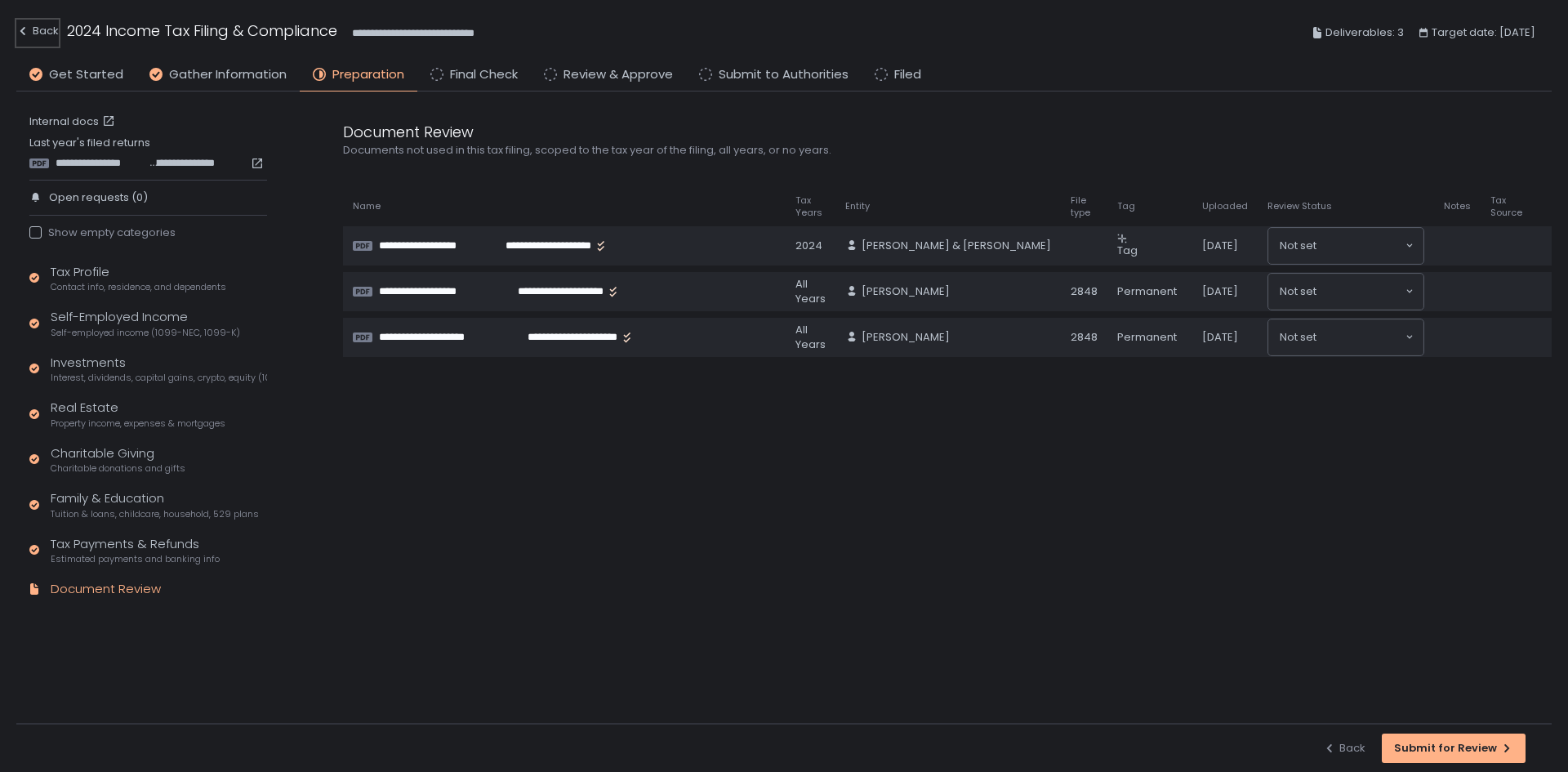
click at [35, 26] on div "Back" at bounding box center [38, 31] width 42 height 19
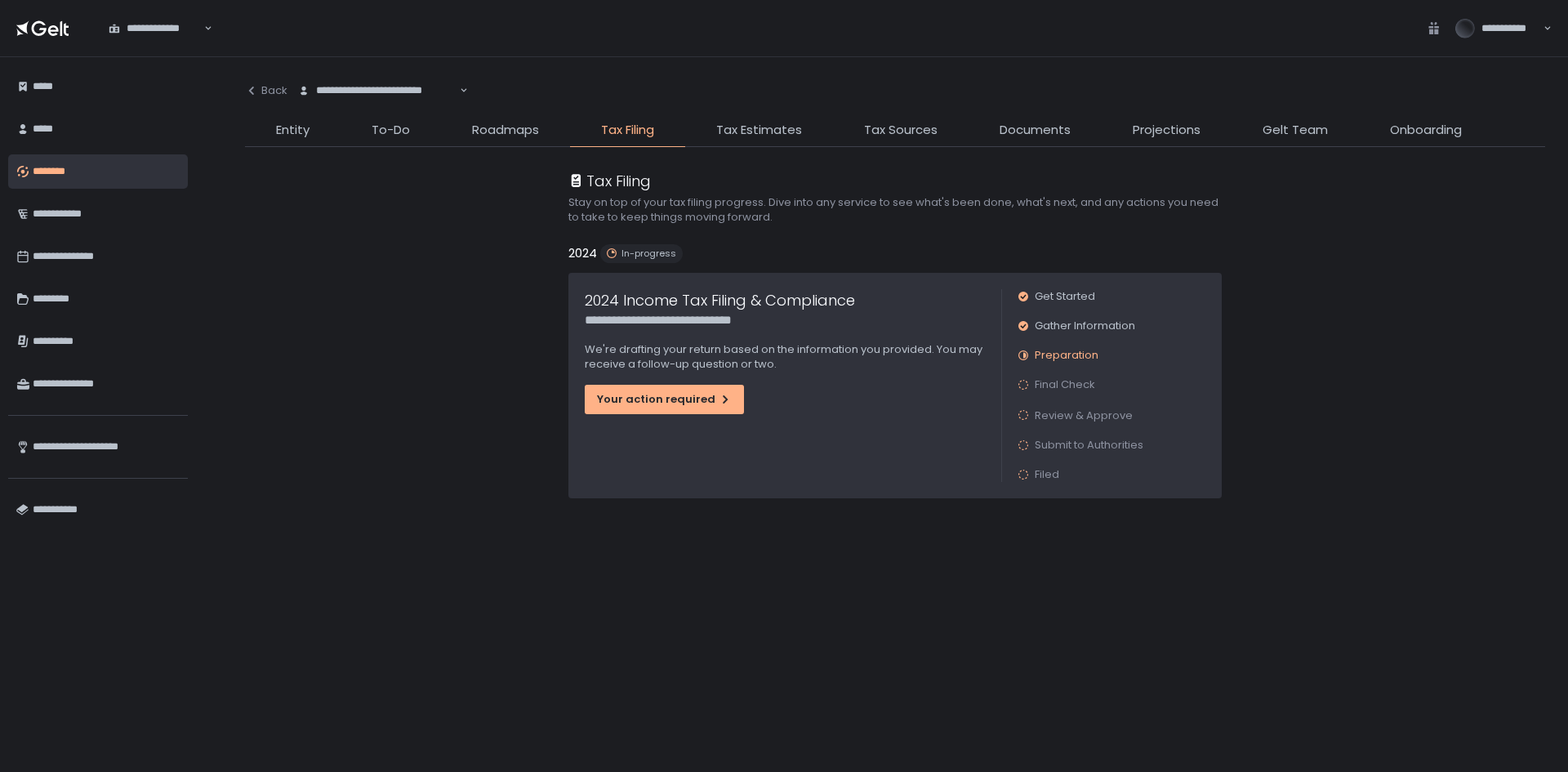
click at [754, 142] on li "Tax Estimates" at bounding box center [759, 134] width 148 height 26
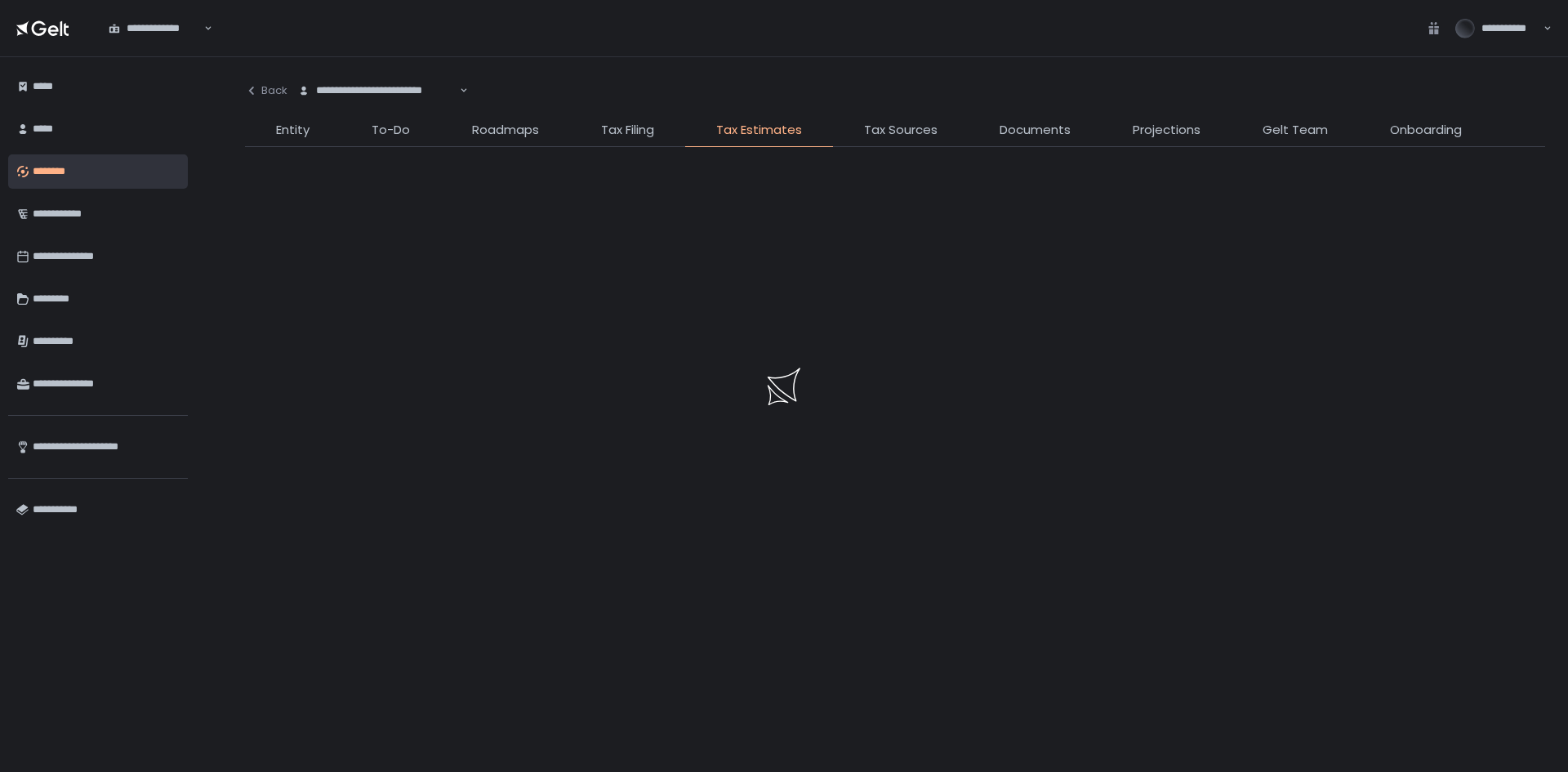
click at [646, 118] on div at bounding box center [784, 386] width 1568 height 772
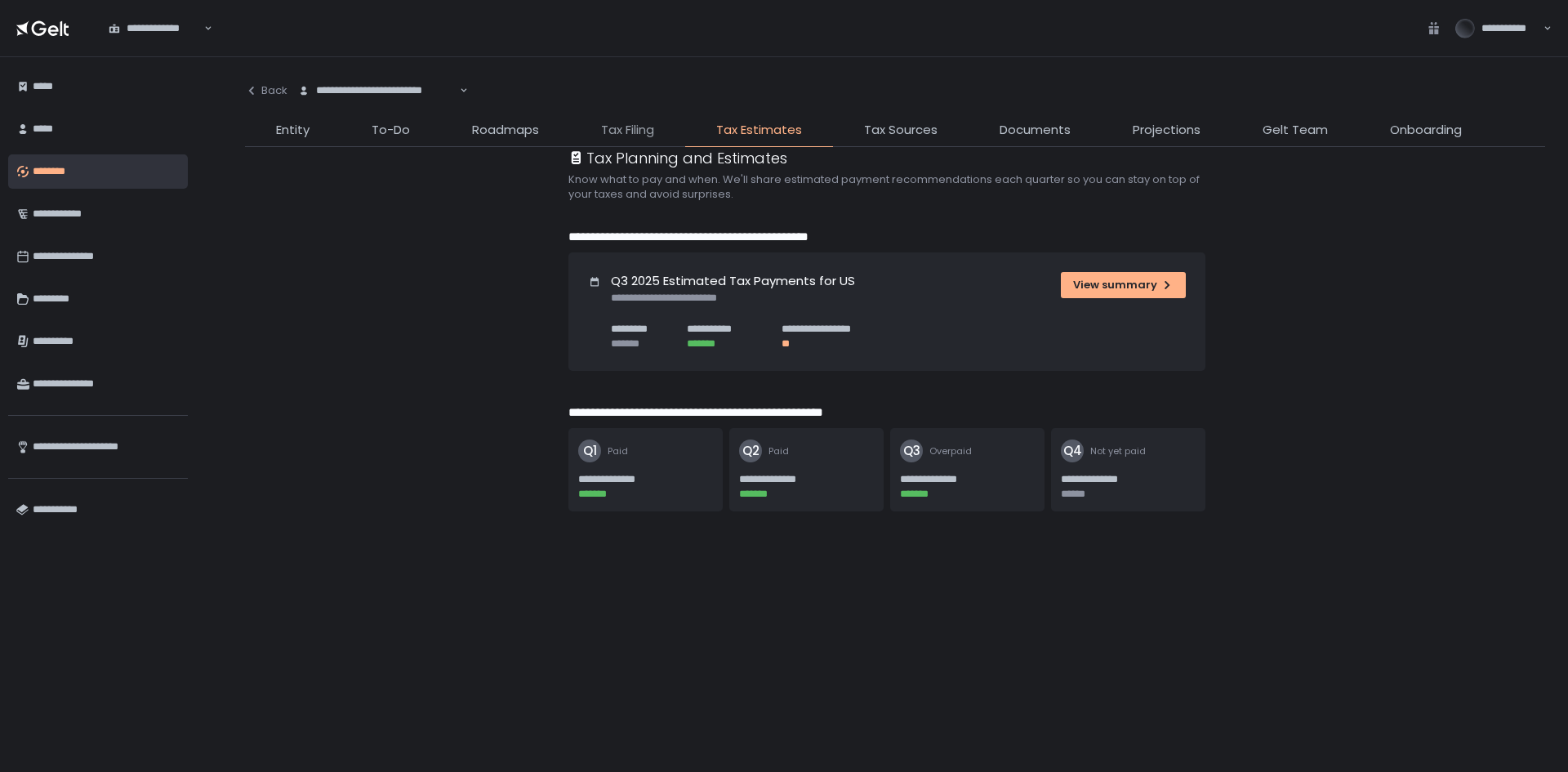
click at [641, 127] on span "Tax Filing" at bounding box center [627, 130] width 53 height 18
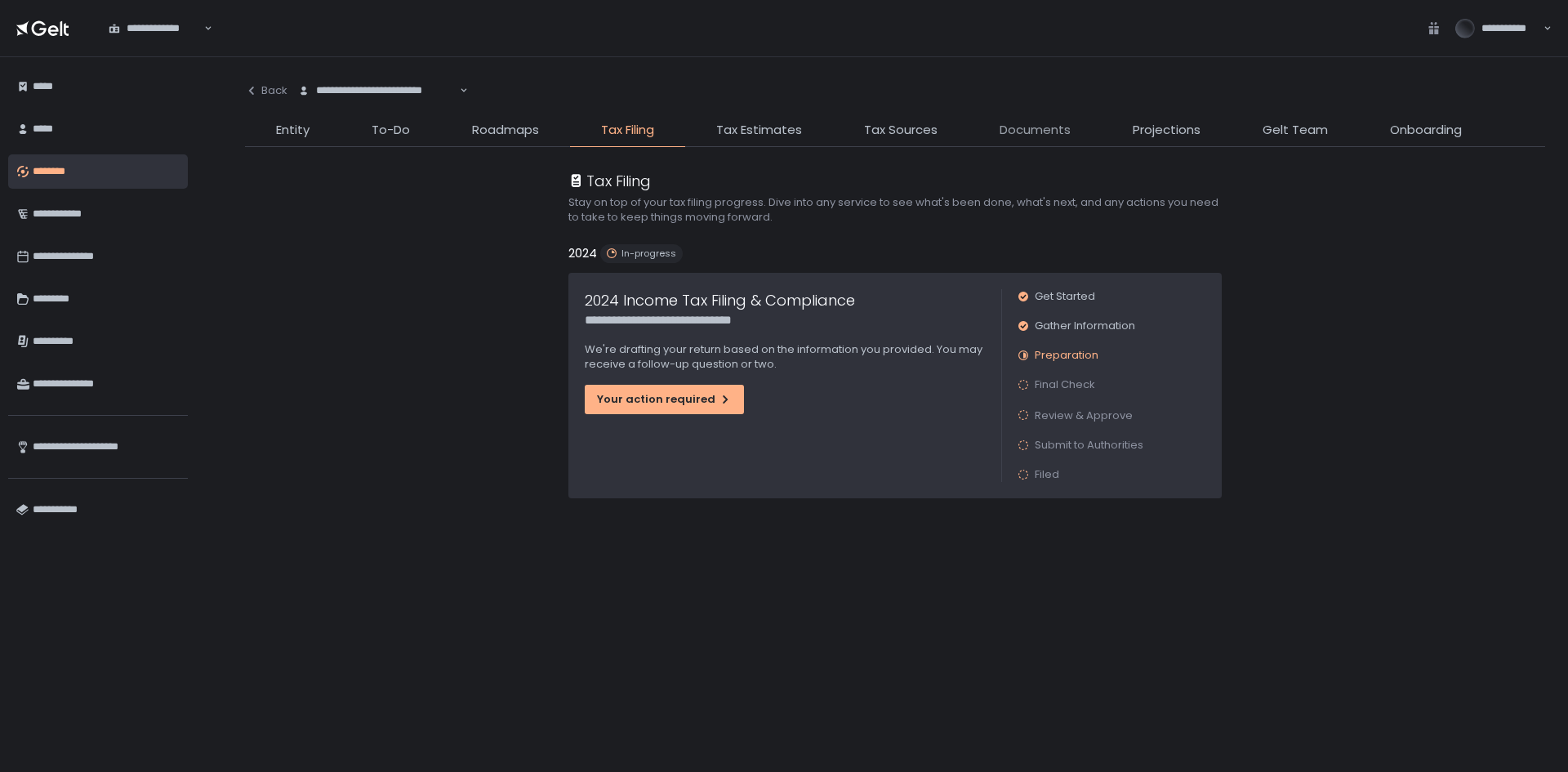
click at [1061, 135] on span "Documents" at bounding box center [1035, 130] width 71 height 18
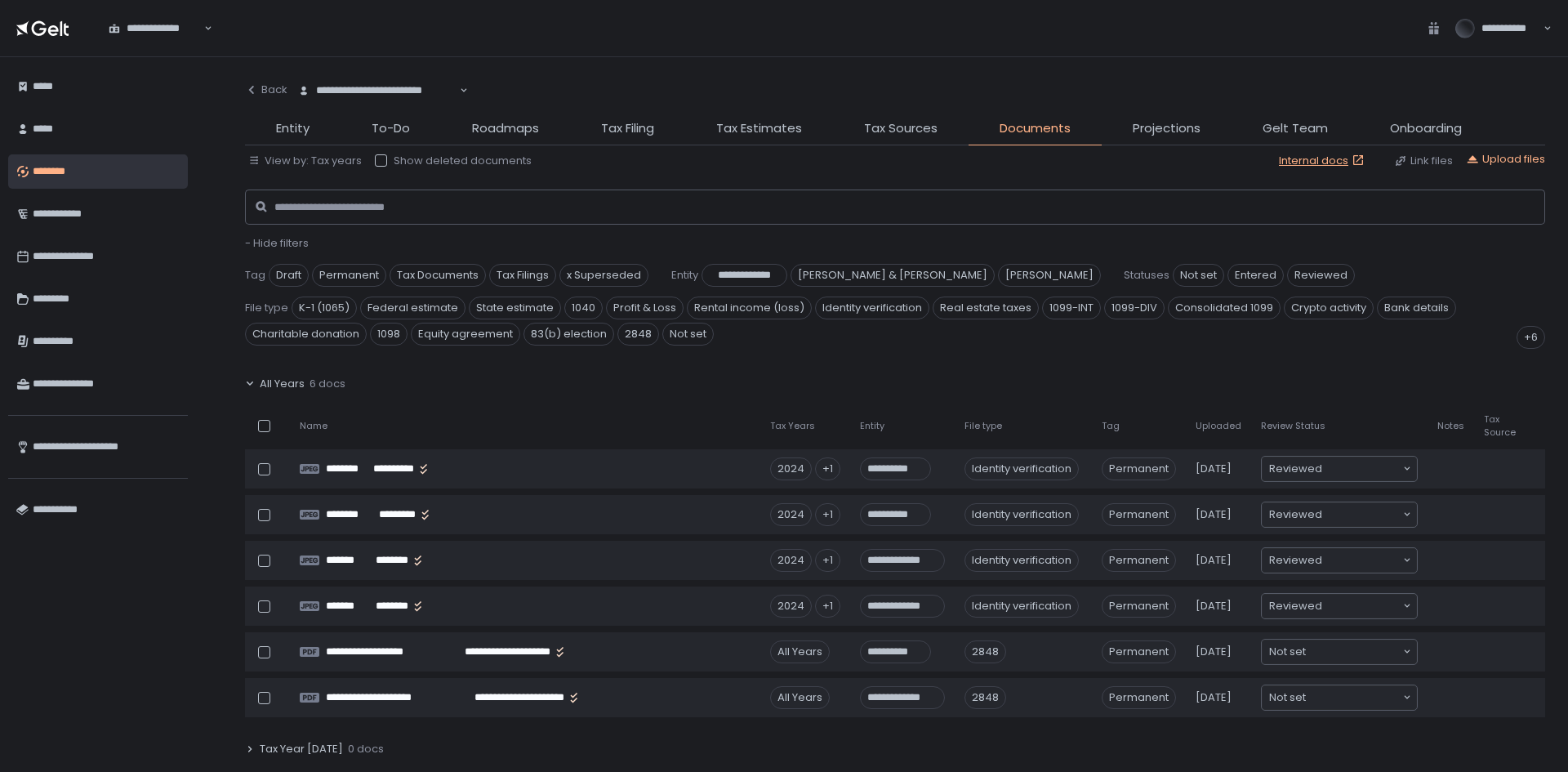
click at [293, 236] on span "- Hide filters" at bounding box center [277, 243] width 64 height 16
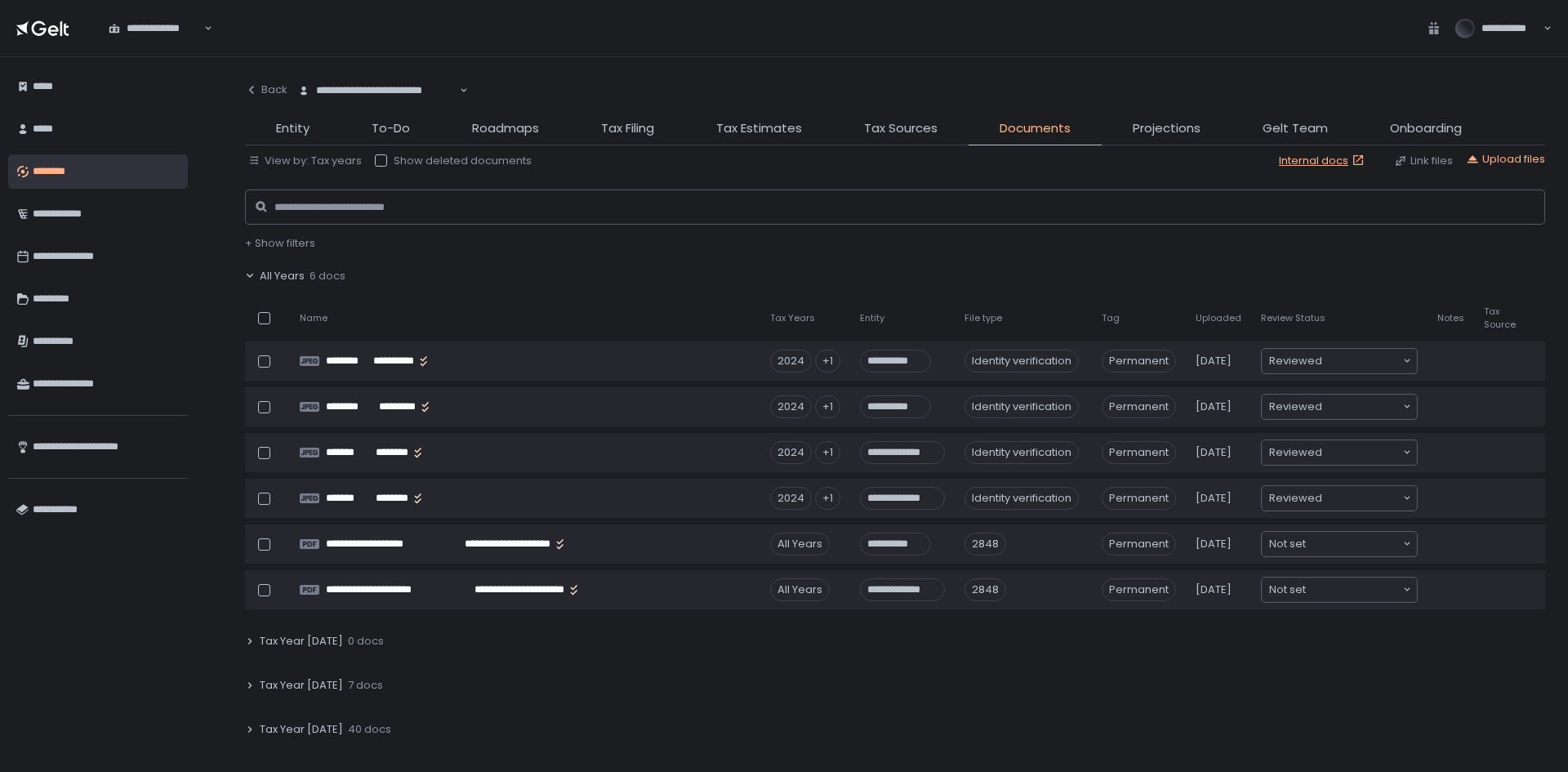
click at [284, 278] on span "All Years" at bounding box center [281, 276] width 45 height 15
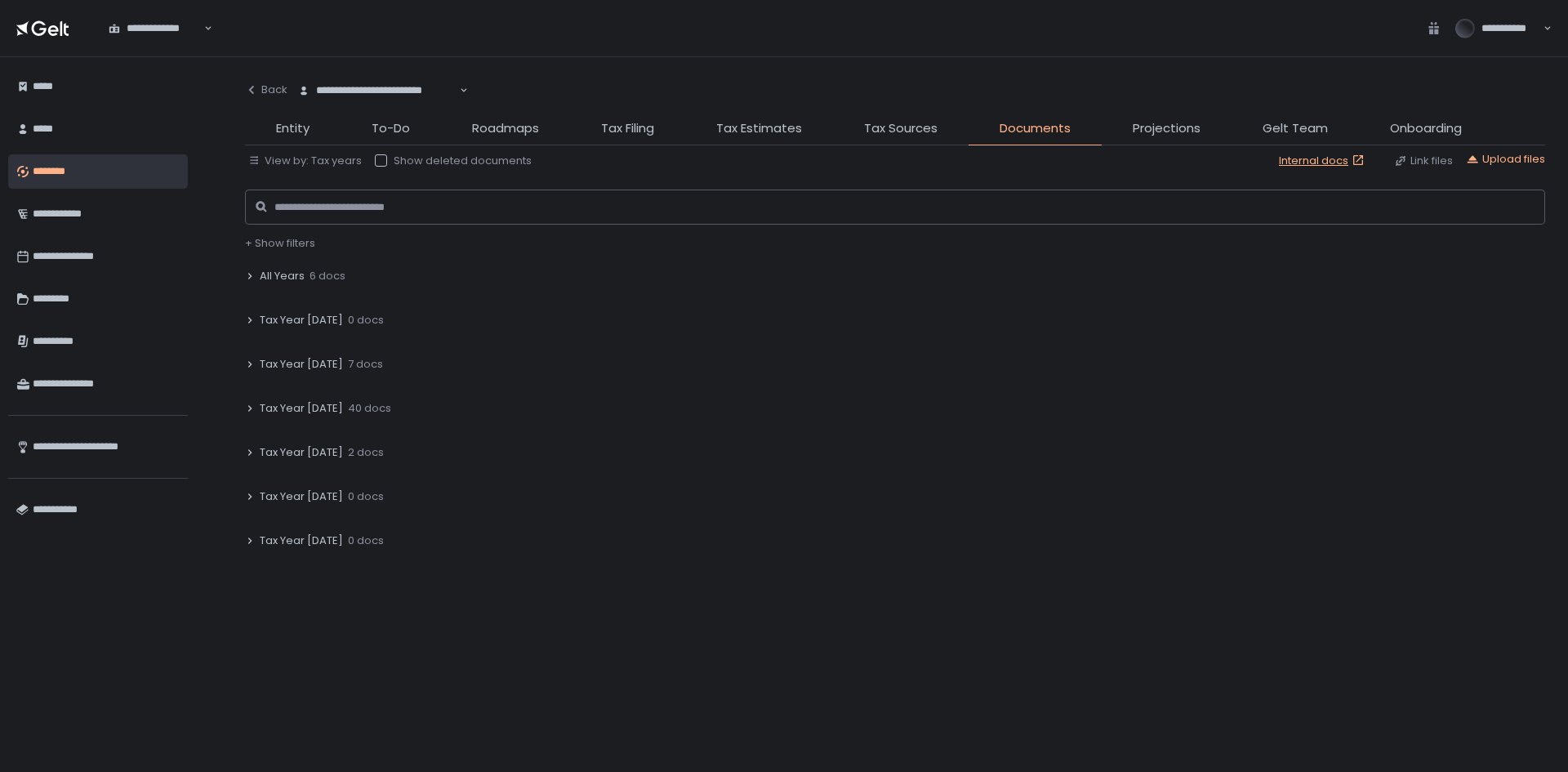
click at [299, 404] on span "Tax Year [DATE]" at bounding box center [300, 408] width 83 height 15
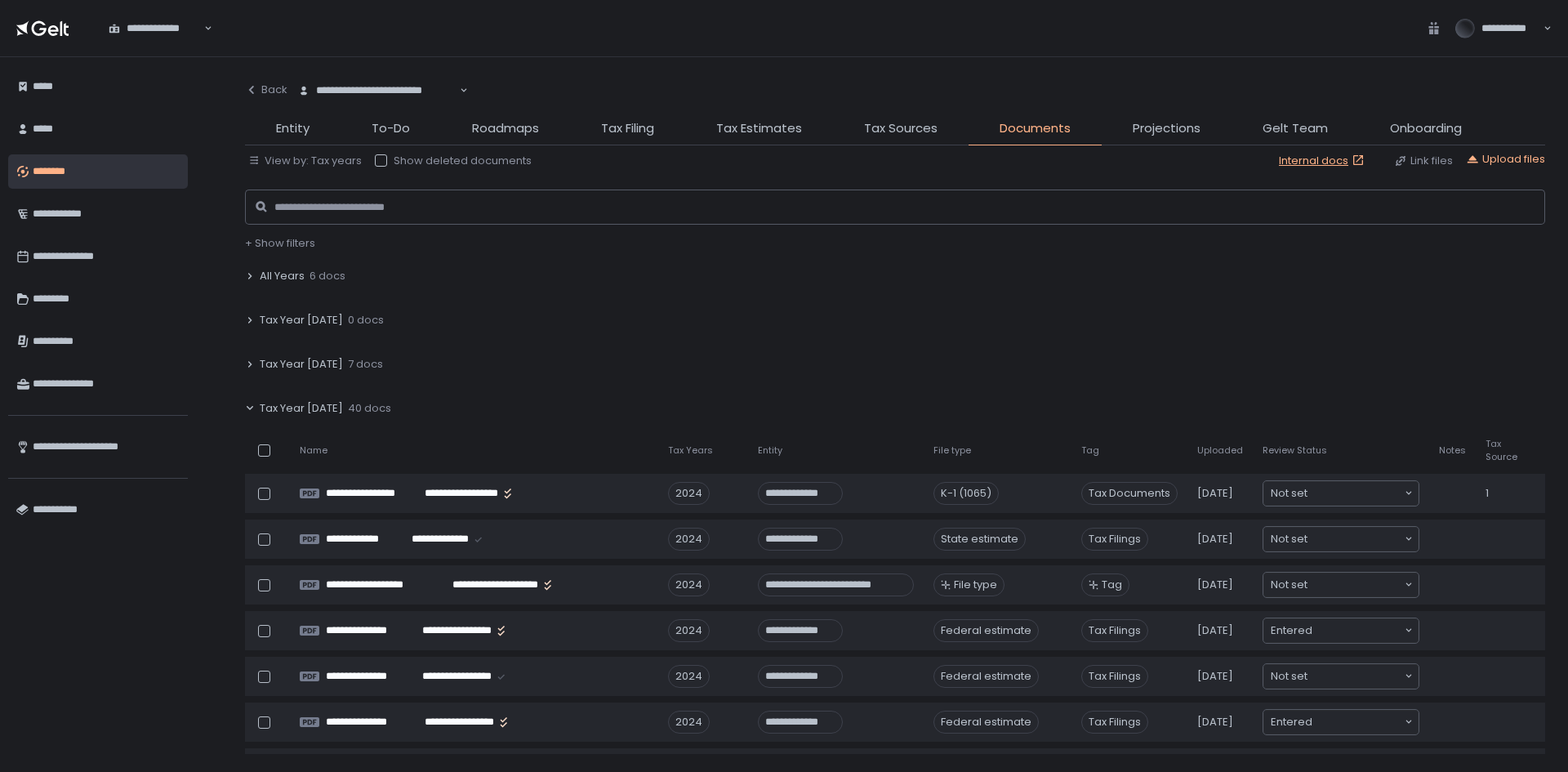
click at [314, 409] on span "Tax Year [DATE]" at bounding box center [300, 408] width 83 height 15
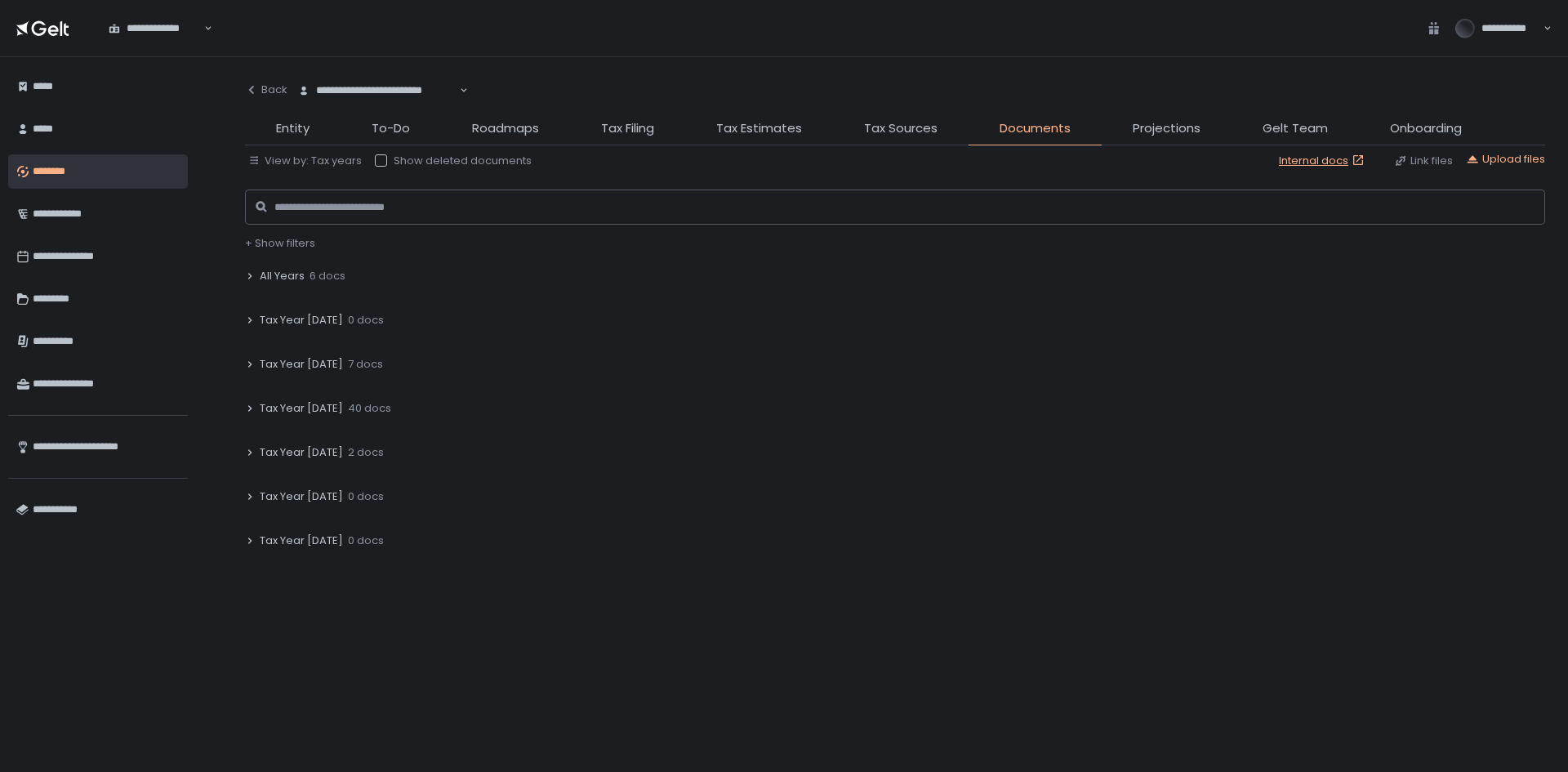
click at [297, 453] on span "Tax Year [DATE]" at bounding box center [300, 452] width 83 height 15
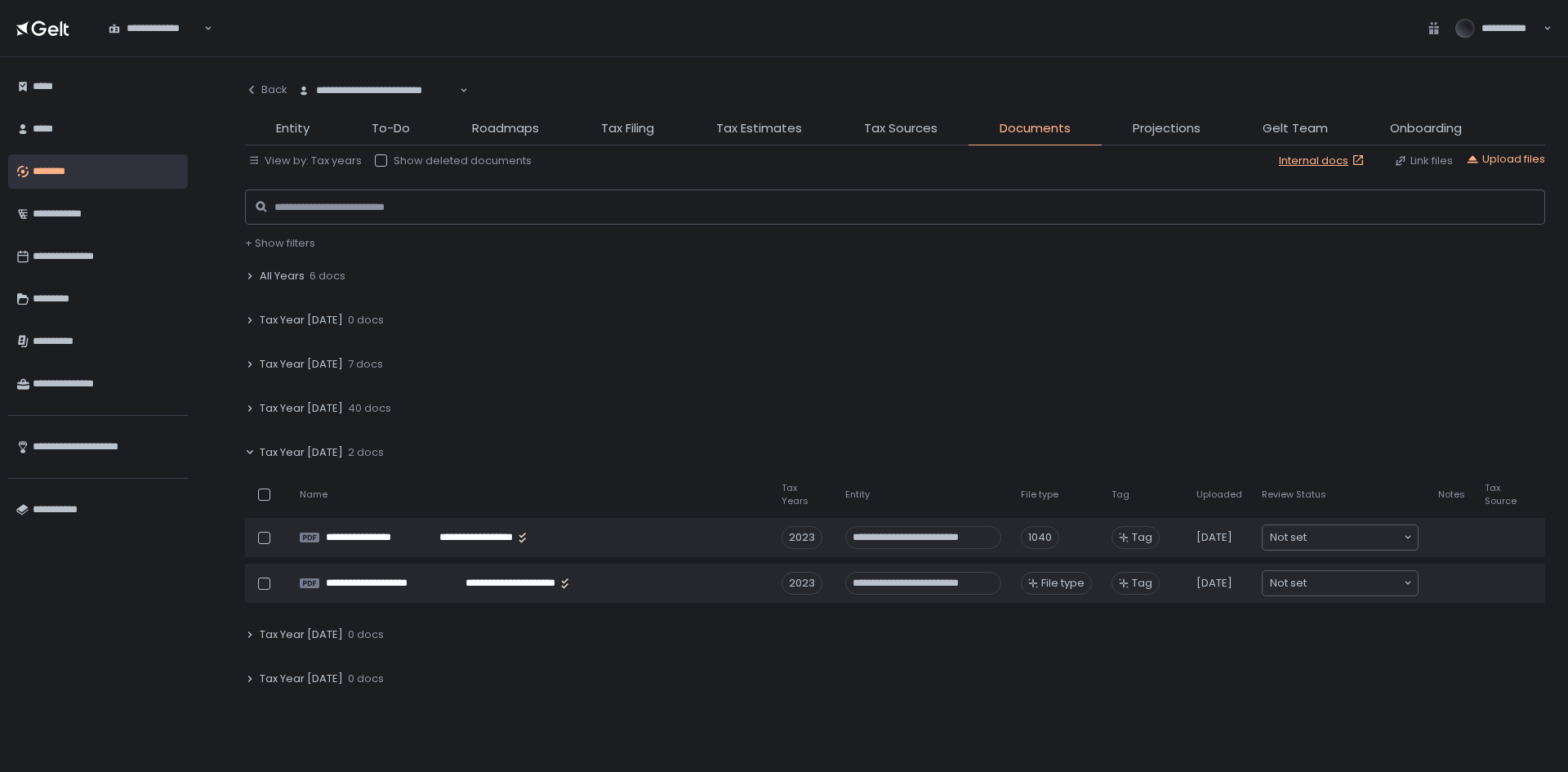
click at [298, 448] on span "Tax Year [DATE]" at bounding box center [300, 452] width 83 height 15
